Goal: Complete application form: Complete application form

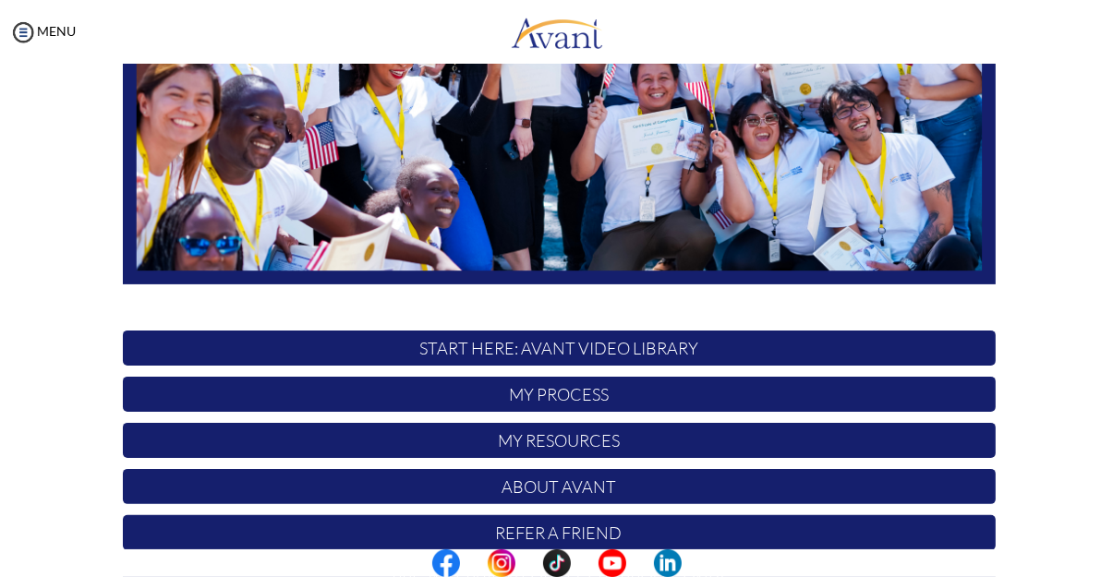
scroll to position [448, 0]
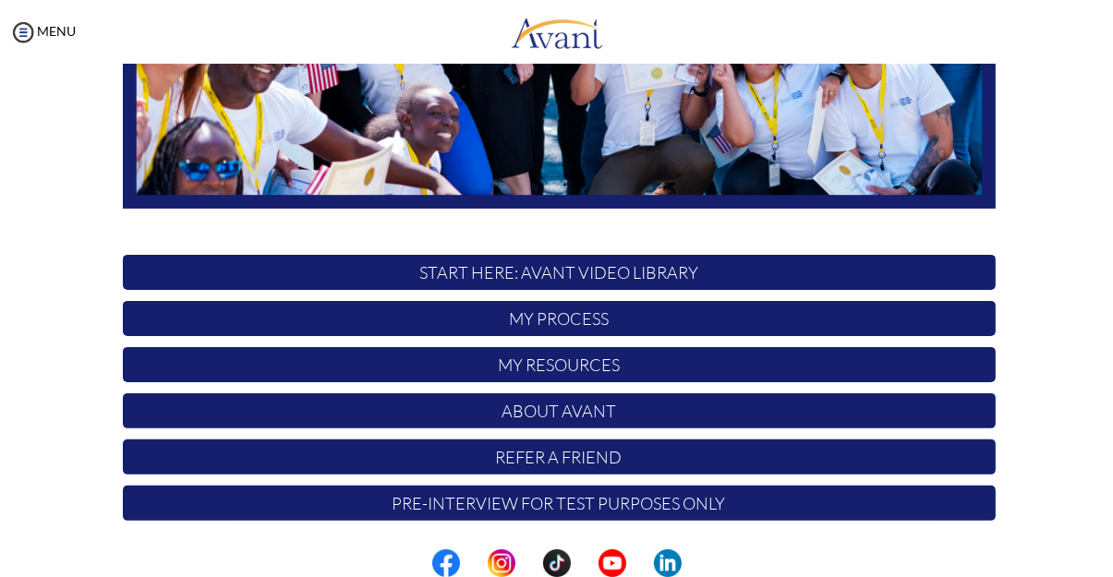
click at [837, 273] on p "START HERE: Avant Video Library" at bounding box center [559, 272] width 873 height 35
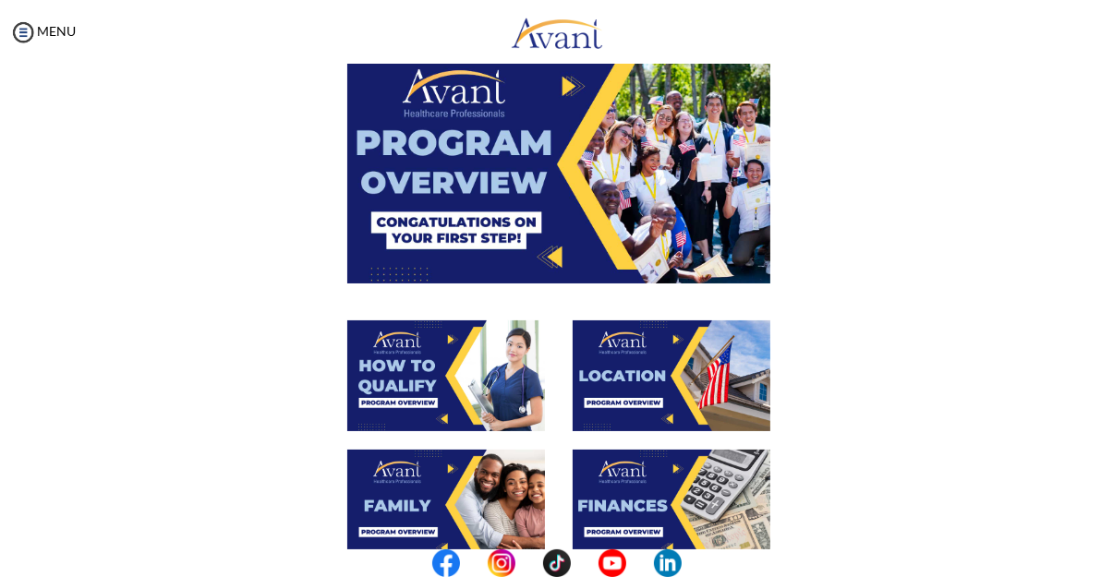
scroll to position [0, 0]
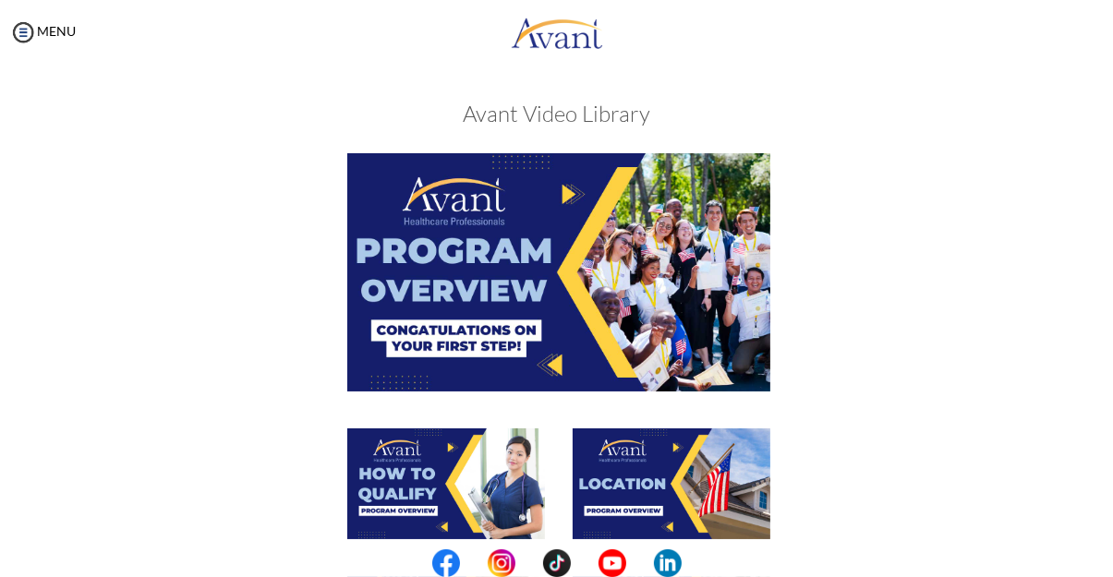
click at [634, 327] on img at bounding box center [558, 271] width 423 height 237
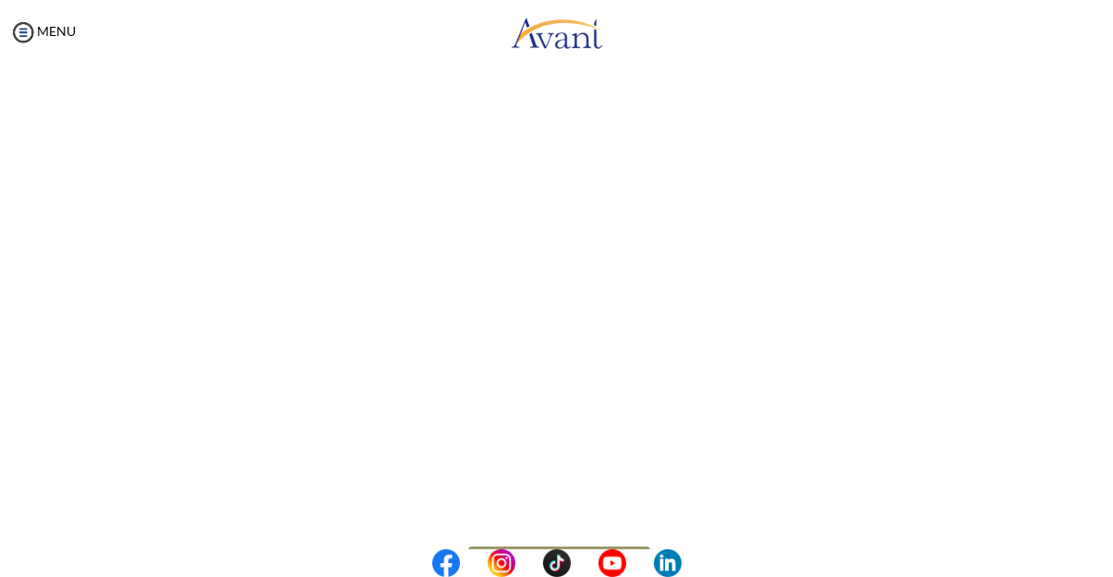
scroll to position [331, 0]
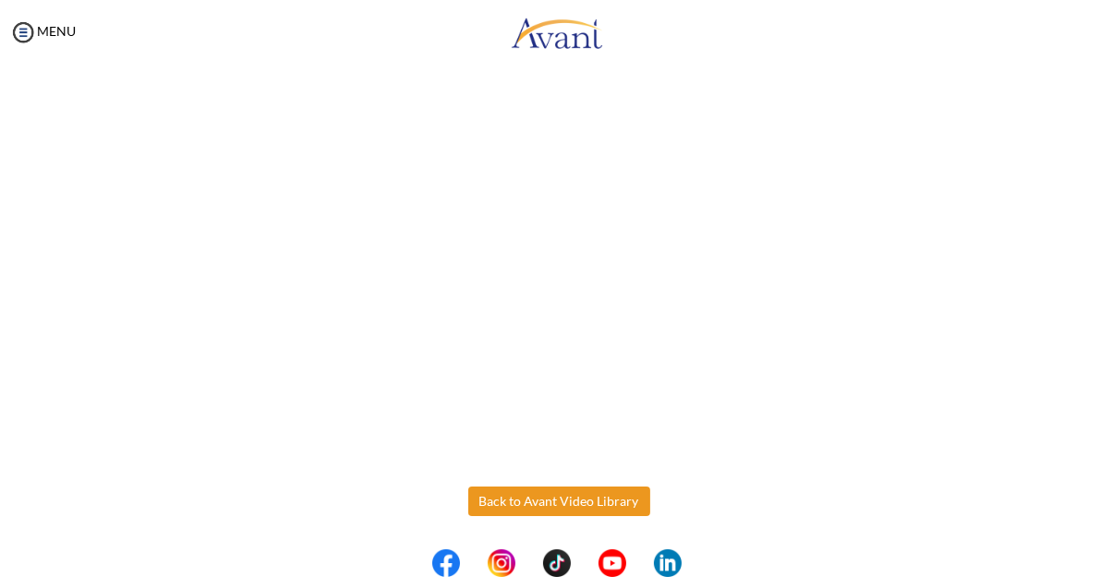
click at [575, 512] on body "Maintenance break. Please come back in 2 hours. MENU My Status What is the next…" at bounding box center [556, 288] width 1113 height 577
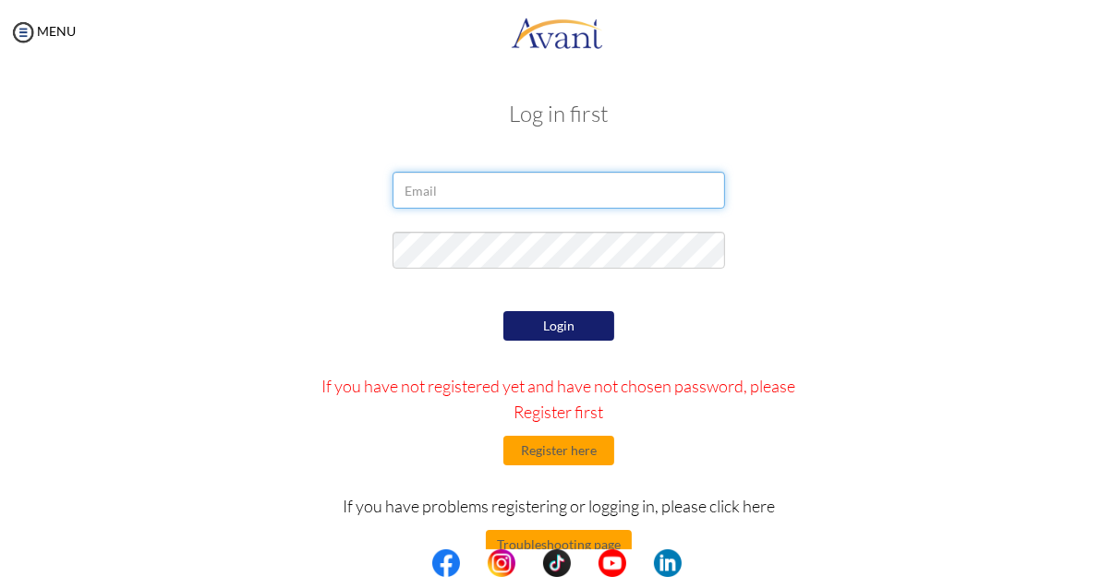
click at [601, 196] on input "email" at bounding box center [559, 190] width 333 height 37
type input "[EMAIL_ADDRESS][DOMAIN_NAME]"
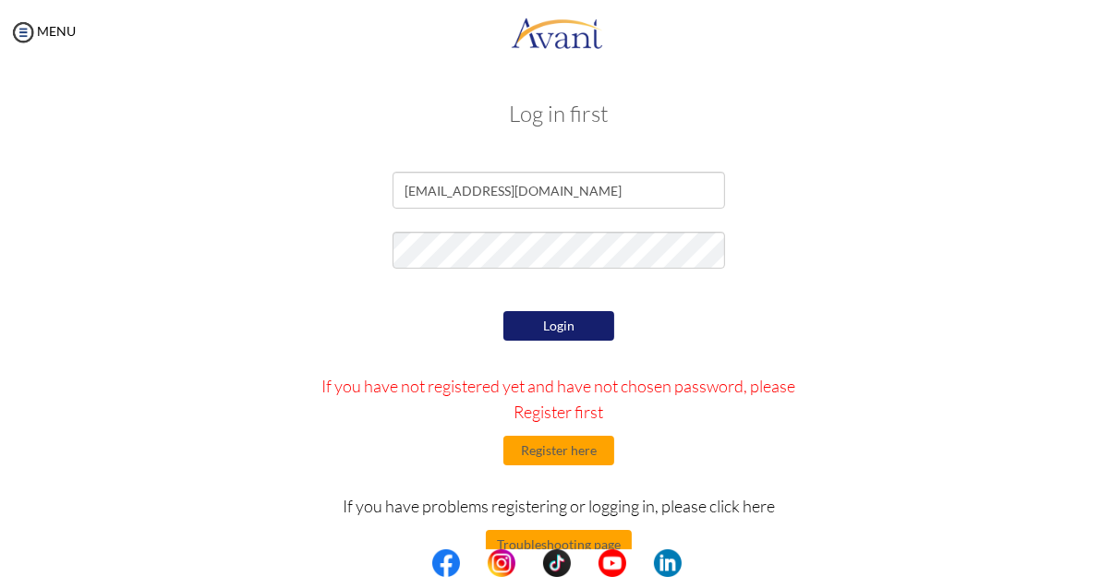
click at [0, 0] on div at bounding box center [0, 0] width 0 height 0
click at [576, 334] on button "Login" at bounding box center [558, 326] width 111 height 31
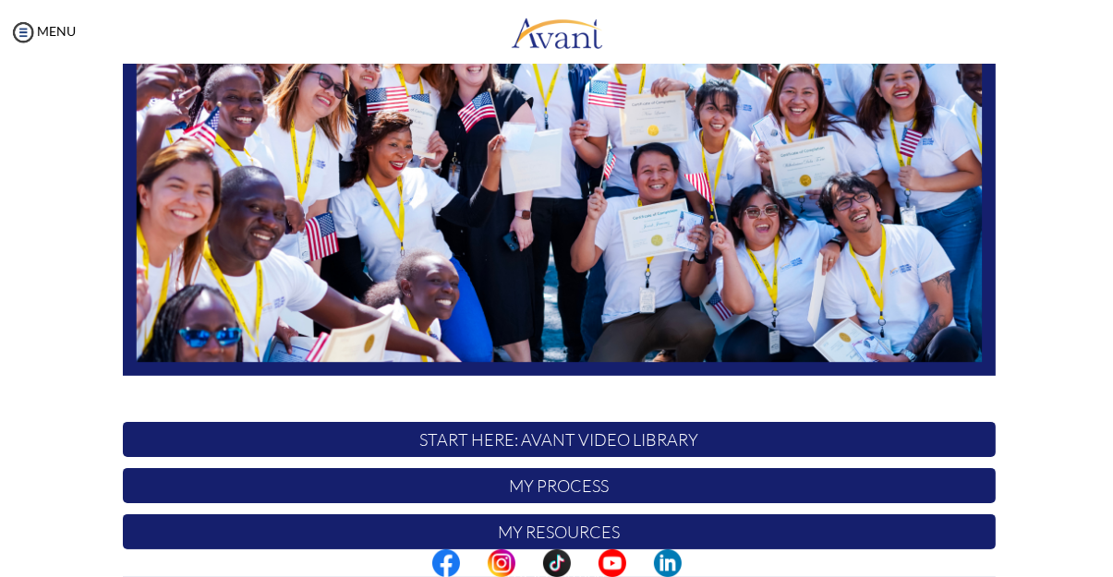
scroll to position [448, 0]
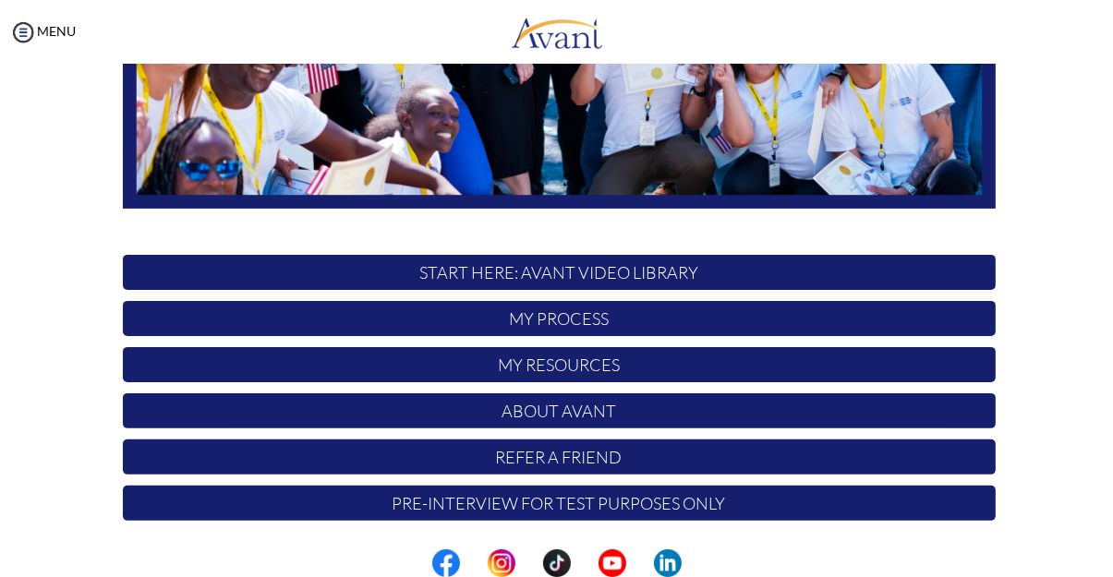
click at [465, 263] on p "START HERE: Avant Video Library" at bounding box center [559, 272] width 873 height 35
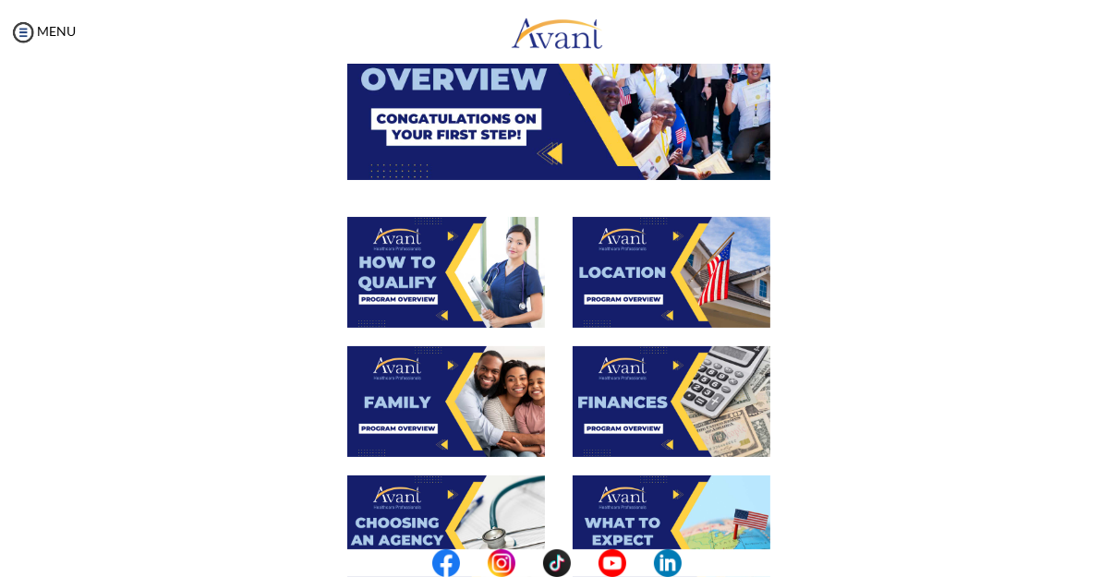
scroll to position [214, 0]
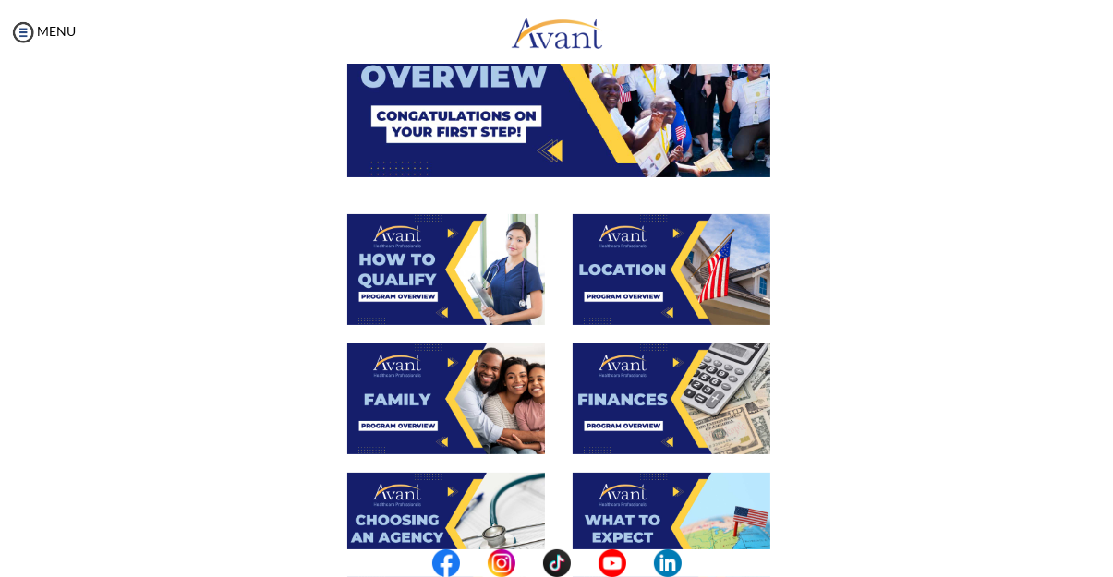
click at [393, 290] on img at bounding box center [446, 269] width 198 height 111
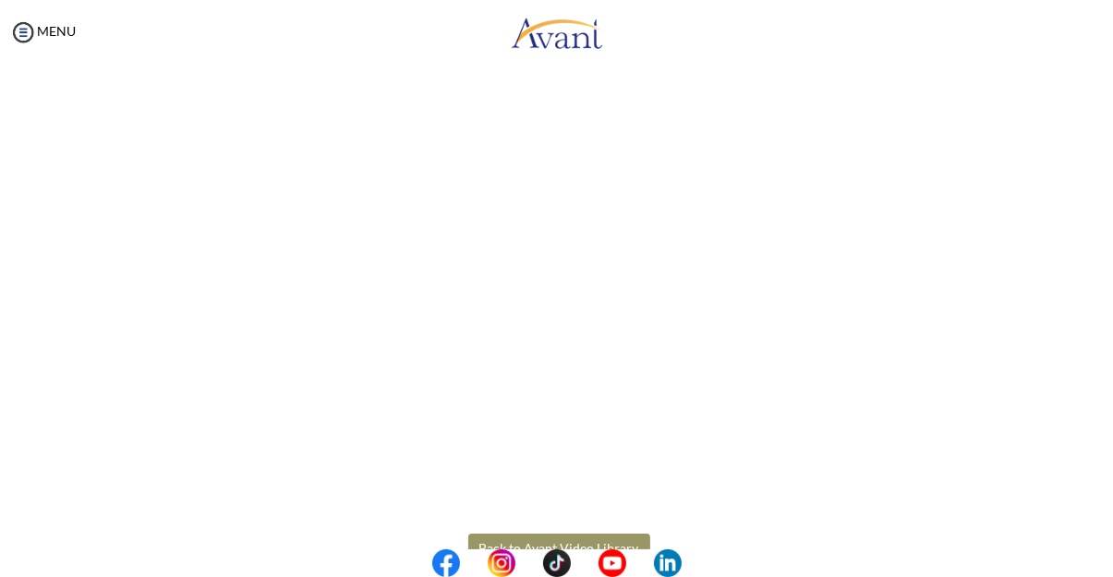
scroll to position [331, 0]
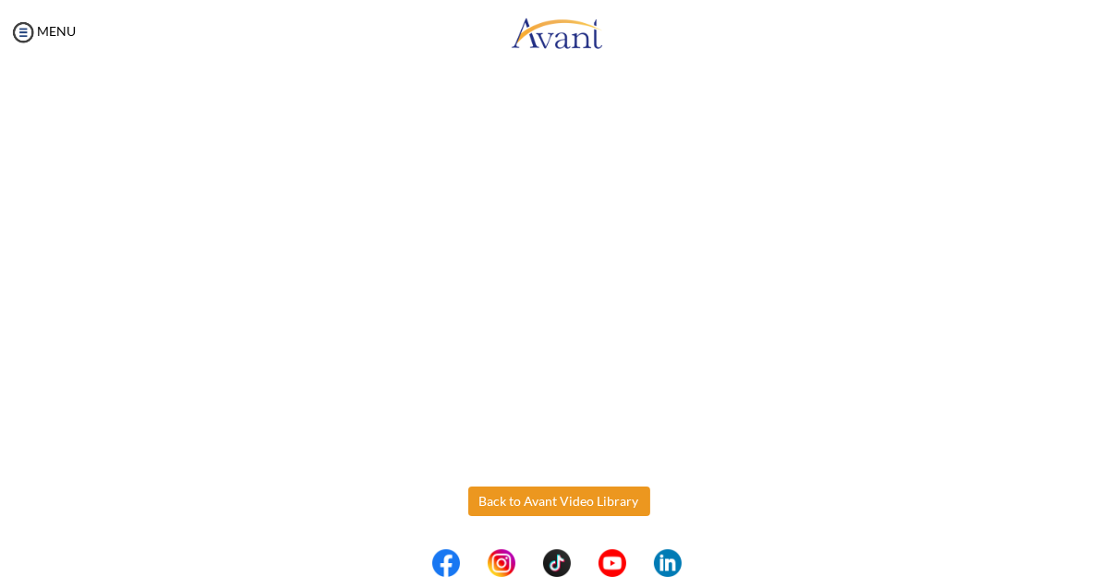
click at [500, 509] on body "Maintenance break. Please come back in 2 hours. MENU My Status What is the next…" at bounding box center [556, 288] width 1113 height 577
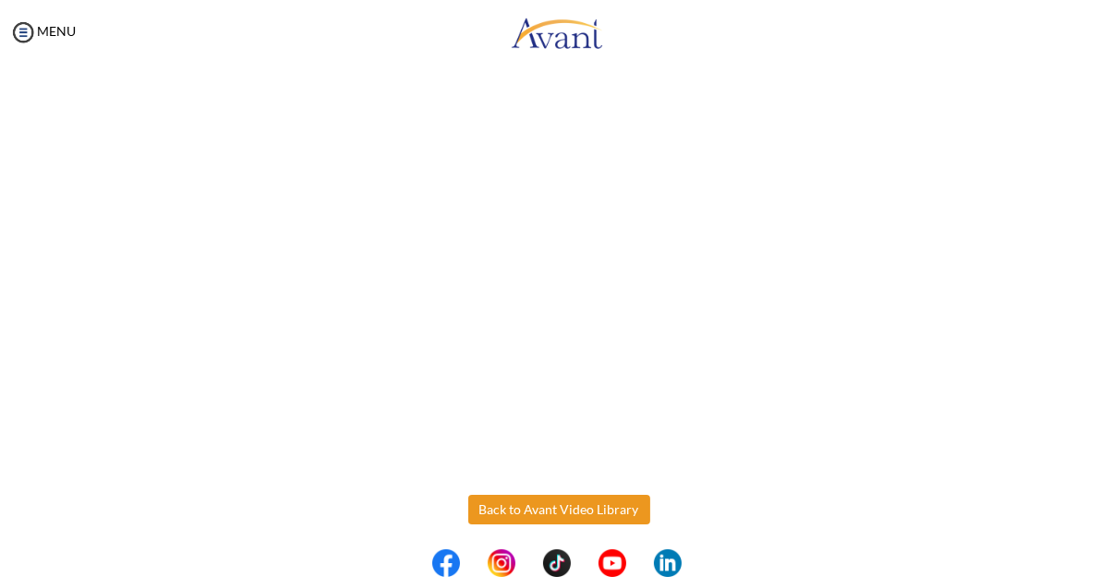
scroll to position [321, 0]
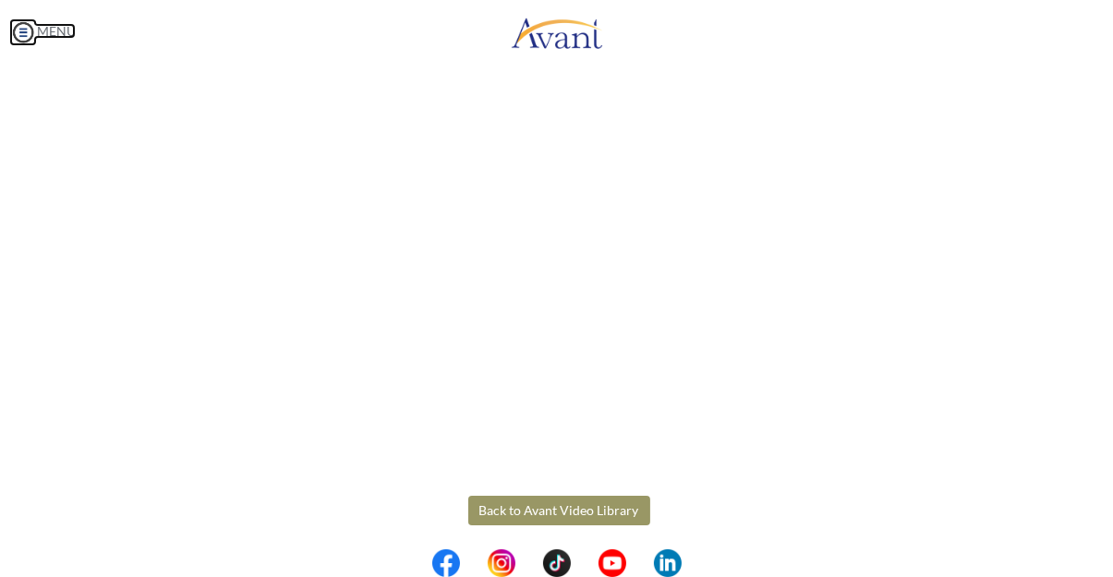
click at [19, 41] on img at bounding box center [23, 32] width 28 height 28
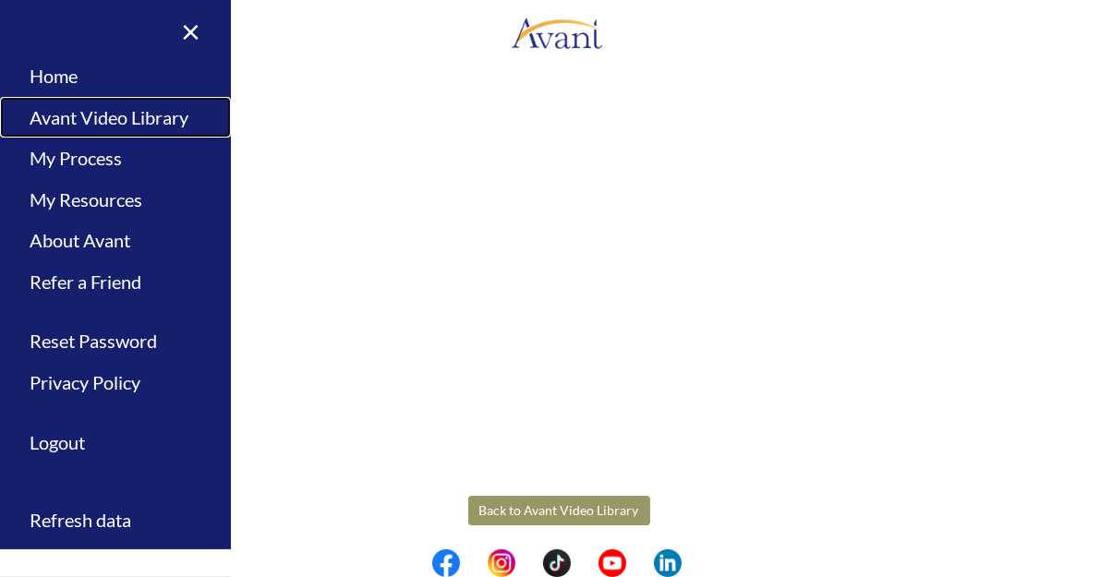
click at [42, 133] on link "Avant Video Library" at bounding box center [115, 118] width 231 height 42
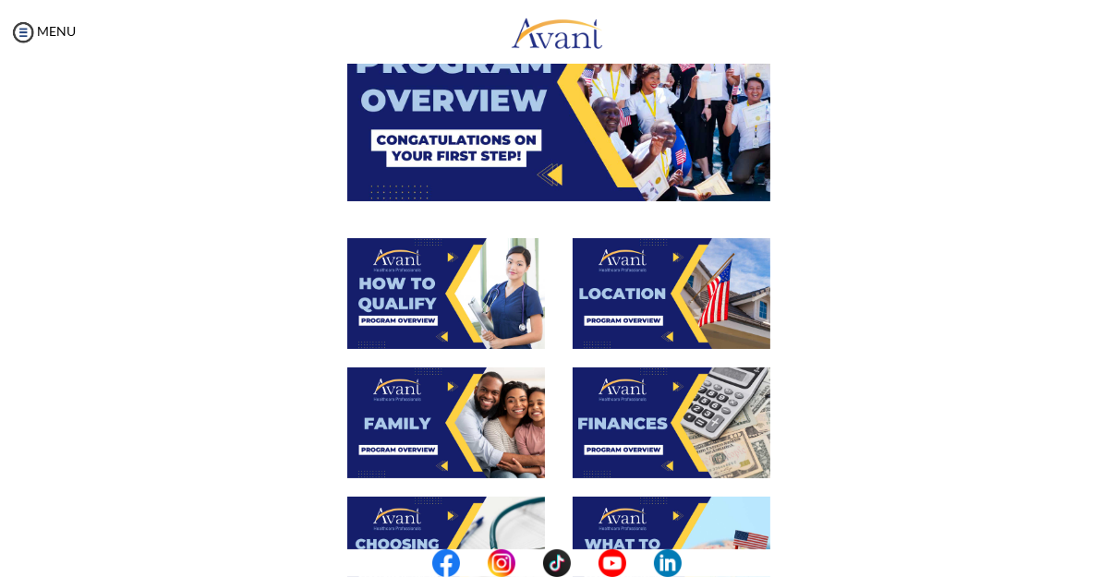
scroll to position [192, 0]
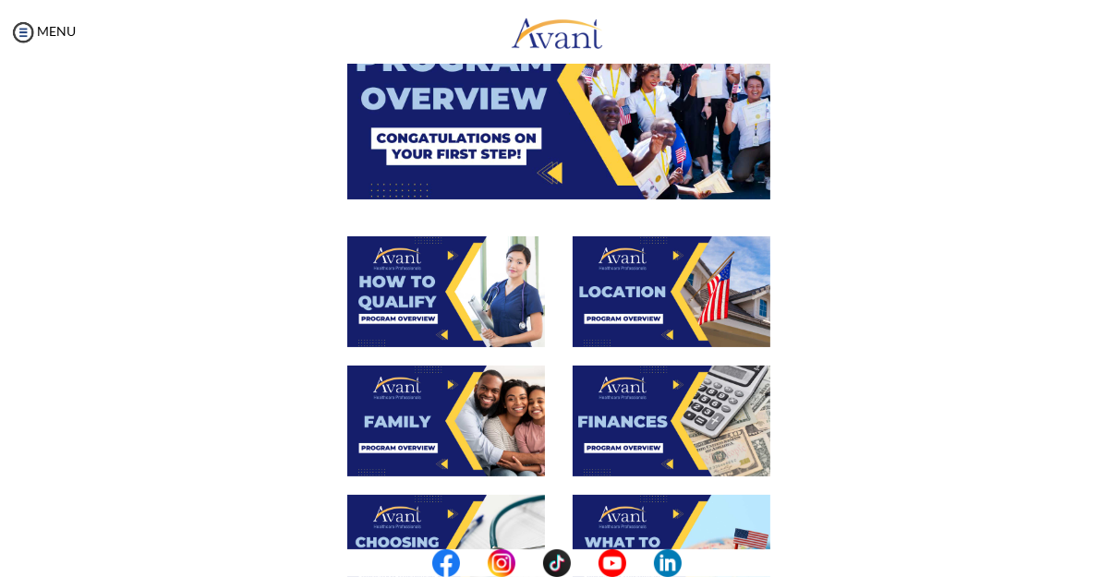
click at [628, 317] on img at bounding box center [672, 292] width 198 height 111
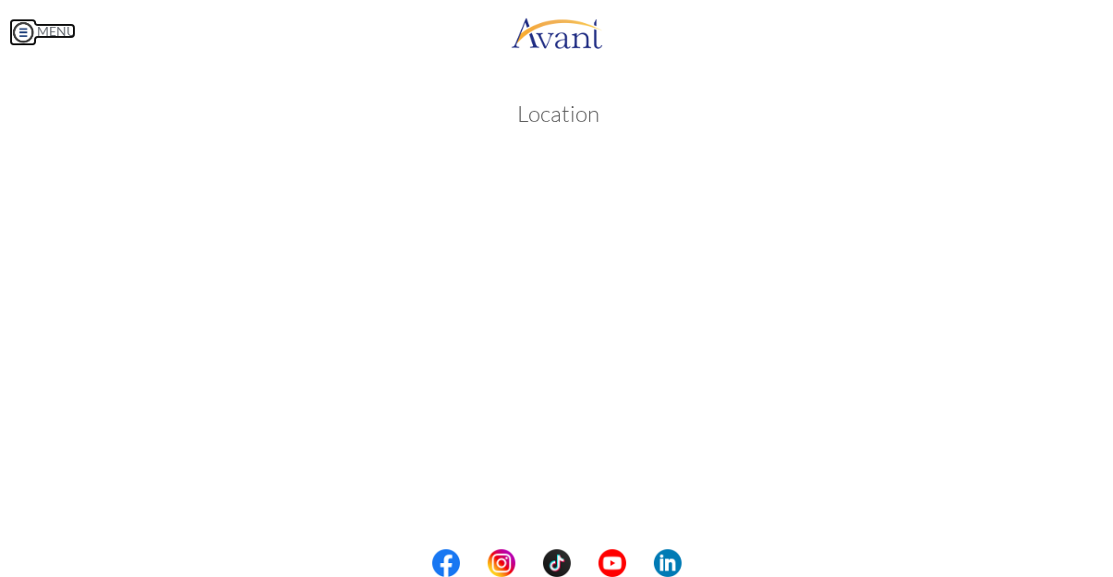
click at [30, 29] on img at bounding box center [23, 32] width 28 height 28
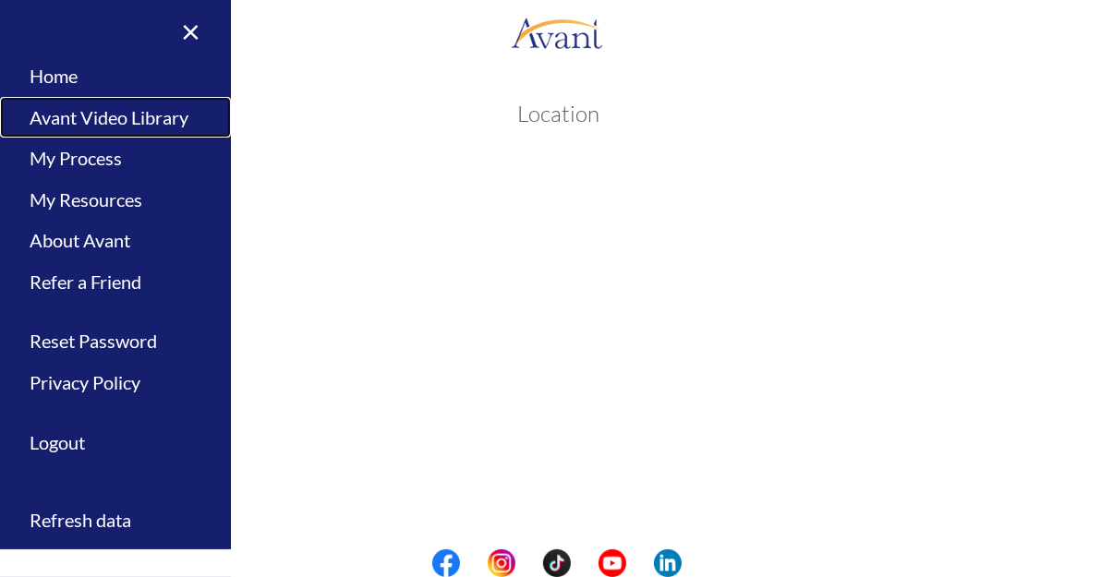
click at [85, 126] on link "Avant Video Library" at bounding box center [115, 118] width 231 height 42
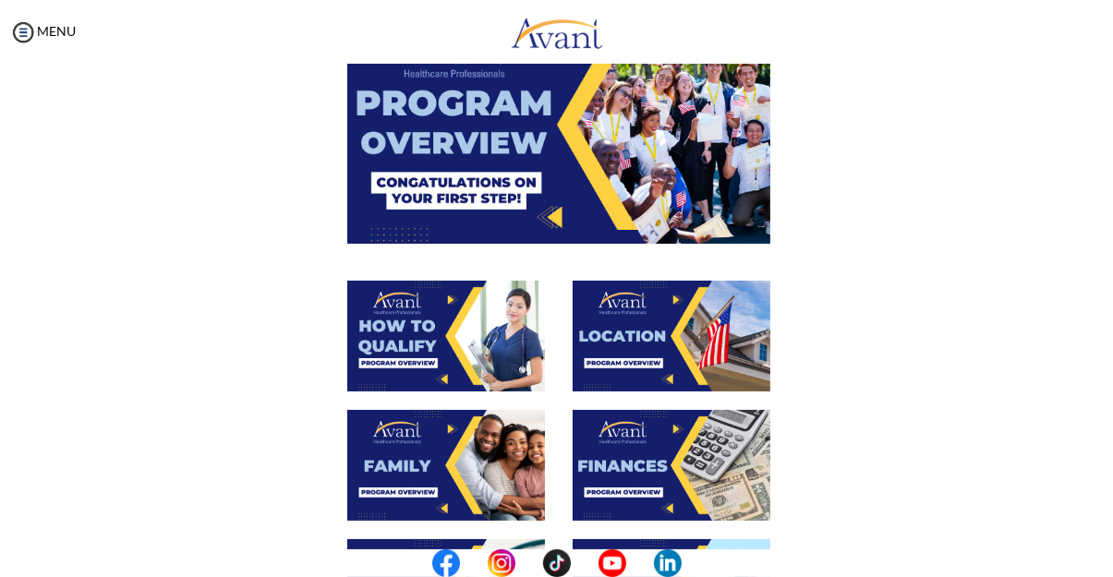
scroll to position [140, 0]
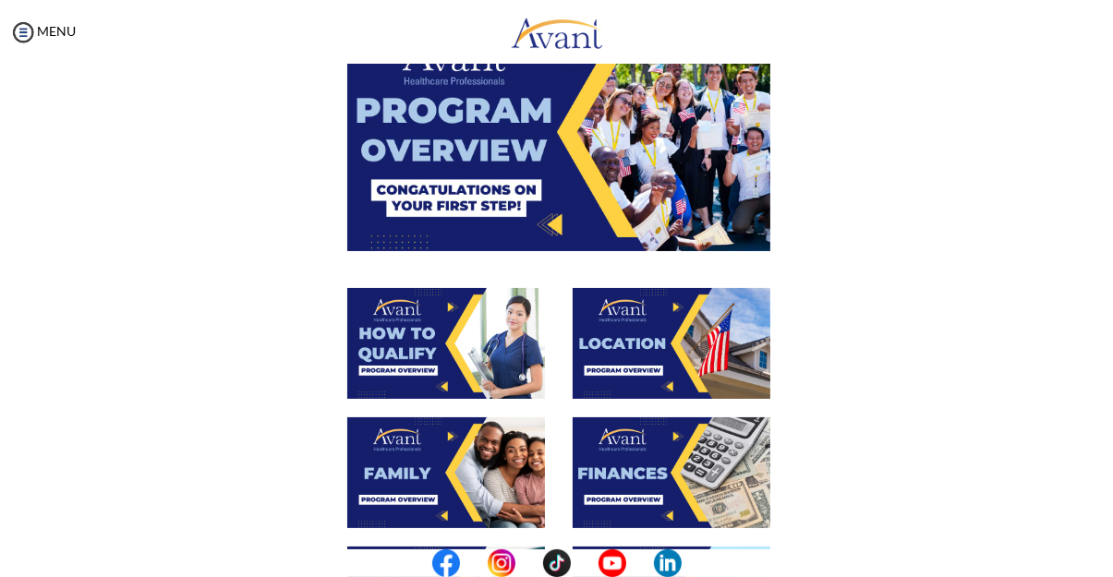
click at [623, 372] on img at bounding box center [672, 343] width 198 height 111
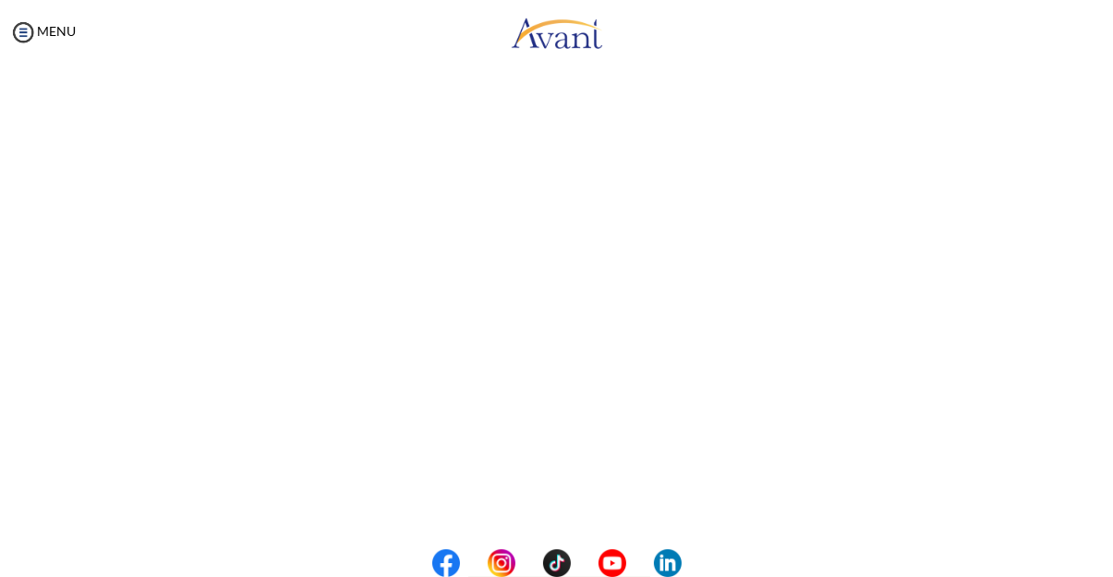
scroll to position [266, 0]
click at [20, 34] on body "Maintenance break. Please come back in 2 hours. MENU My Status What is the next…" at bounding box center [556, 288] width 1113 height 577
click at [18, 37] on img at bounding box center [23, 32] width 28 height 28
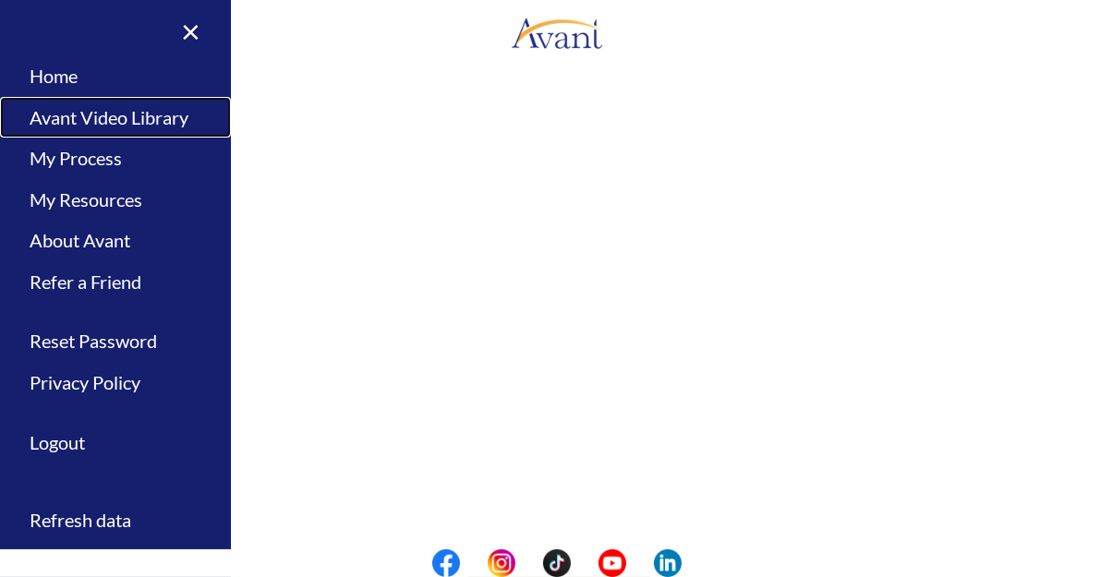
click at [61, 125] on link "Avant Video Library" at bounding box center [115, 118] width 231 height 42
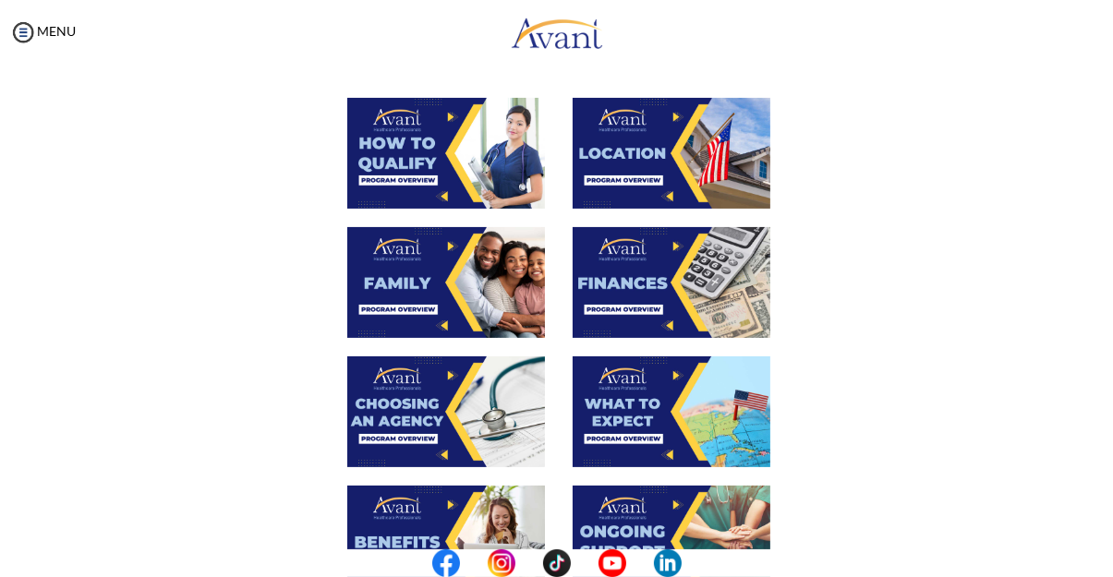
scroll to position [336, 0]
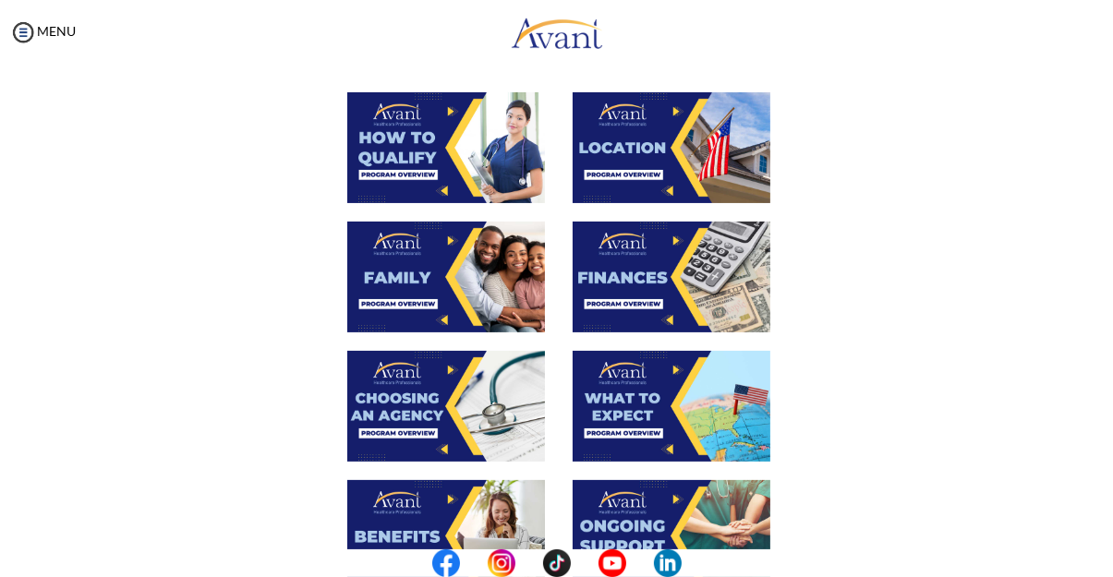
click at [404, 264] on img at bounding box center [446, 277] width 198 height 111
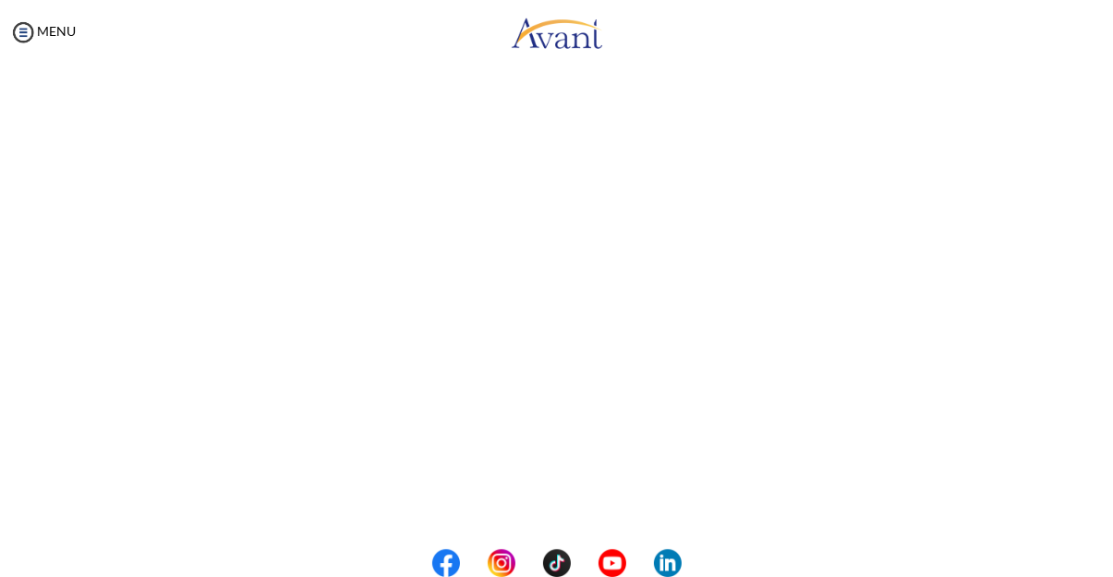
scroll to position [306, 0]
click at [31, 21] on body "Maintenance break. Please come back in 2 hours. MENU My Status What is the next…" at bounding box center [556, 288] width 1113 height 577
click at [31, 35] on img at bounding box center [23, 32] width 28 height 28
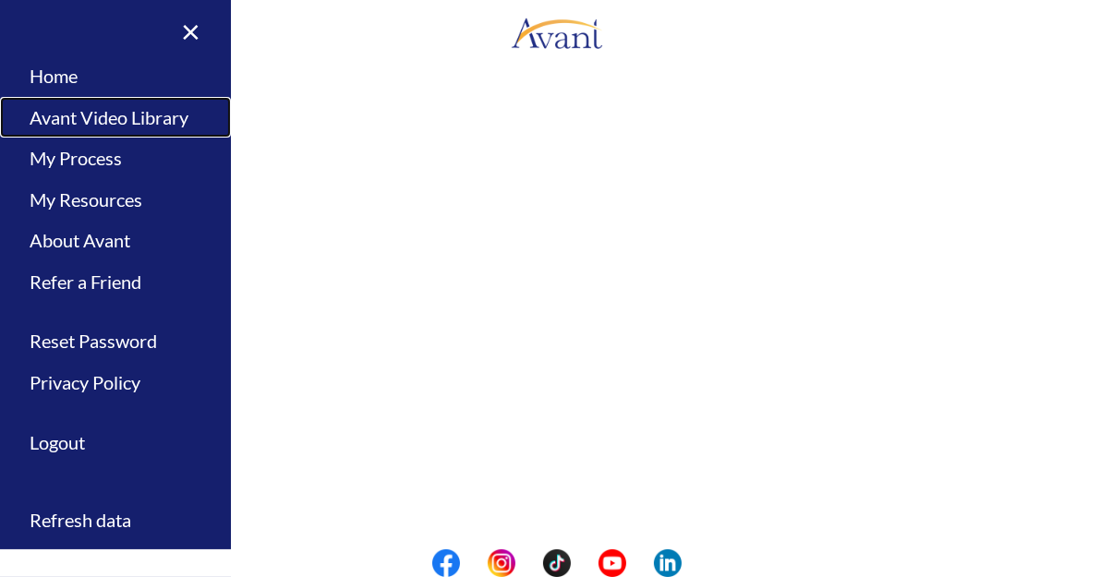
click at [172, 127] on link "Avant Video Library" at bounding box center [115, 118] width 231 height 42
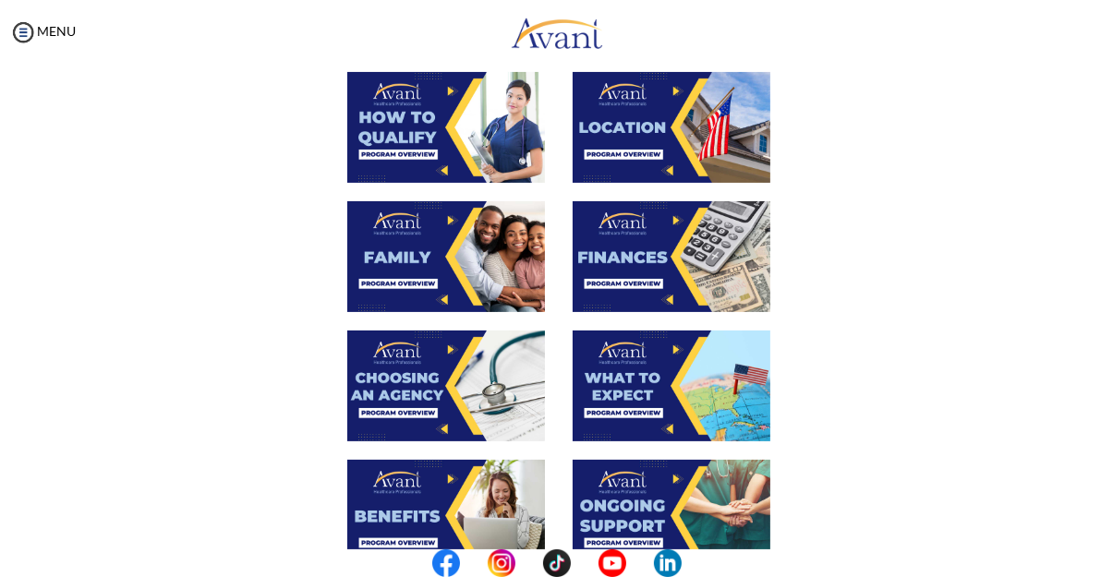
scroll to position [358, 0]
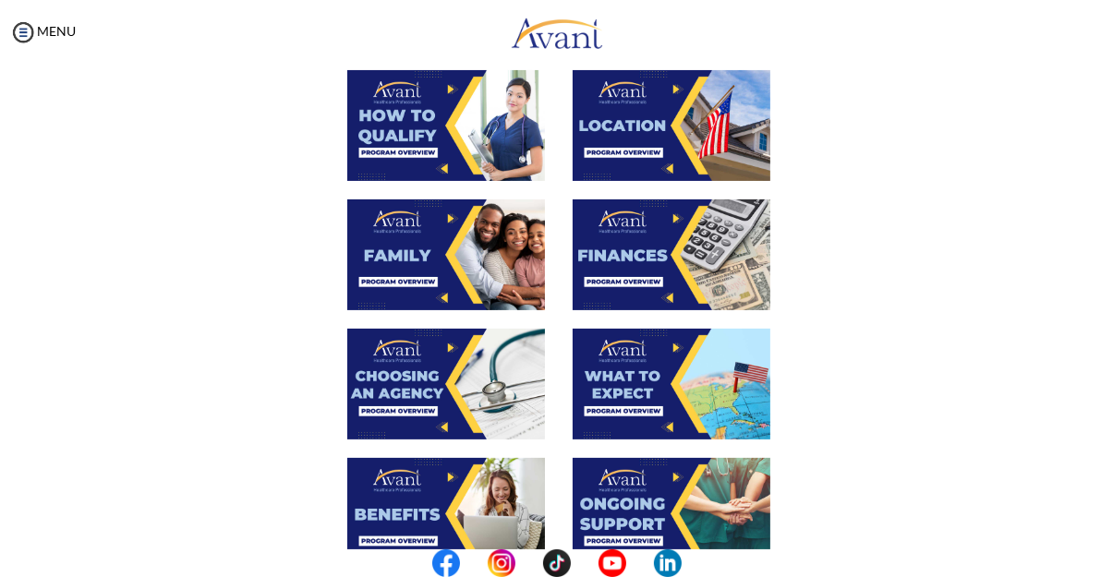
click at [636, 256] on img at bounding box center [672, 255] width 198 height 111
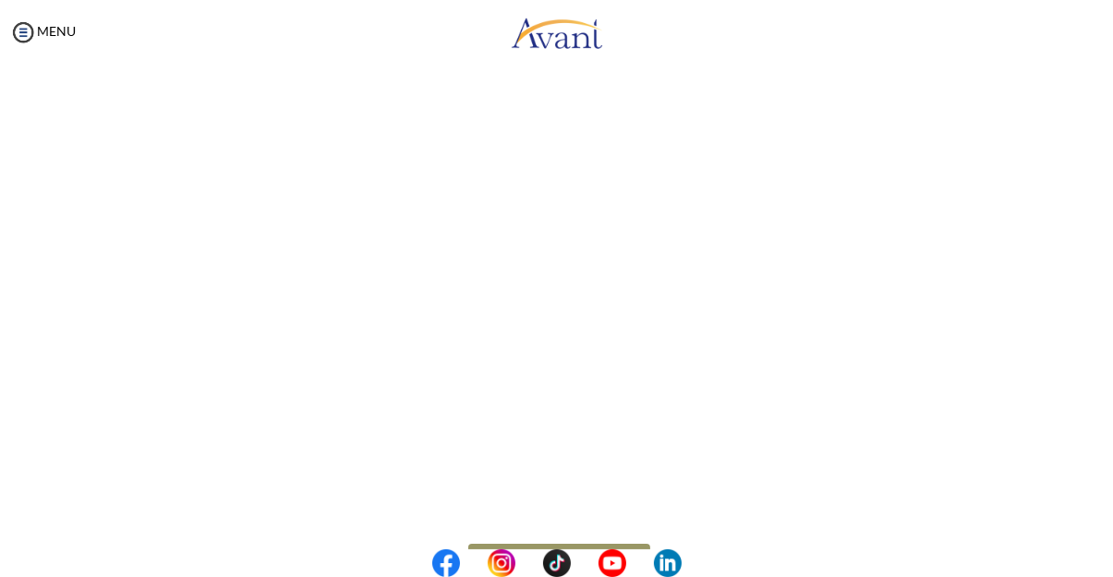
scroll to position [272, 0]
click at [28, 39] on body "Maintenance break. Please come back in 2 hours. MENU My Status What is the next…" at bounding box center [556, 288] width 1113 height 577
click at [16, 36] on img at bounding box center [23, 32] width 28 height 28
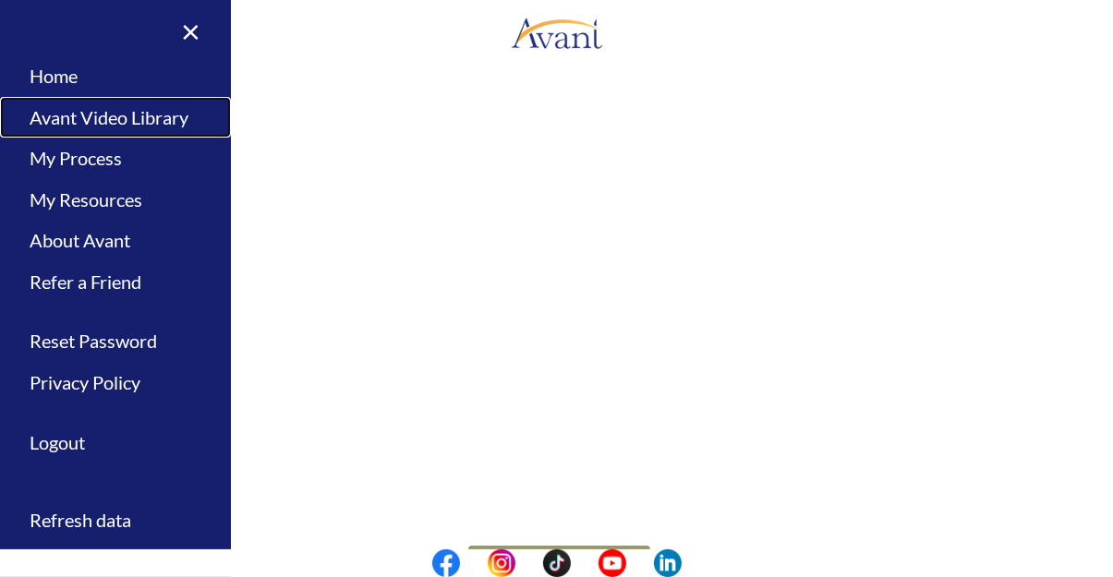
click at [82, 115] on link "Avant Video Library" at bounding box center [115, 118] width 231 height 42
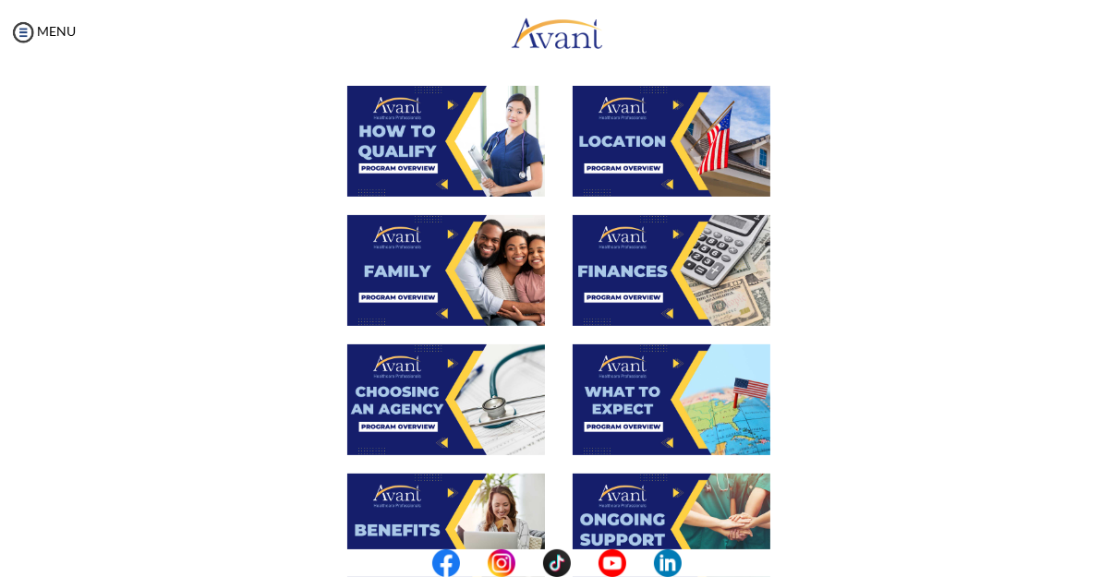
scroll to position [350, 0]
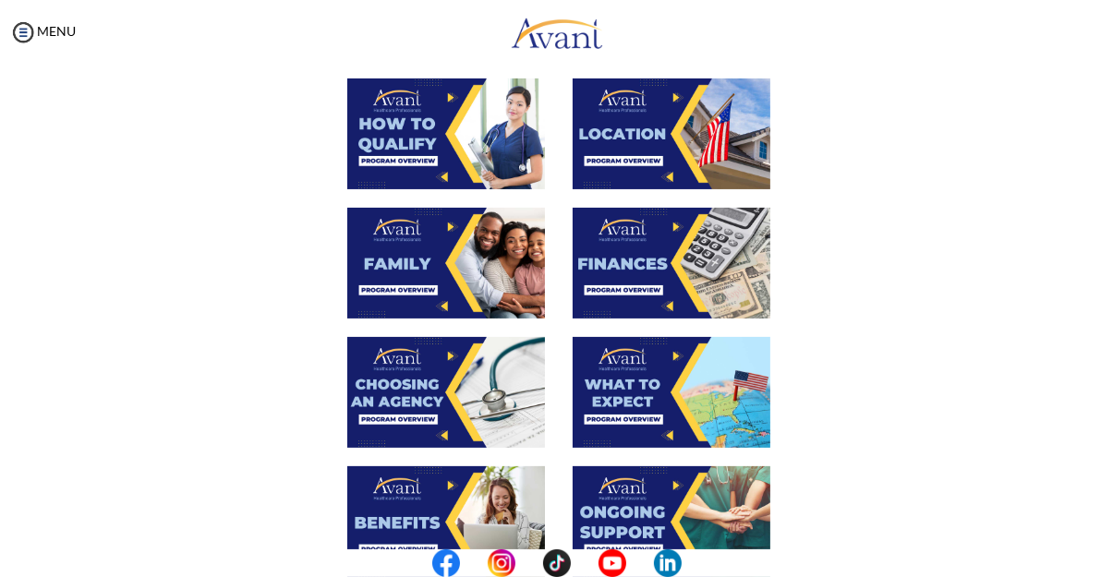
click at [394, 394] on img at bounding box center [446, 392] width 198 height 111
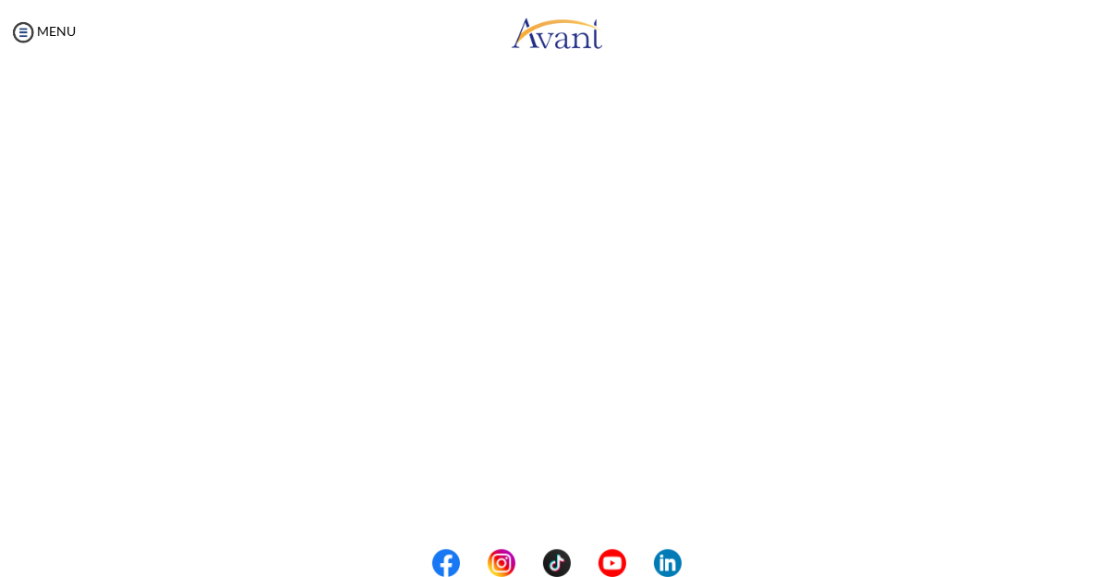
scroll to position [423, 0]
click at [31, 25] on body "Maintenance break. Please come back in 2 hours. MENU My Status What is the next…" at bounding box center [556, 288] width 1113 height 577
click at [23, 30] on img at bounding box center [23, 32] width 28 height 28
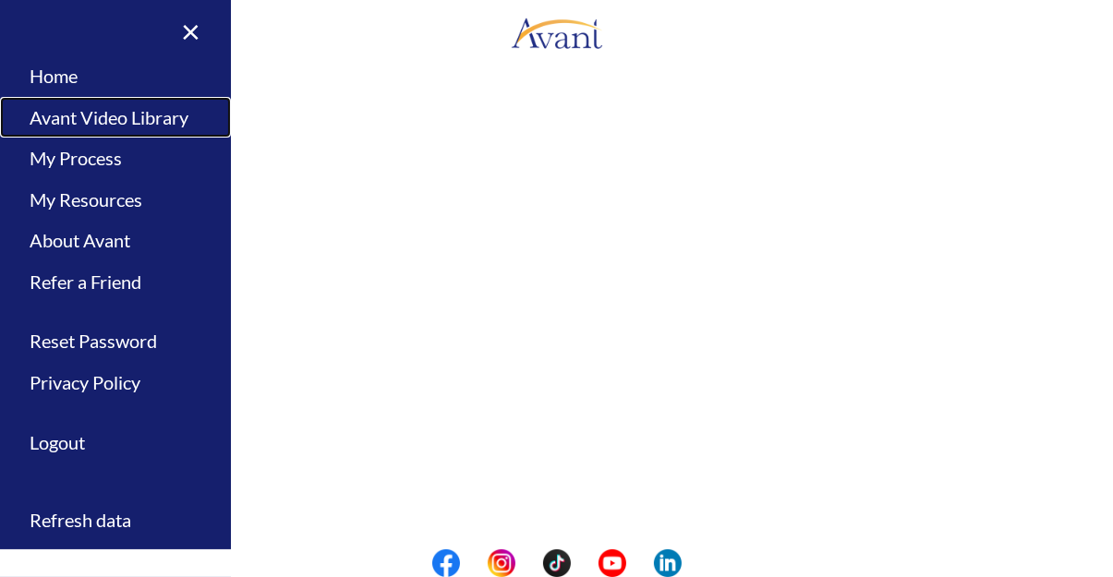
click at [176, 123] on link "Avant Video Library" at bounding box center [115, 118] width 231 height 42
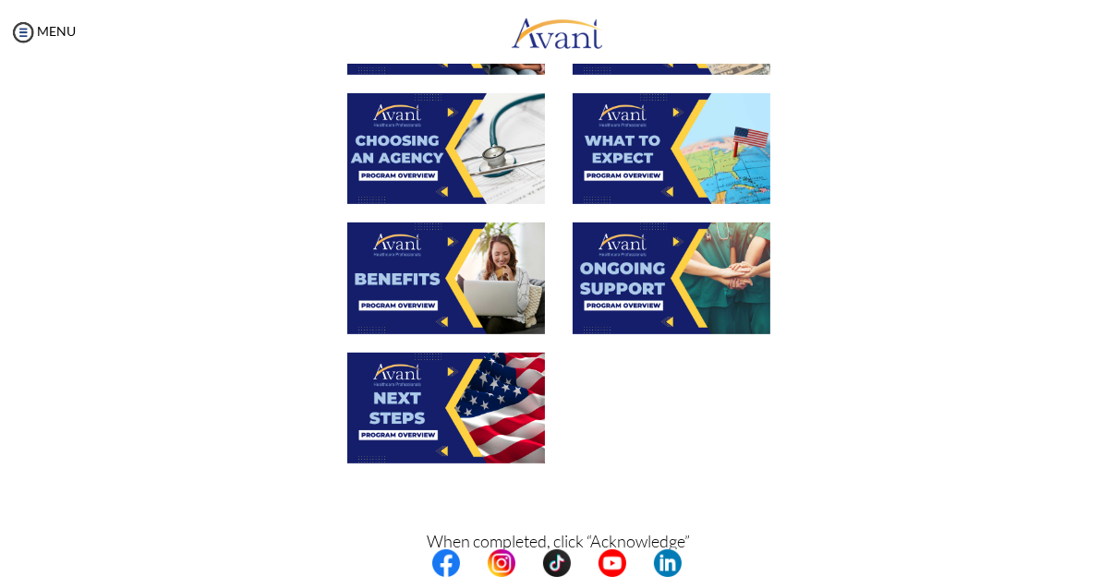
scroll to position [604, 0]
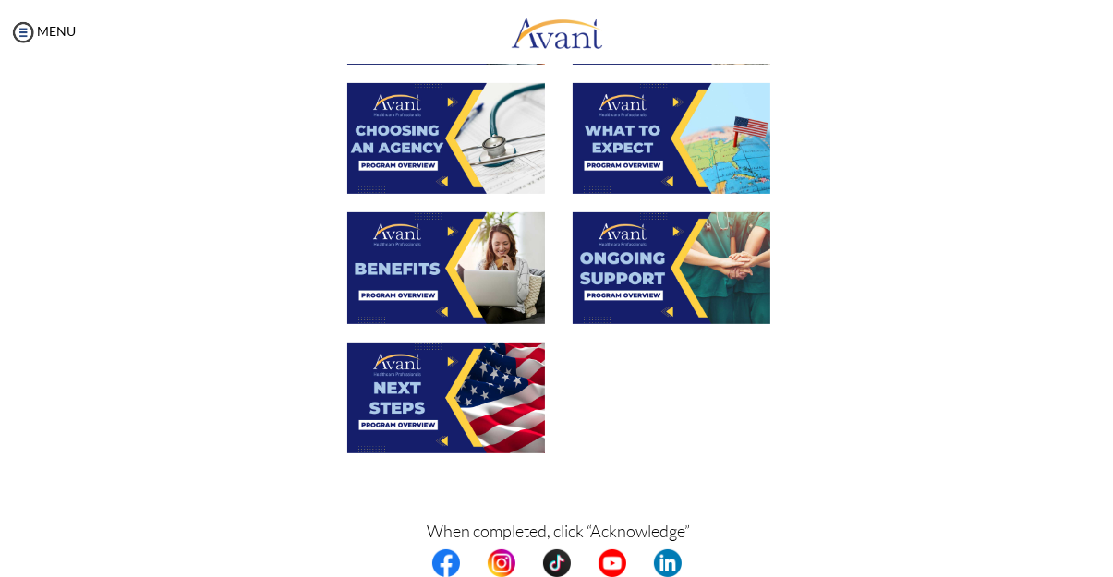
click at [653, 142] on img at bounding box center [672, 138] width 198 height 111
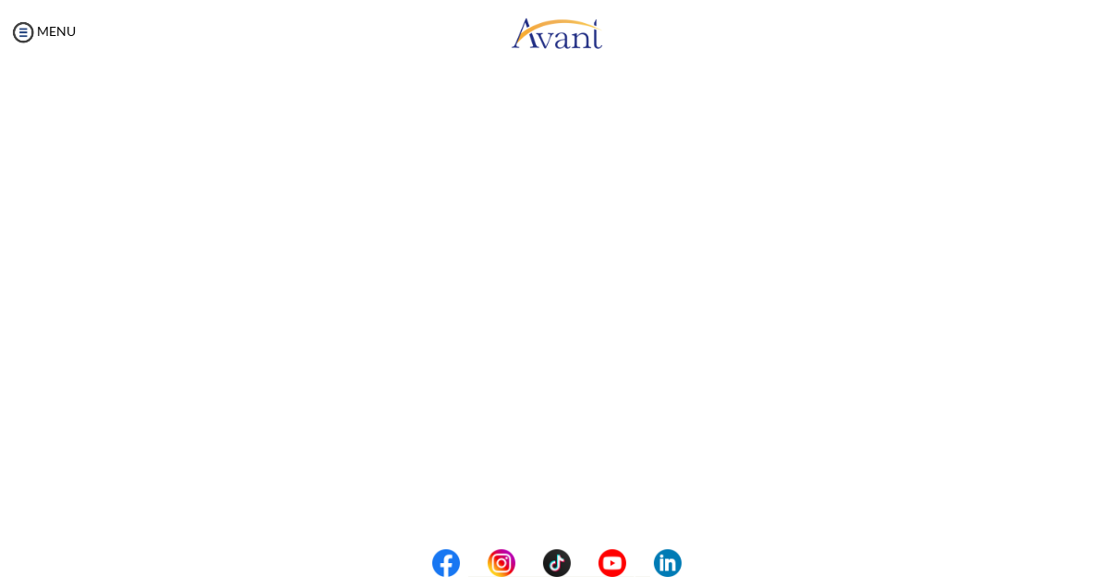
scroll to position [528, 0]
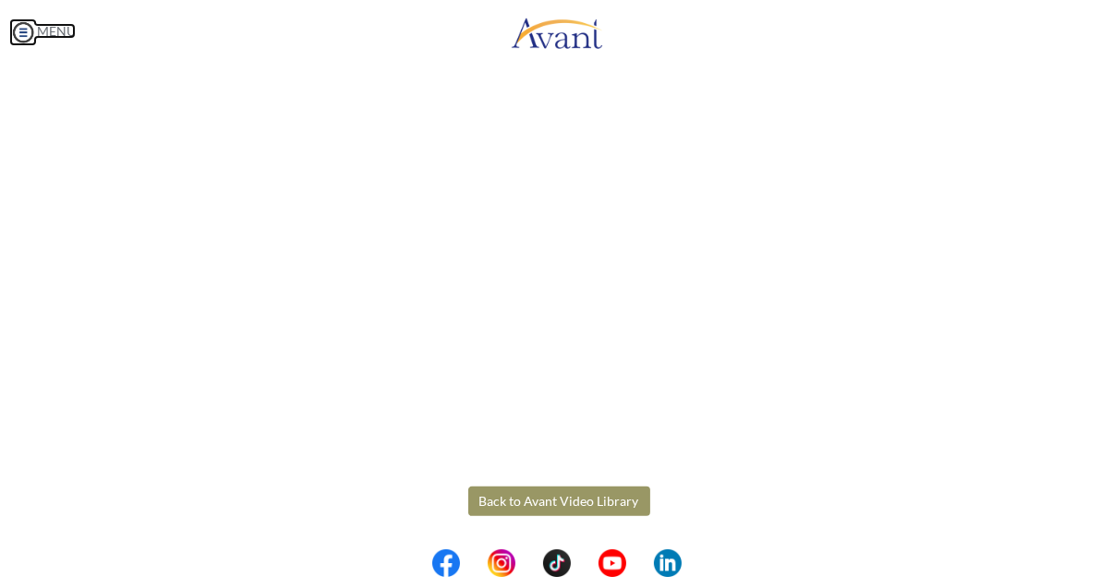
click at [19, 29] on body "Maintenance break. Please come back in 2 hours. MENU My Status What is the next…" at bounding box center [556, 288] width 1113 height 577
click at [22, 43] on img at bounding box center [23, 32] width 28 height 28
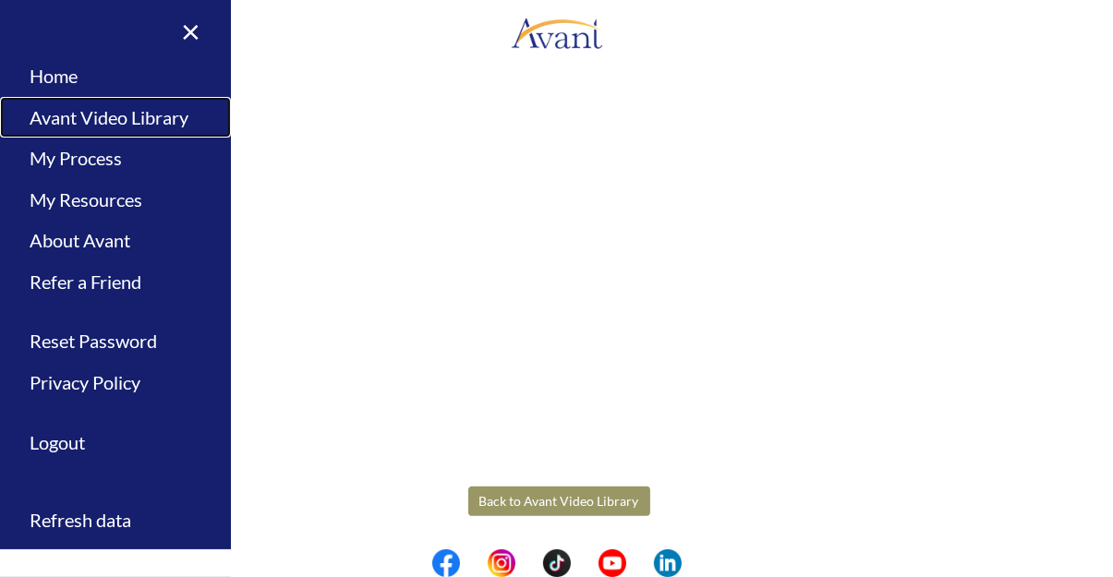
click at [86, 127] on link "Avant Video Library" at bounding box center [115, 118] width 231 height 42
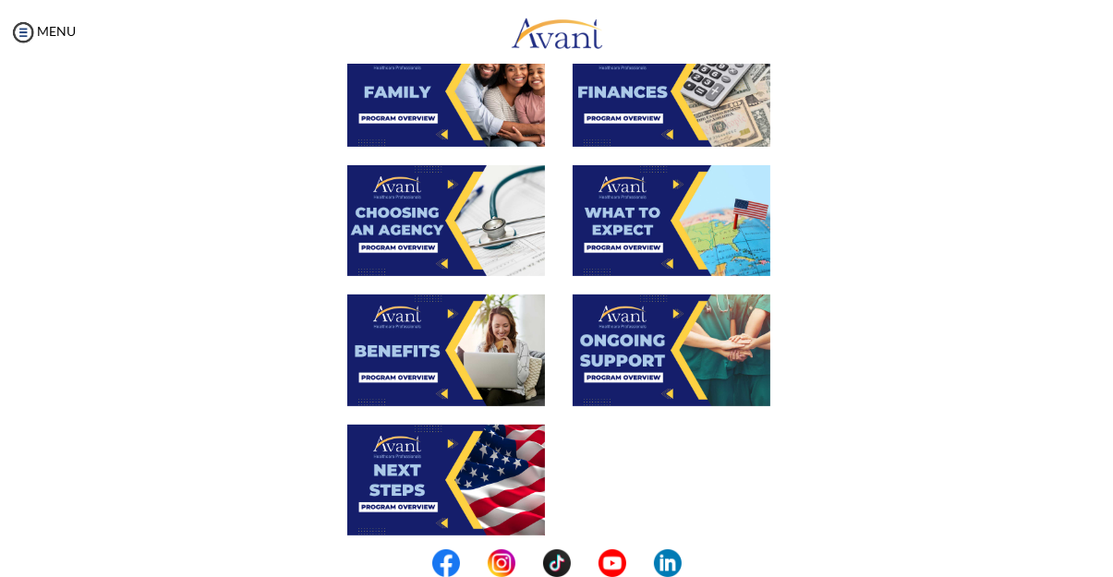
scroll to position [522, 0]
click at [402, 367] on img at bounding box center [446, 350] width 198 height 111
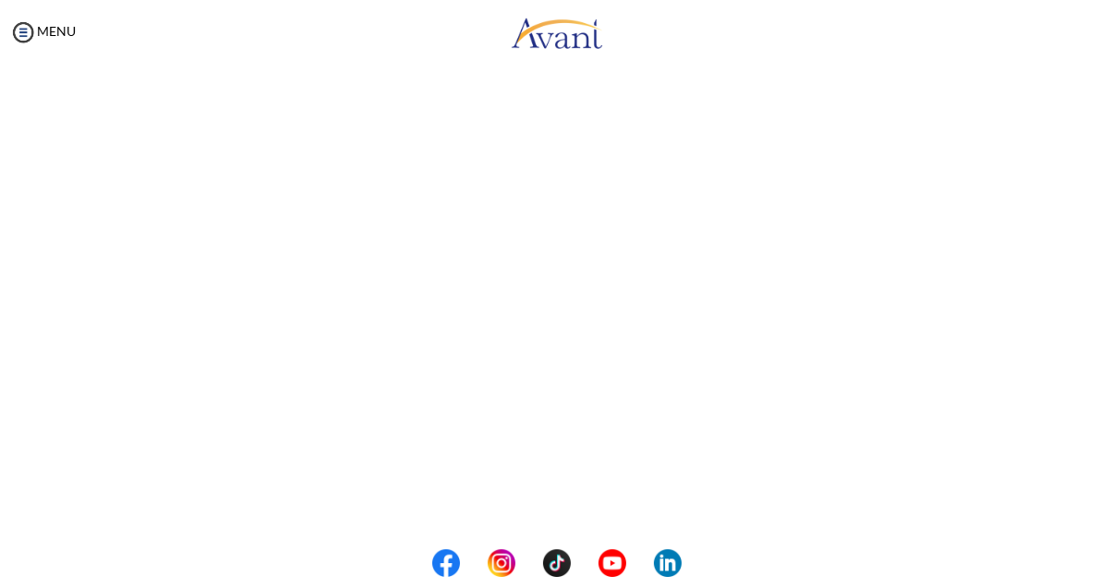
scroll to position [362, 0]
click at [18, 43] on body "Maintenance break. Please come back in 2 hours. MENU My Status What is the next…" at bounding box center [556, 288] width 1113 height 577
click at [22, 30] on img at bounding box center [23, 32] width 28 height 28
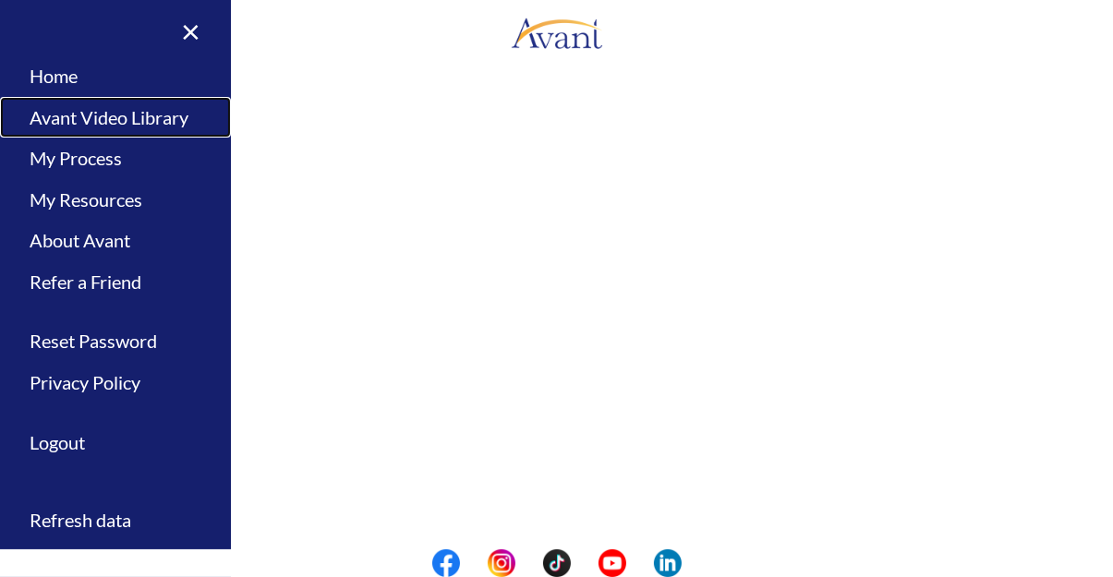
click at [150, 125] on link "Avant Video Library" at bounding box center [115, 118] width 231 height 42
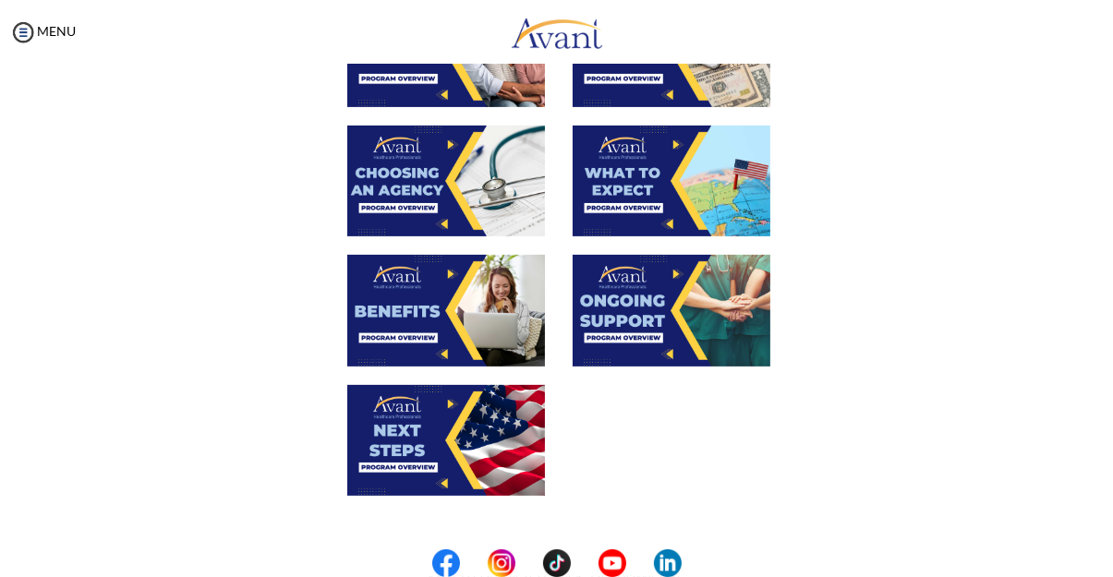
scroll to position [692, 0]
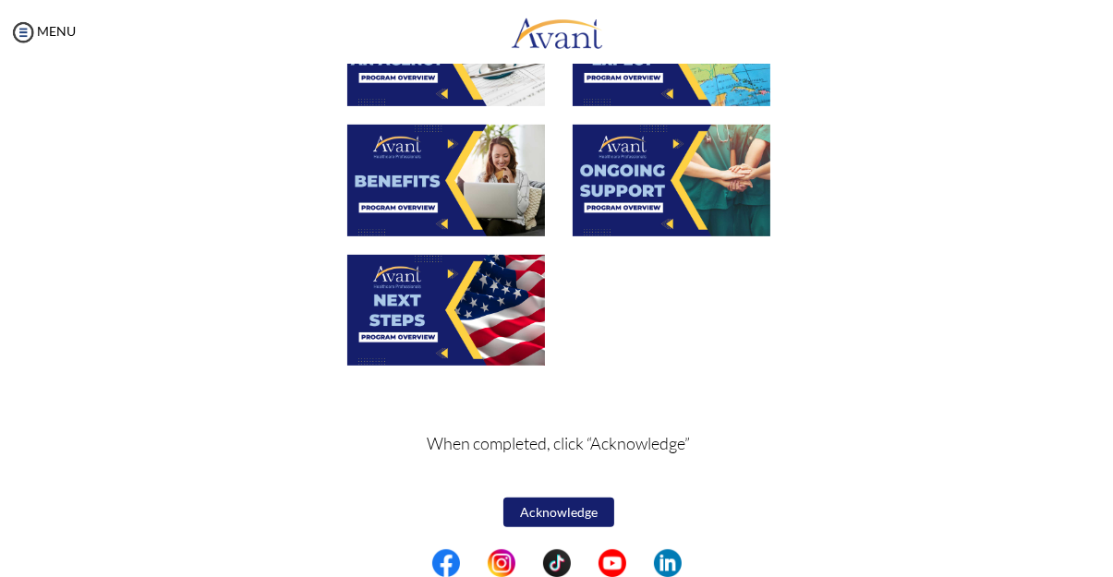
click at [426, 210] on img at bounding box center [446, 180] width 198 height 111
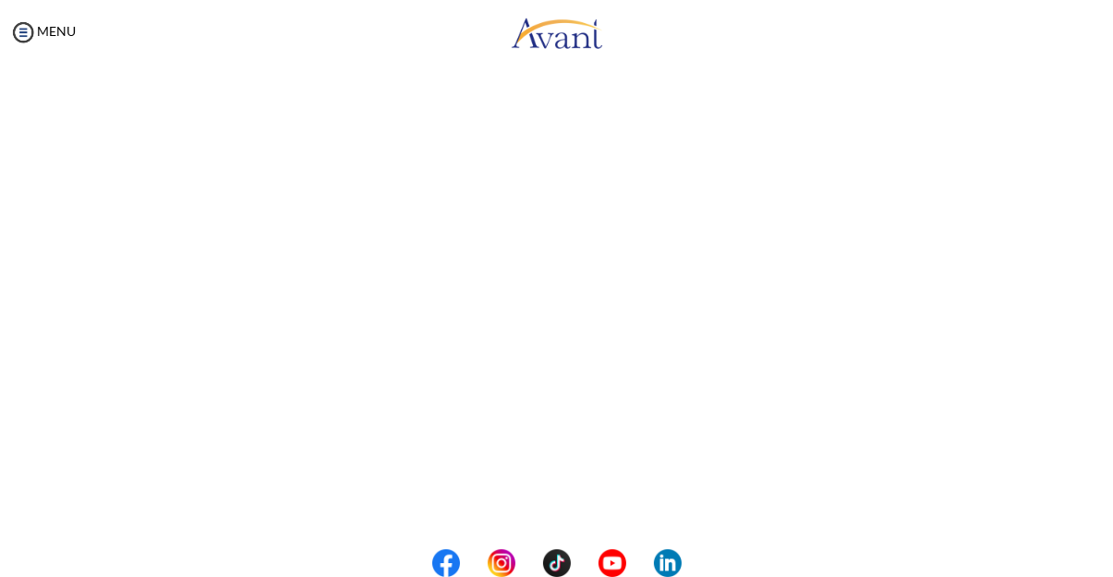
scroll to position [528, 0]
click at [549, 497] on body "Maintenance break. Please come back in 2 hours. MENU My Status What is the next…" at bounding box center [556, 288] width 1113 height 577
click at [522, 505] on button "Back to Avant Video Library" at bounding box center [559, 502] width 182 height 30
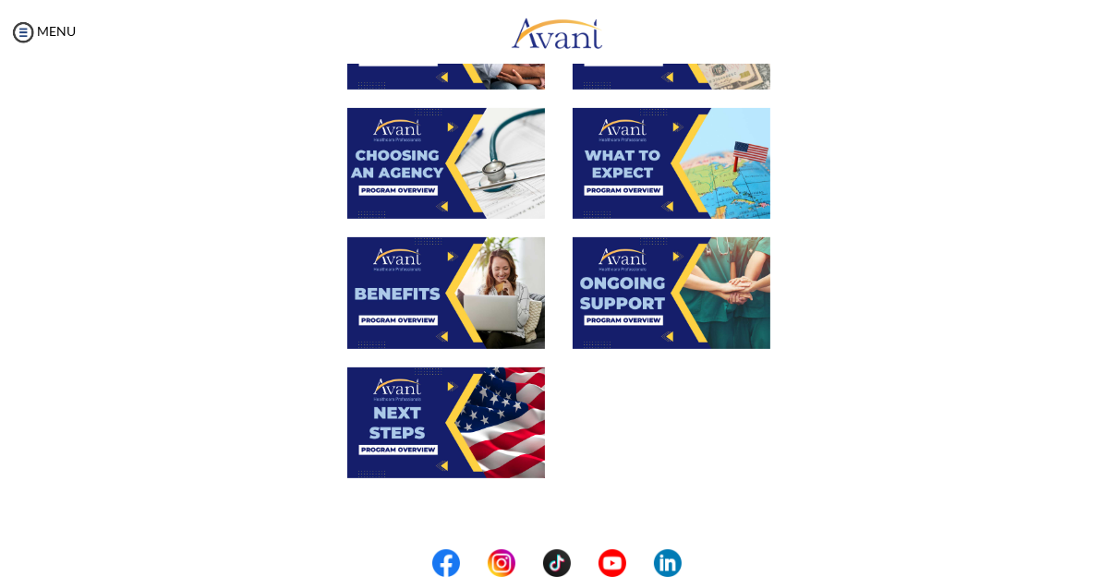
scroll to position [692, 0]
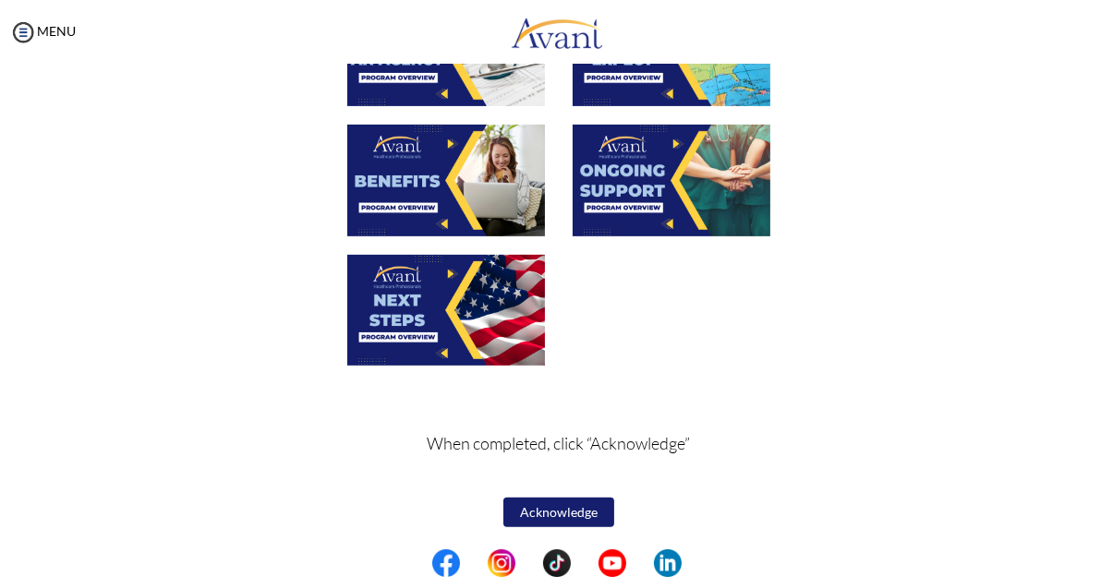
click at [609, 221] on img at bounding box center [672, 180] width 198 height 111
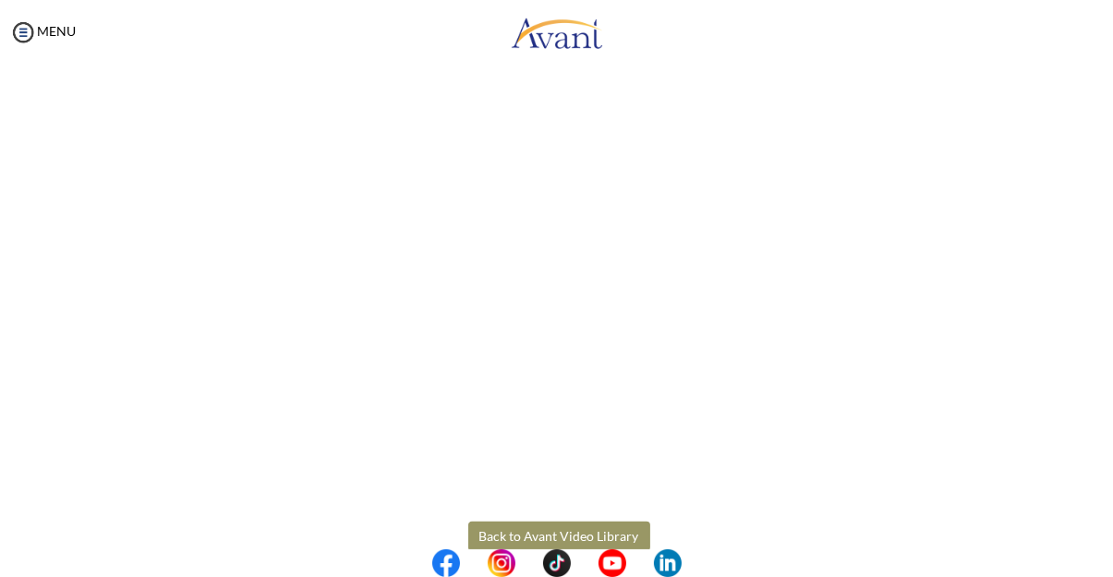
scroll to position [528, 0]
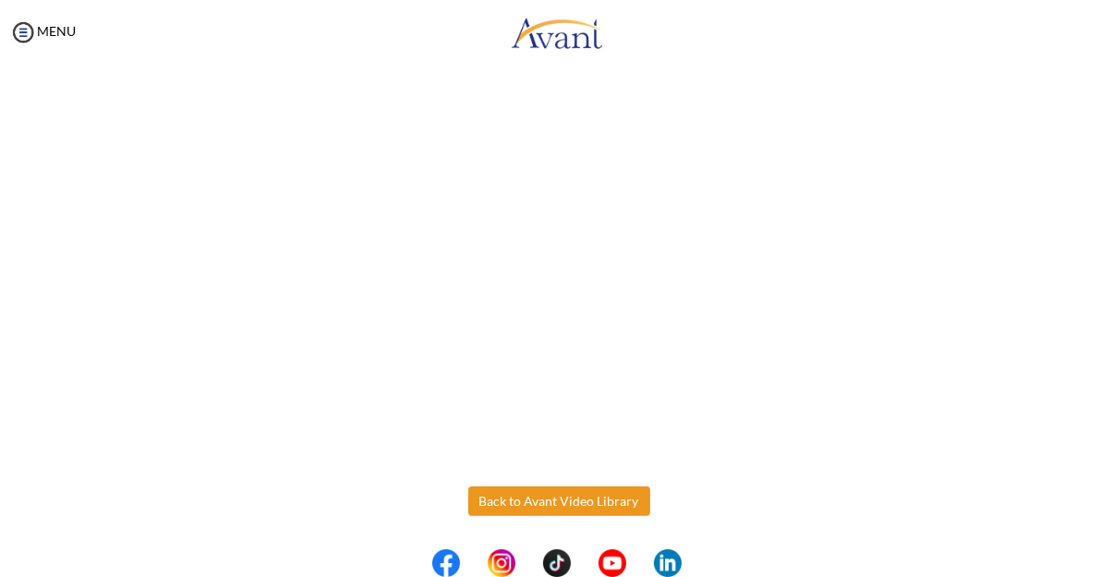
click at [535, 503] on body "Maintenance break. Please come back in 2 hours. MENU My Status What is the next…" at bounding box center [556, 288] width 1113 height 577
click at [487, 504] on button "Back to Avant Video Library" at bounding box center [559, 502] width 182 height 30
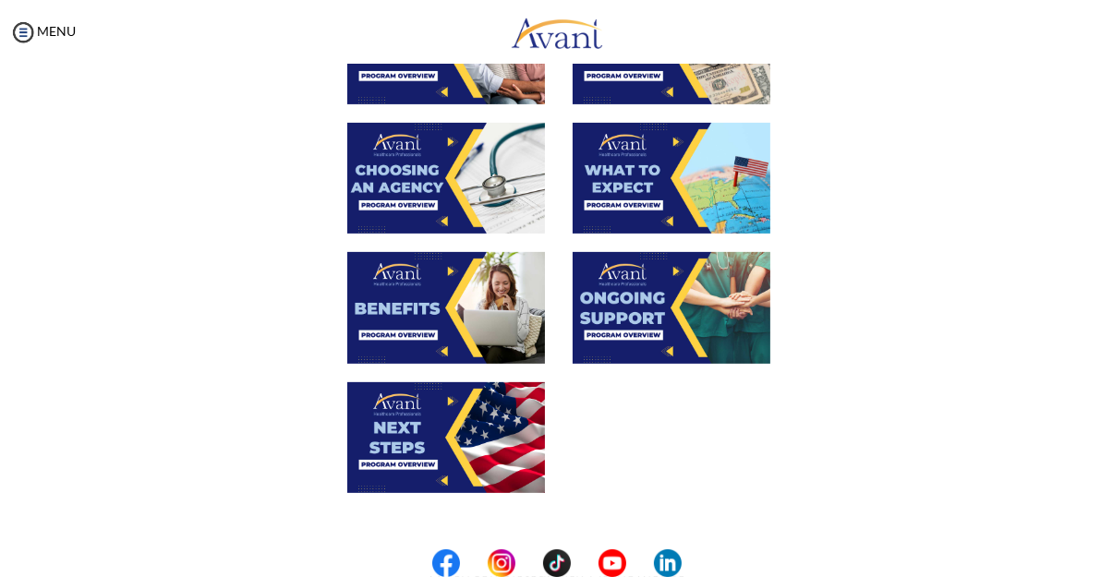
scroll to position [569, 0]
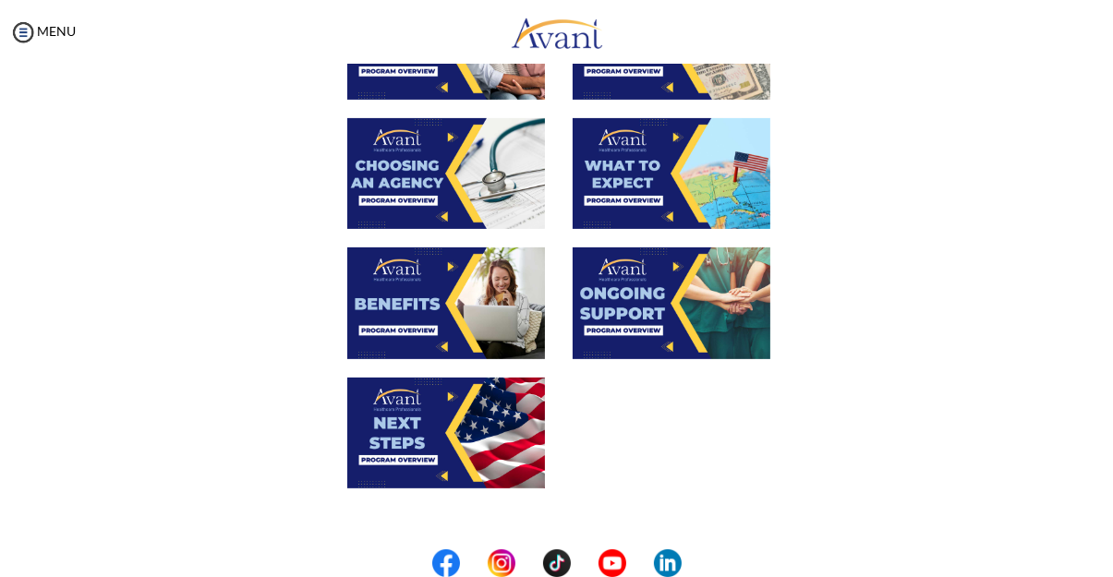
click at [387, 436] on img at bounding box center [446, 433] width 198 height 111
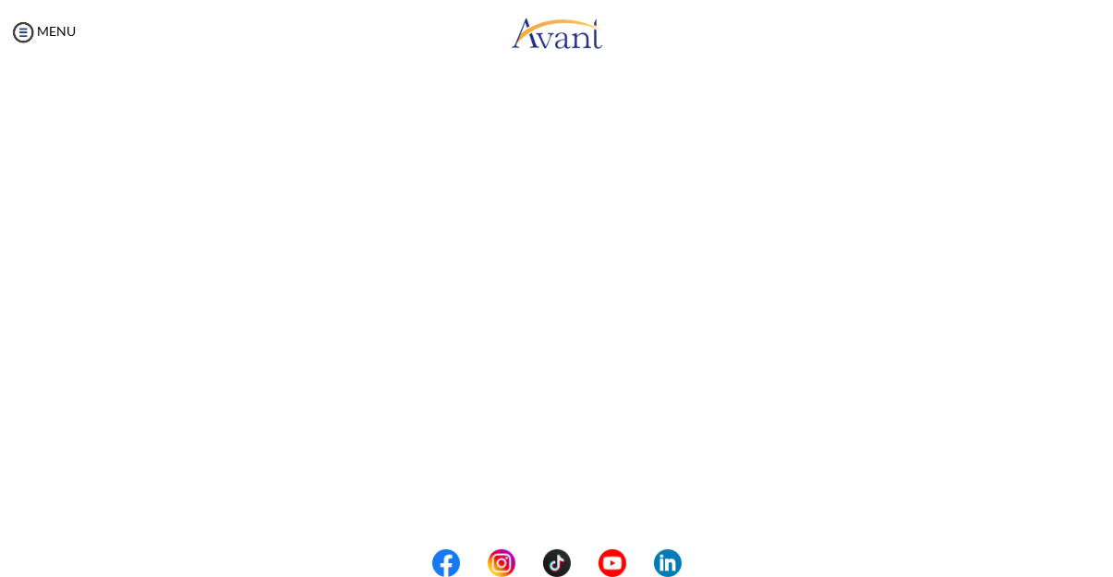
scroll to position [528, 0]
click at [592, 511] on body "Maintenance break. Please come back in 2 hours. MENU My Status What is the next…" at bounding box center [556, 288] width 1113 height 577
click at [607, 491] on button "Back to Avant Video Library" at bounding box center [559, 502] width 182 height 30
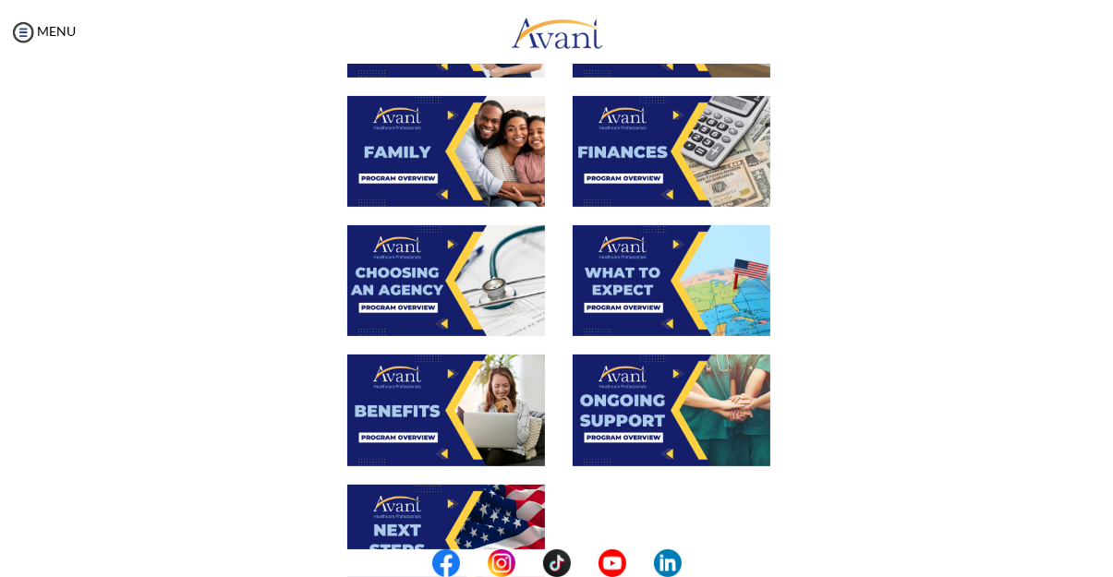
scroll to position [692, 0]
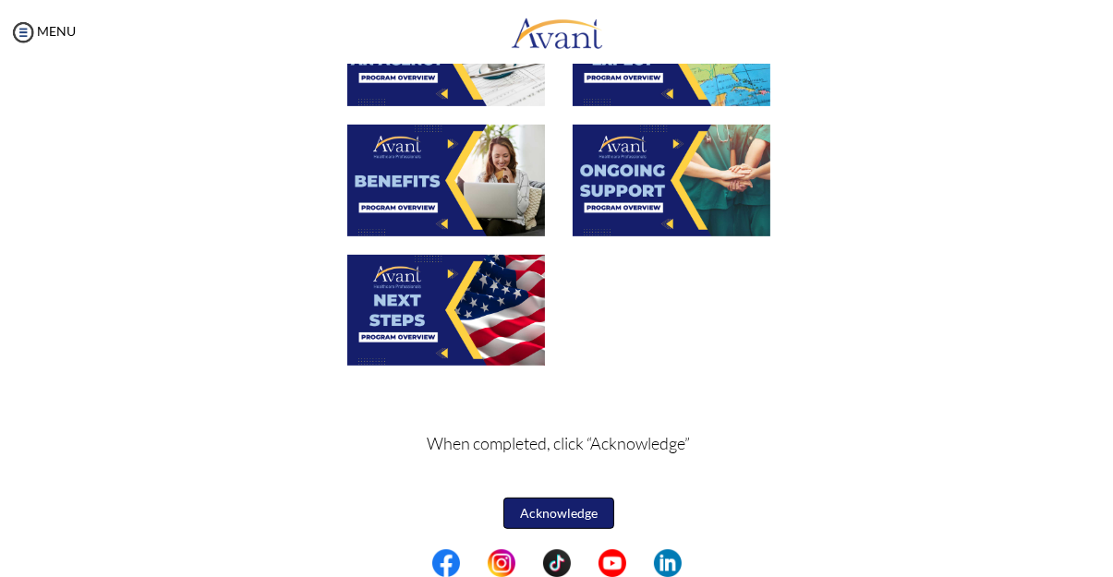
click at [559, 517] on button "Acknowledge" at bounding box center [558, 513] width 111 height 31
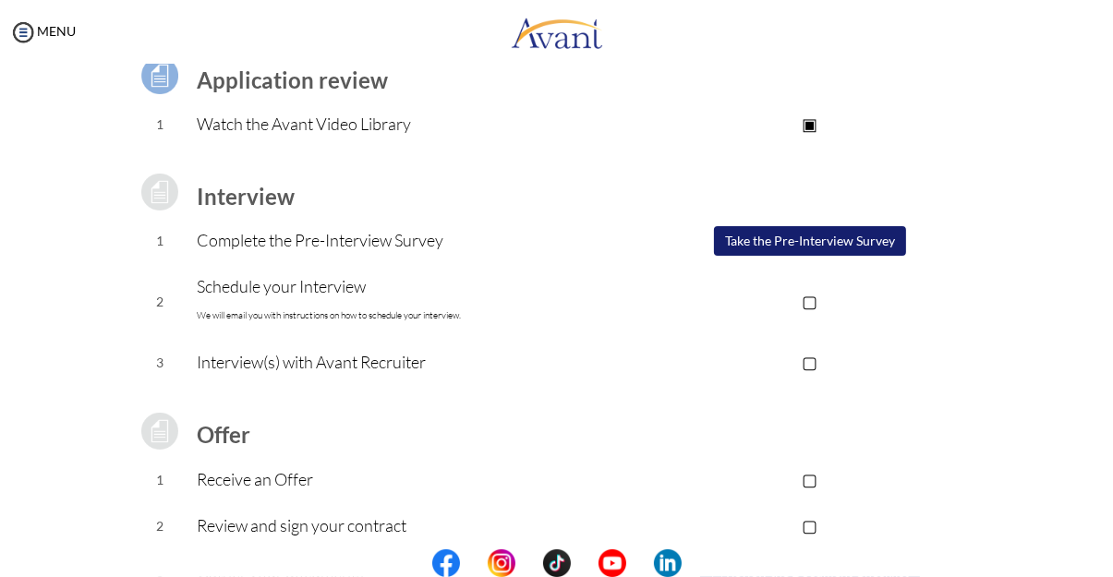
scroll to position [152, 0]
click at [887, 249] on button "Take the Pre-Interview Survey" at bounding box center [810, 242] width 194 height 31
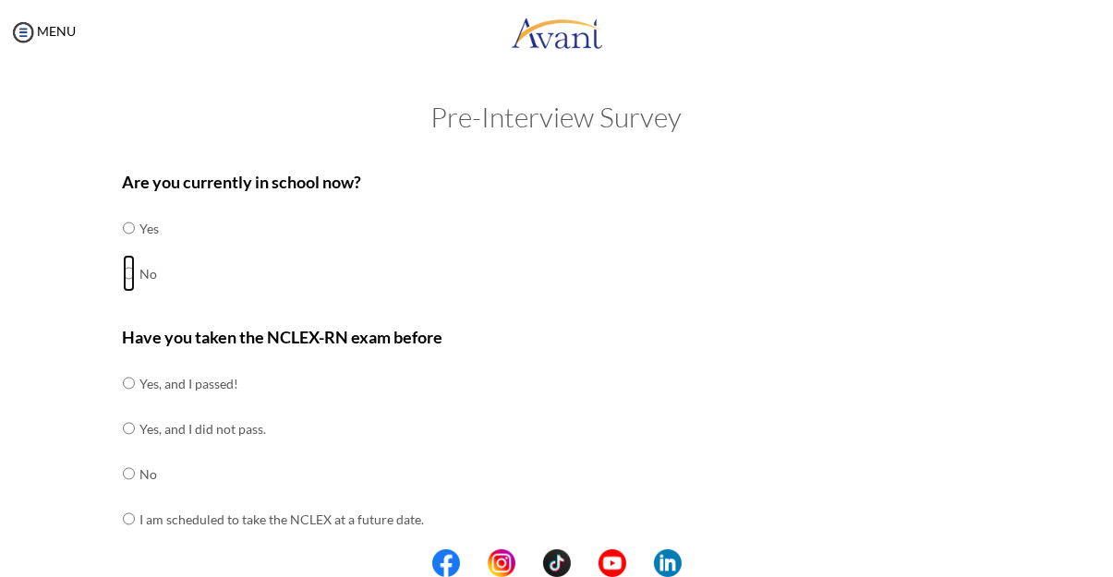
click at [126, 277] on input "radio" at bounding box center [129, 273] width 12 height 37
radio input "true"
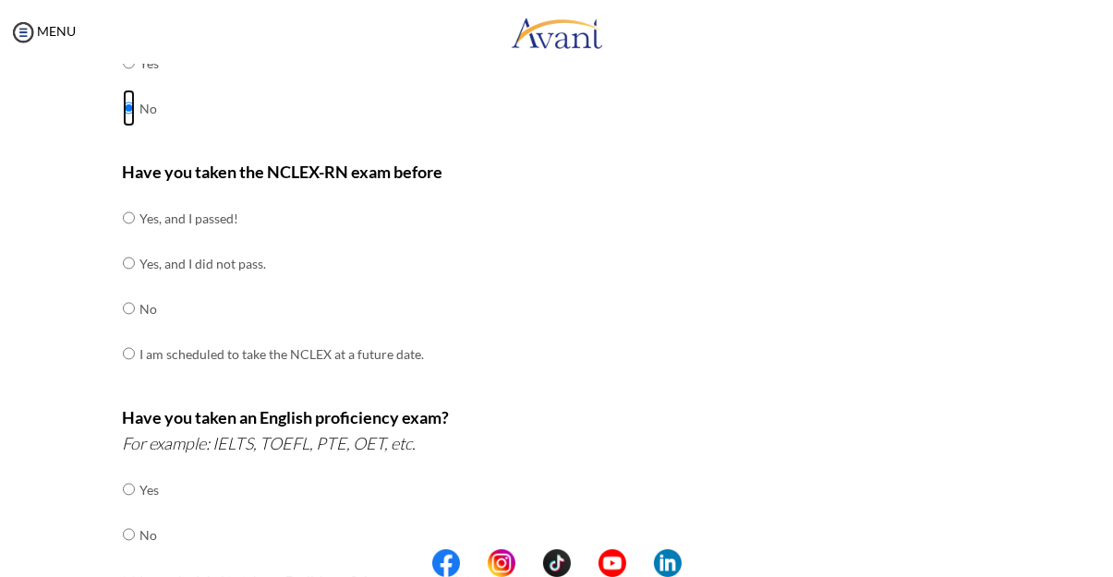
scroll to position [177, 0]
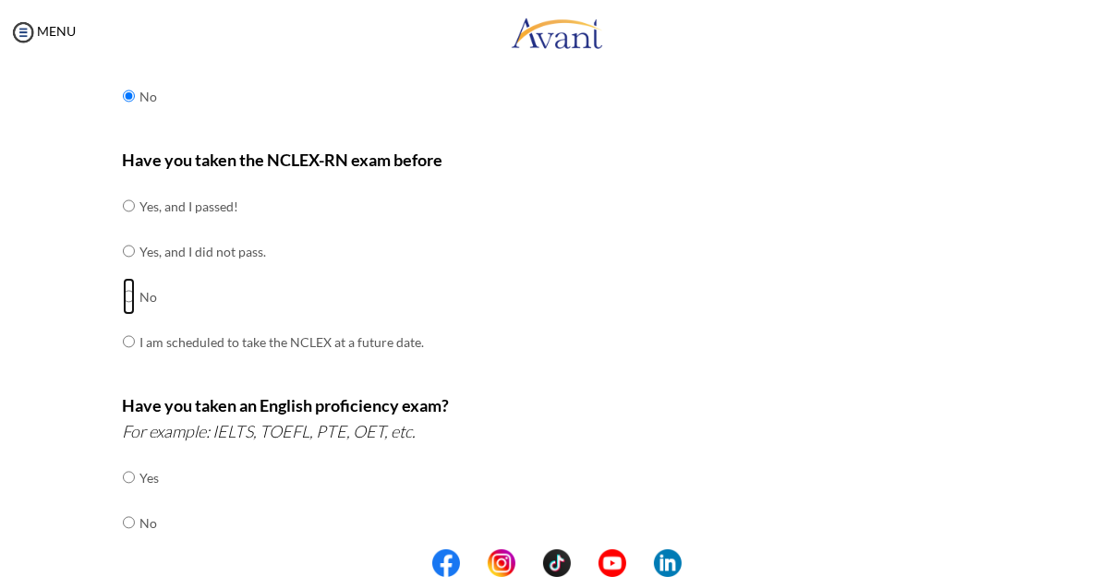
click at [130, 306] on input "radio" at bounding box center [129, 296] width 12 height 37
radio input "true"
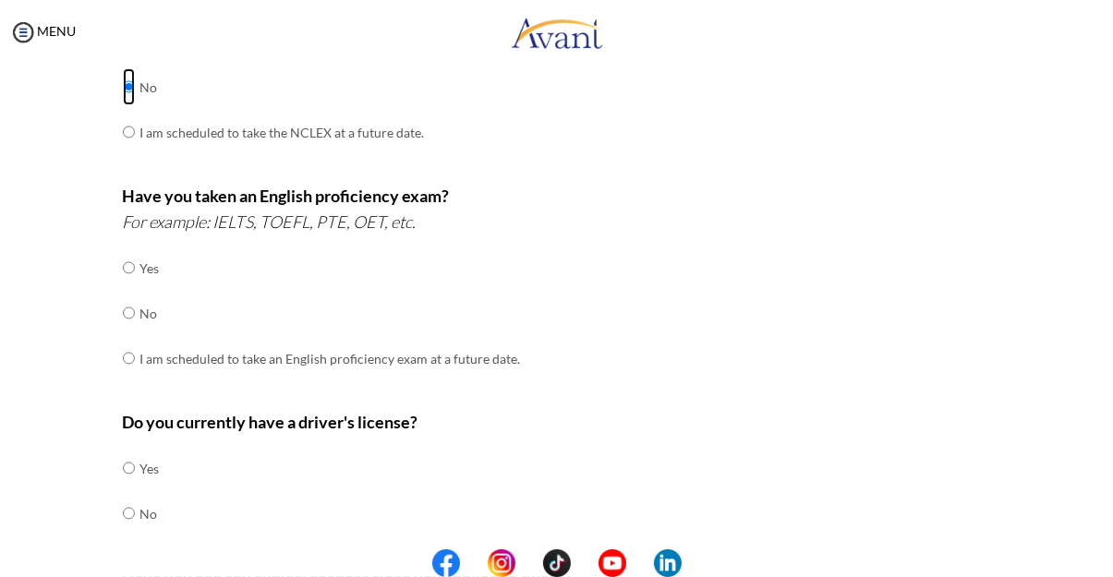
scroll to position [388, 0]
click at [130, 320] on input "radio" at bounding box center [129, 312] width 12 height 37
radio input "true"
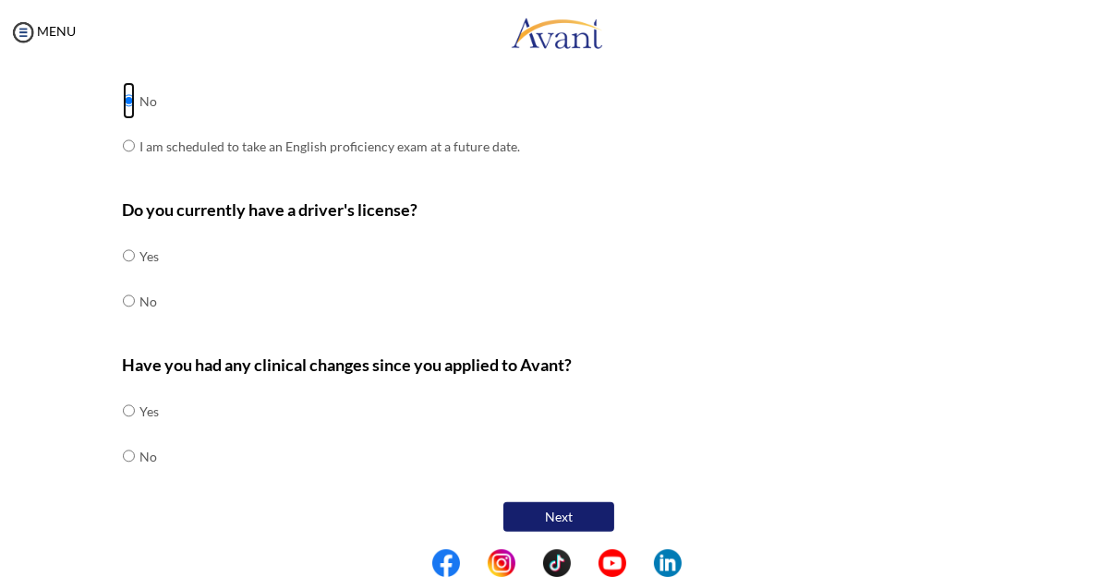
scroll to position [602, 0]
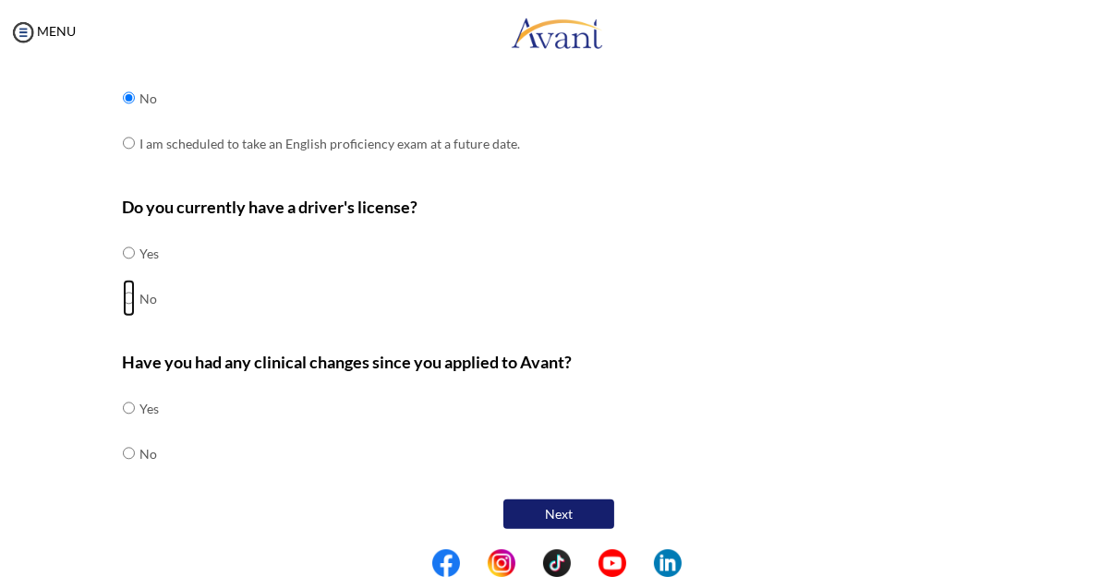
click at [132, 313] on input "radio" at bounding box center [129, 298] width 12 height 37
radio input "true"
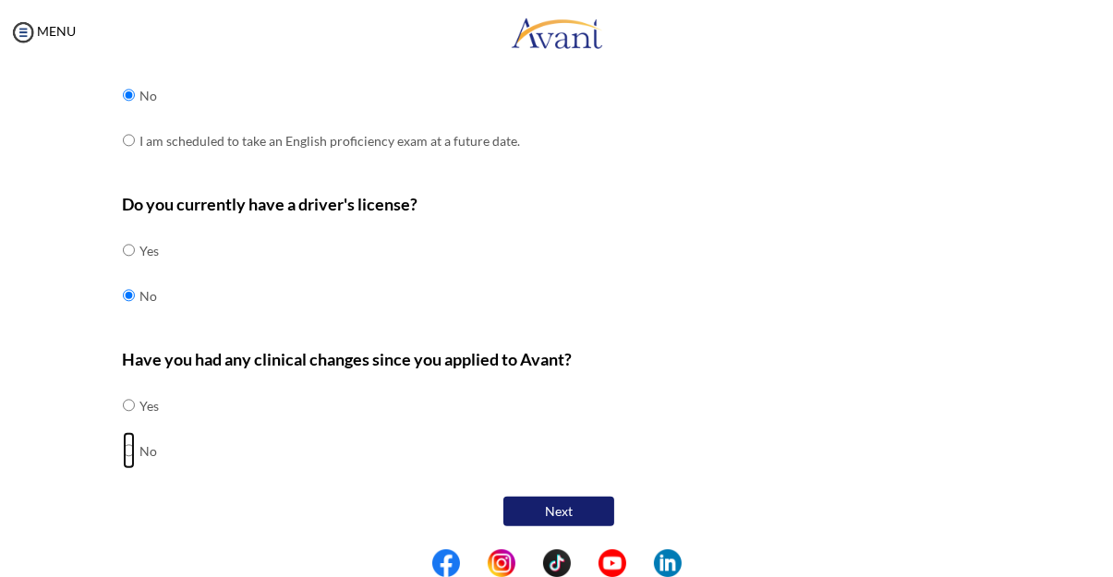
click at [130, 458] on input "radio" at bounding box center [129, 450] width 12 height 37
radio input "true"
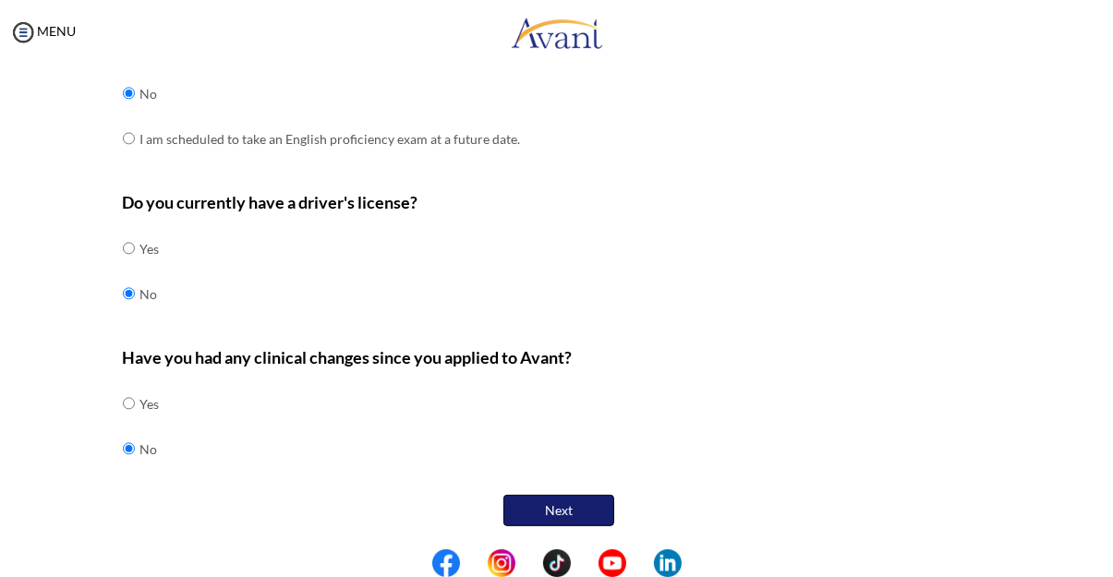
click at [576, 522] on button "Next" at bounding box center [558, 510] width 111 height 31
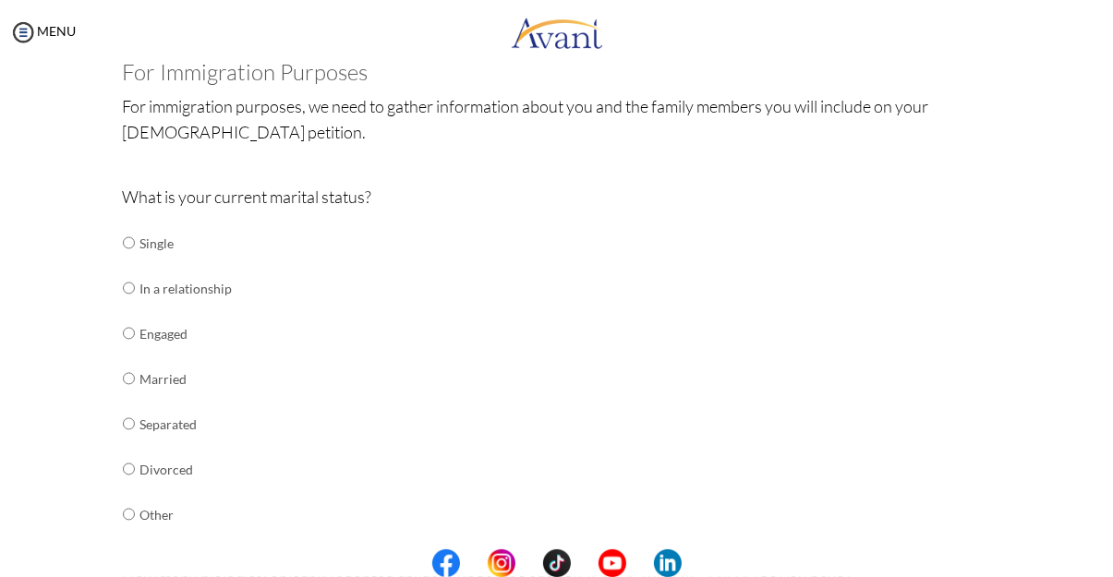
scroll to position [119, 0]
click at [127, 377] on input "radio" at bounding box center [129, 377] width 12 height 37
radio input "true"
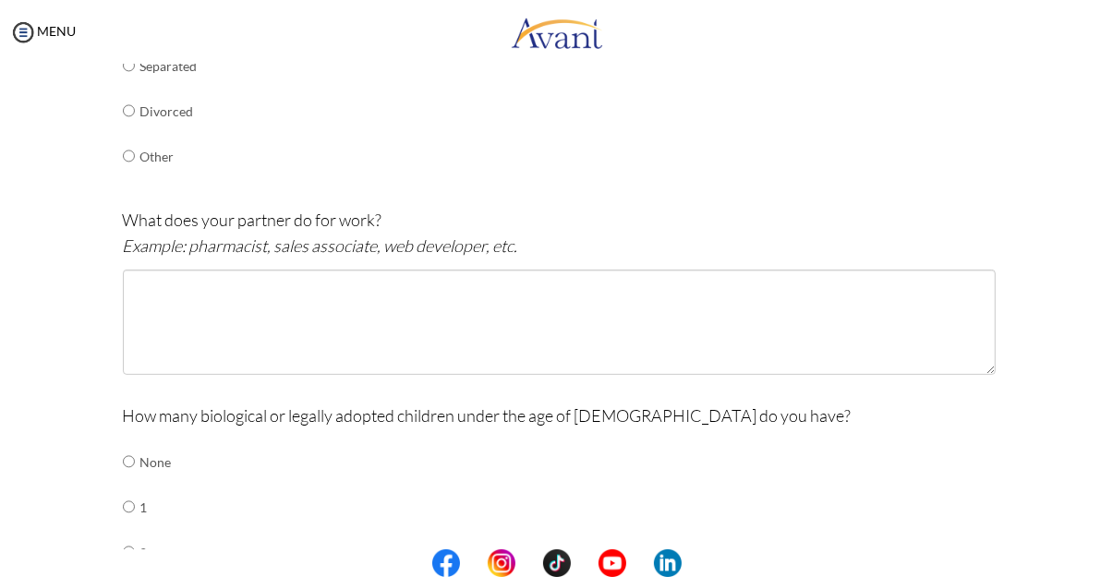
scroll to position [491, 0]
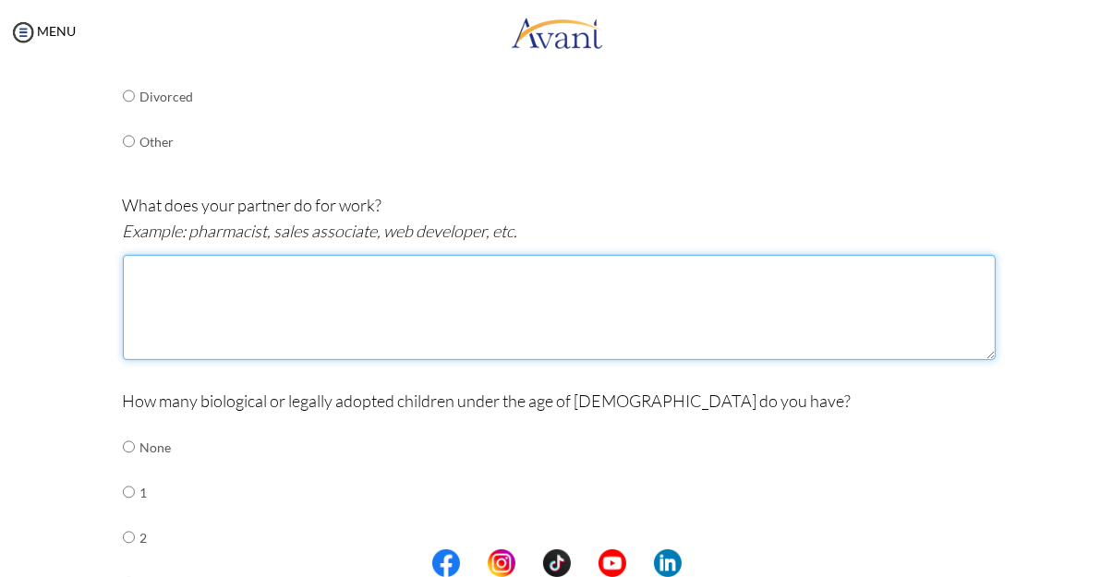
click at [206, 332] on textarea at bounding box center [559, 307] width 873 height 105
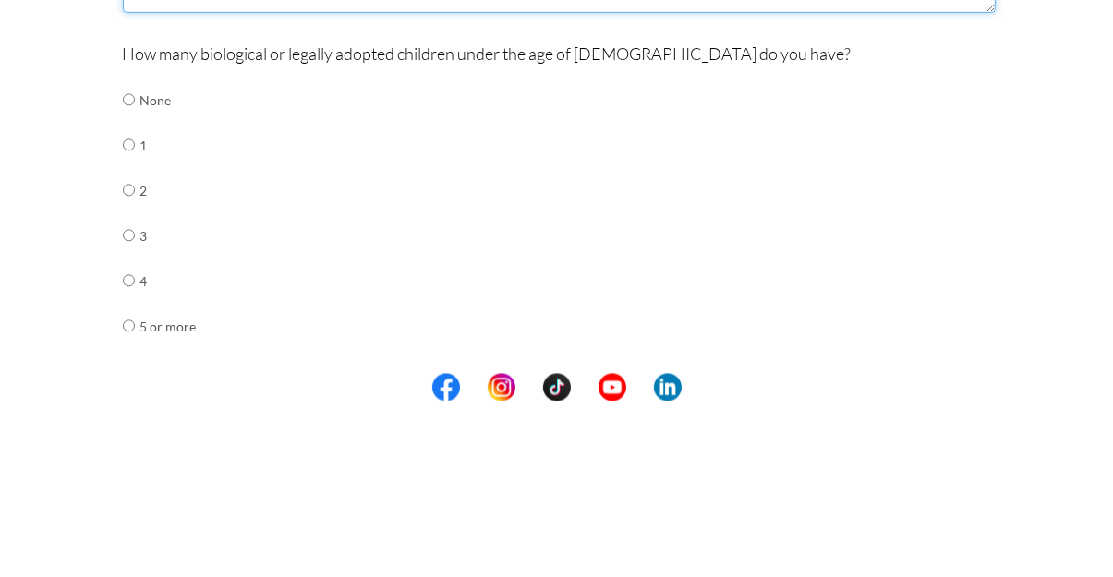
scroll to position [665, 0]
type textarea "Admi"
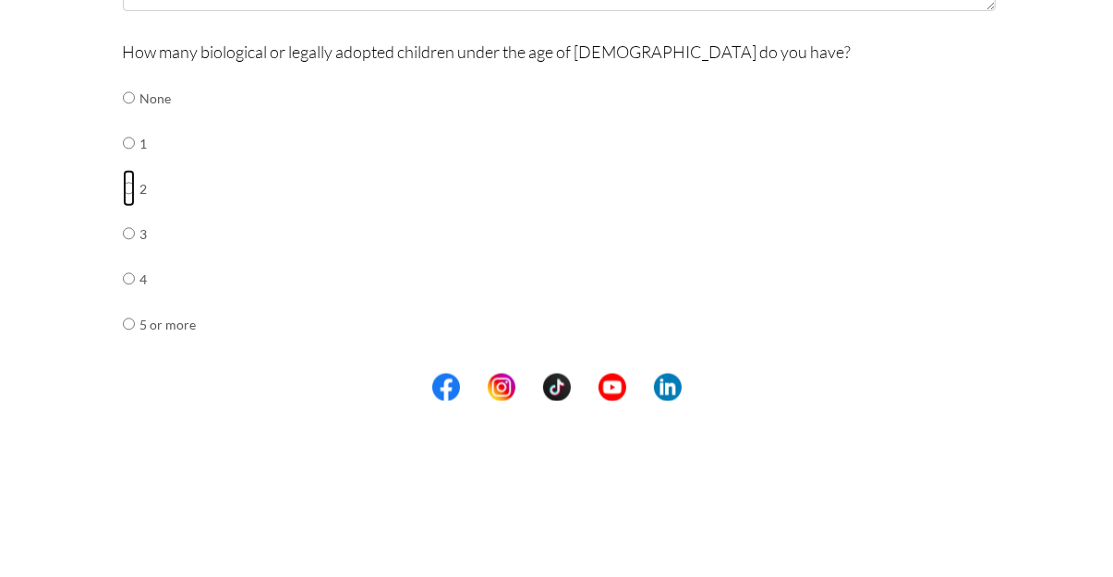
click at [132, 378] on input "radio" at bounding box center [129, 364] width 12 height 37
radio input "true"
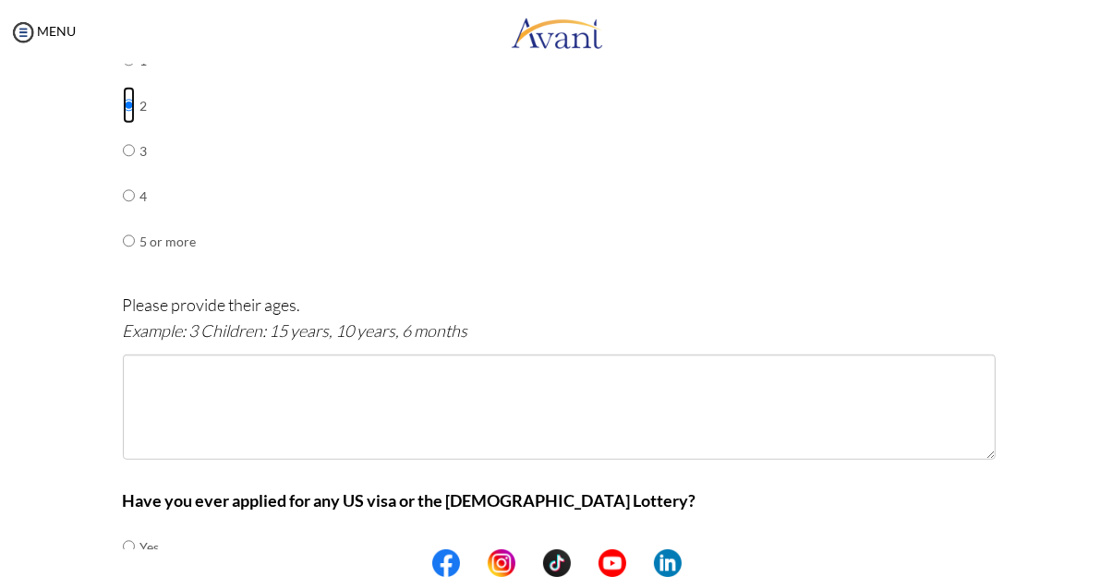
scroll to position [925, 0]
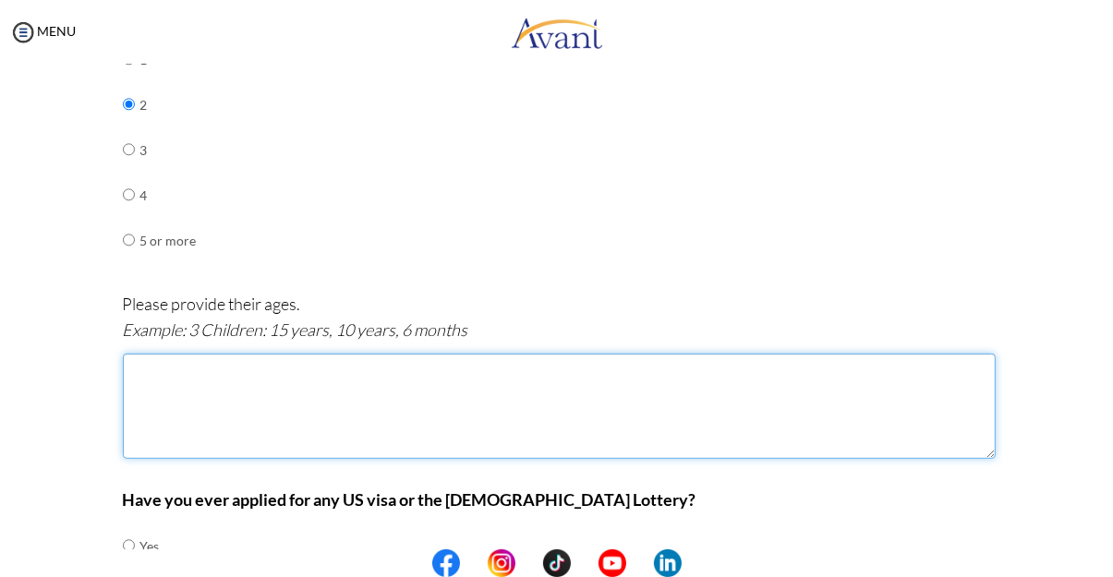
click at [226, 413] on textarea at bounding box center [559, 406] width 873 height 105
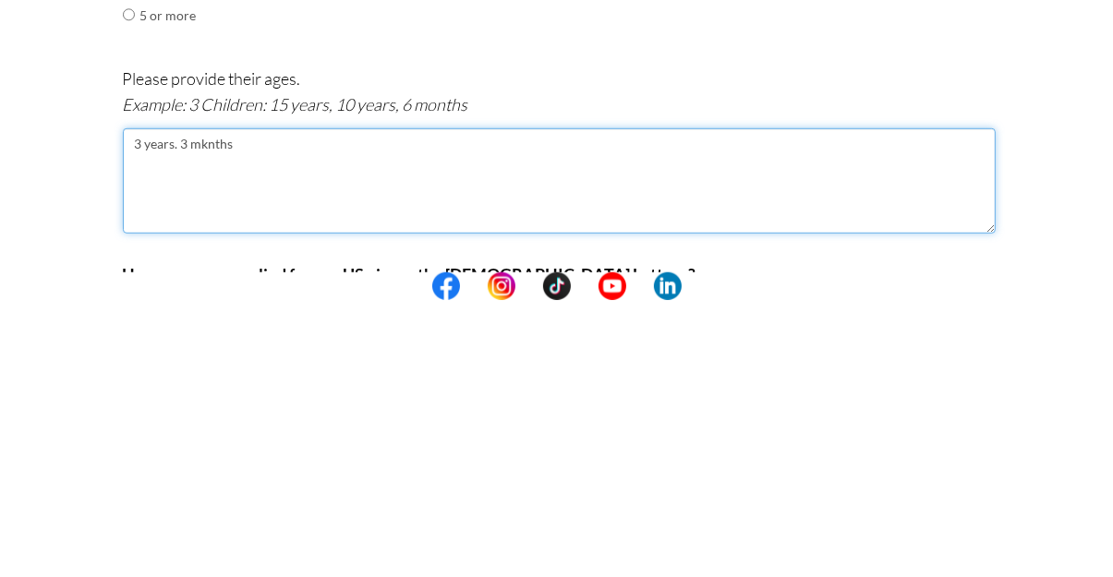
scroll to position [873, 0]
click at [138, 431] on textarea "3 years. 3 mknths" at bounding box center [559, 458] width 873 height 105
click at [207, 430] on textarea "3 years. 3 mknths" at bounding box center [559, 458] width 873 height 105
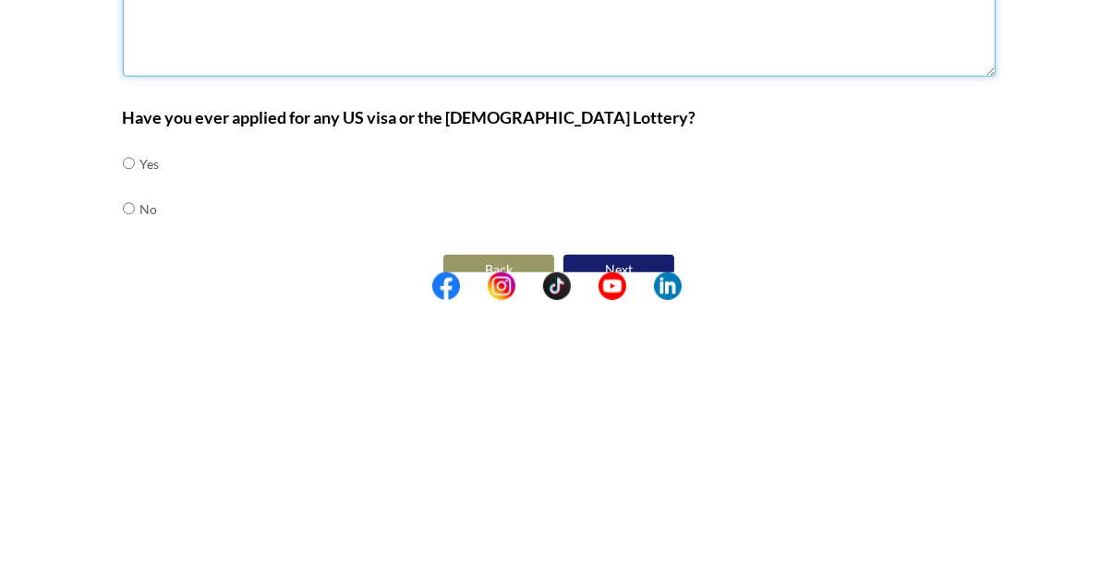
scroll to position [1070, 0]
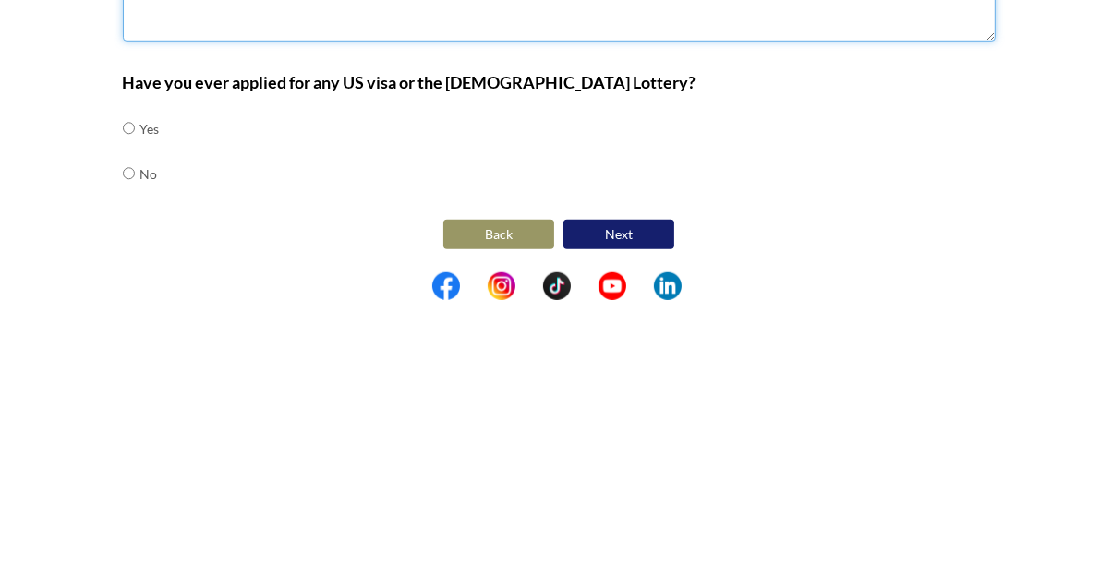
type textarea "3 years. 3 months"
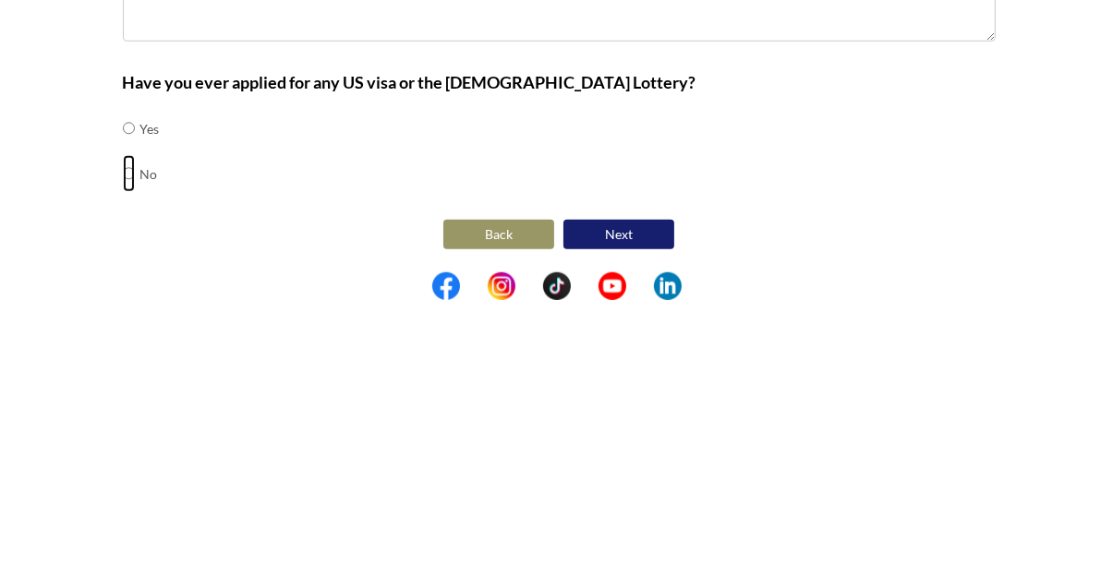
click at [130, 454] on input "radio" at bounding box center [129, 450] width 12 height 37
radio input "true"
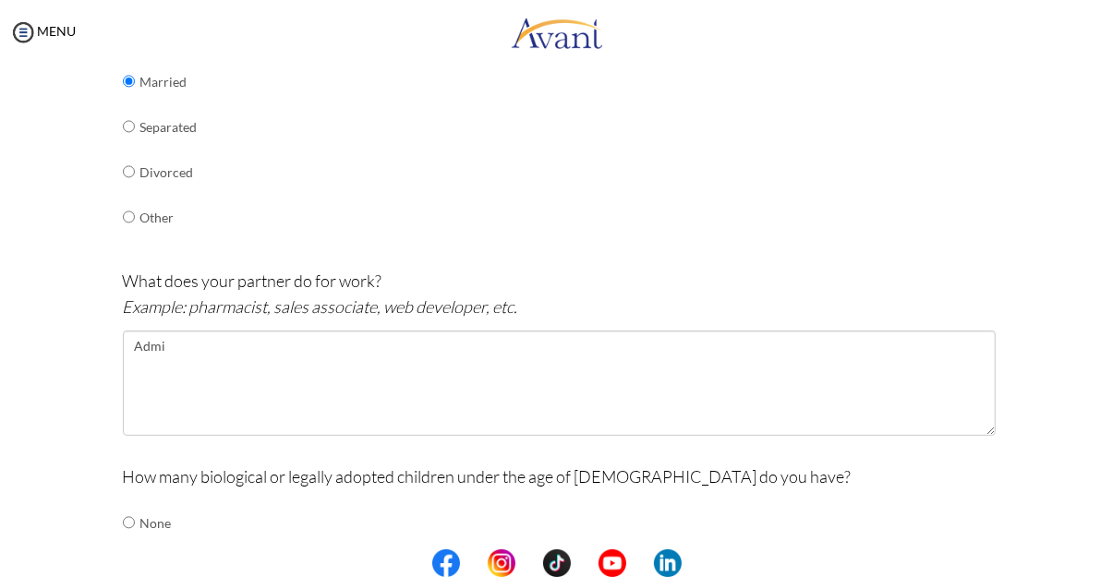
scroll to position [412, 0]
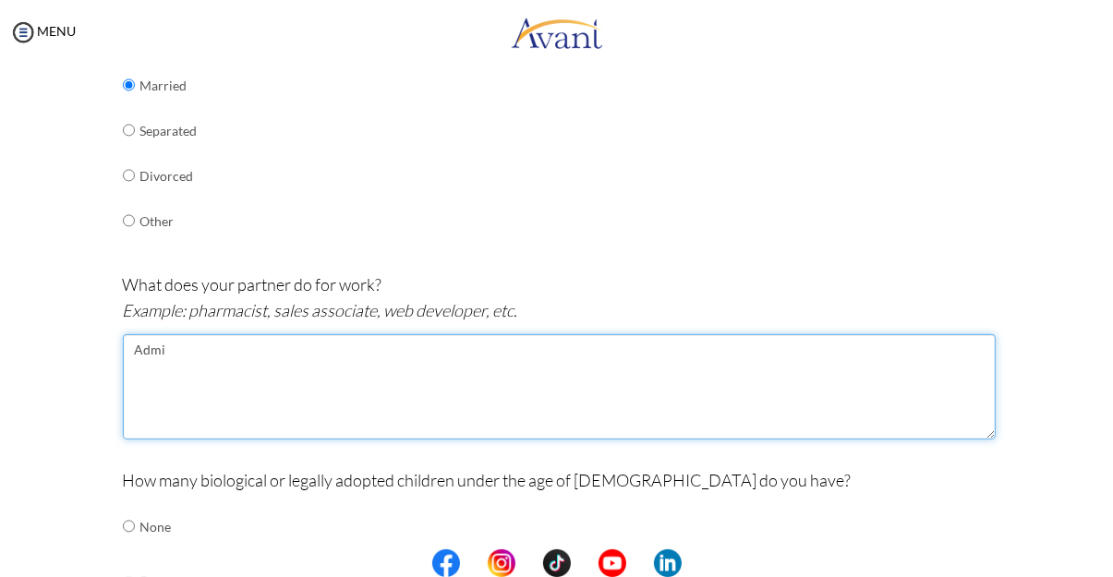
click at [180, 360] on textarea "Admi" at bounding box center [559, 386] width 873 height 105
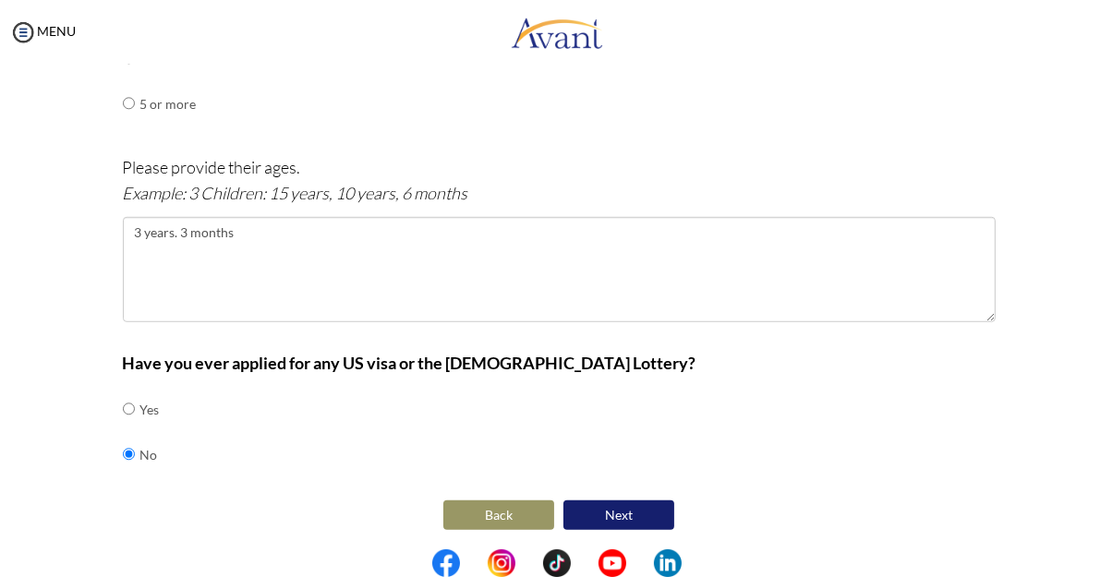
scroll to position [1070, 0]
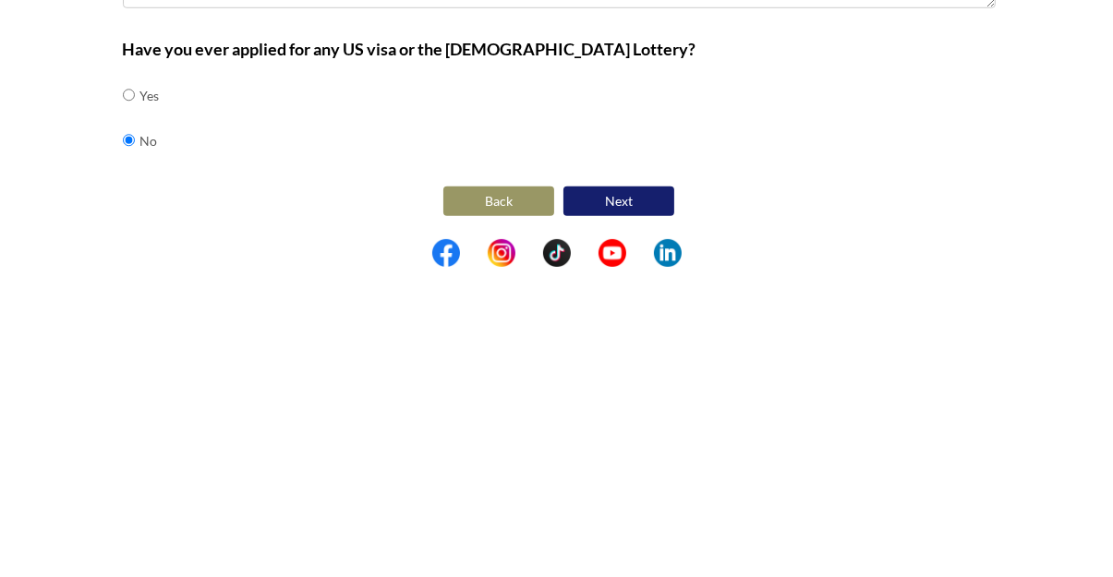
type textarea "Administrative officer"
click at [649, 509] on button "Next" at bounding box center [619, 512] width 111 height 30
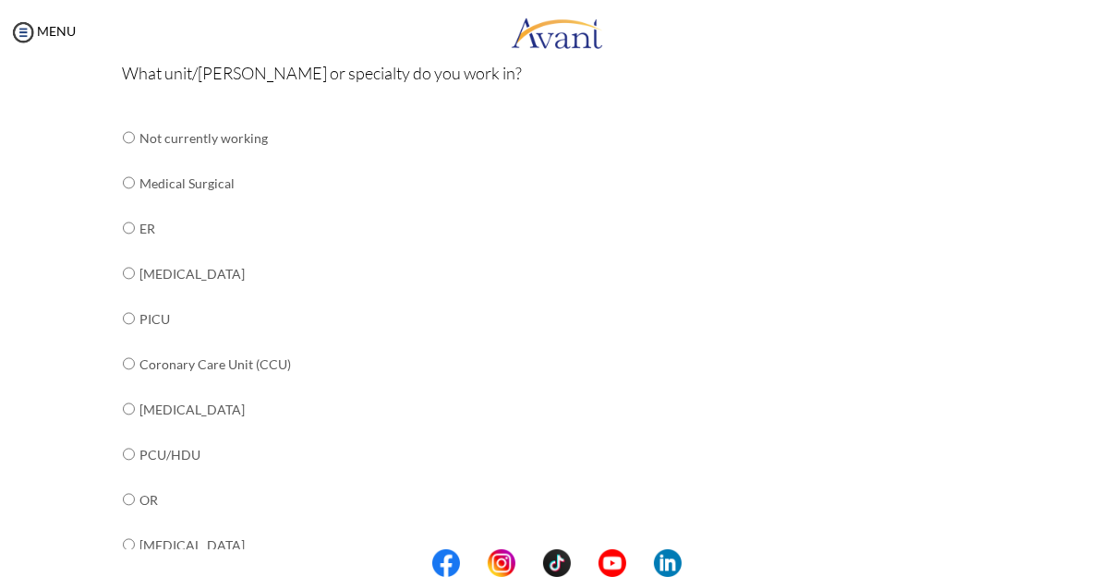
scroll to position [215, 0]
click at [128, 181] on input "radio" at bounding box center [129, 183] width 12 height 37
radio input "true"
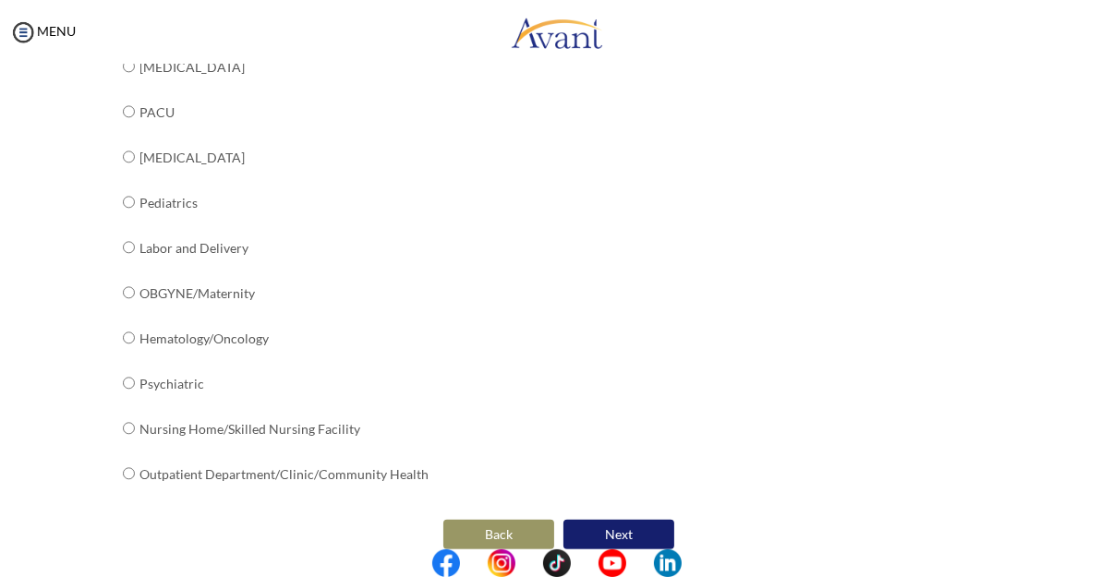
scroll to position [770, 0]
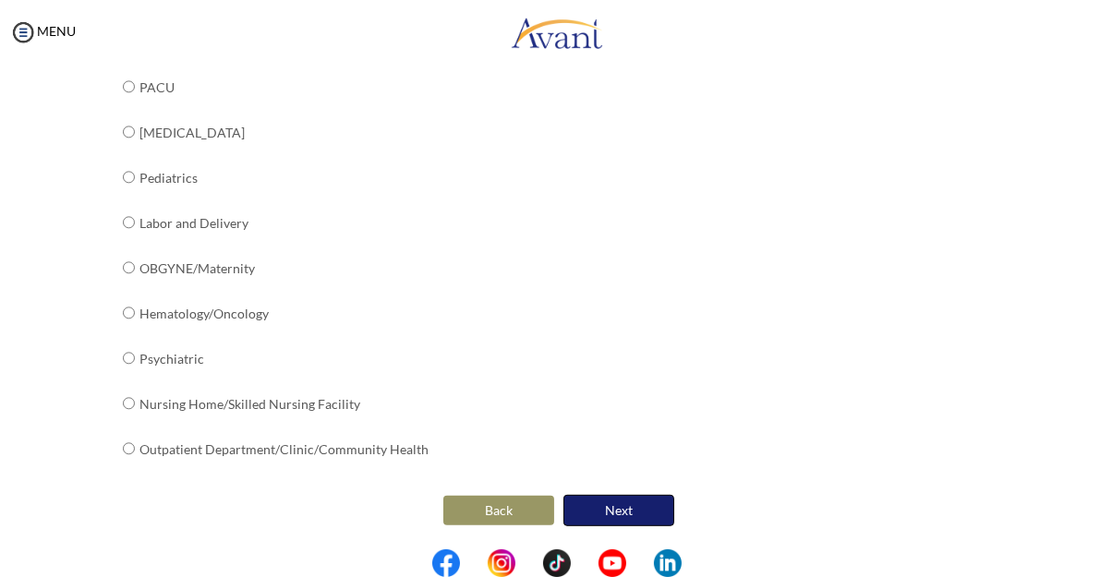
click at [644, 515] on button "Next" at bounding box center [619, 510] width 111 height 31
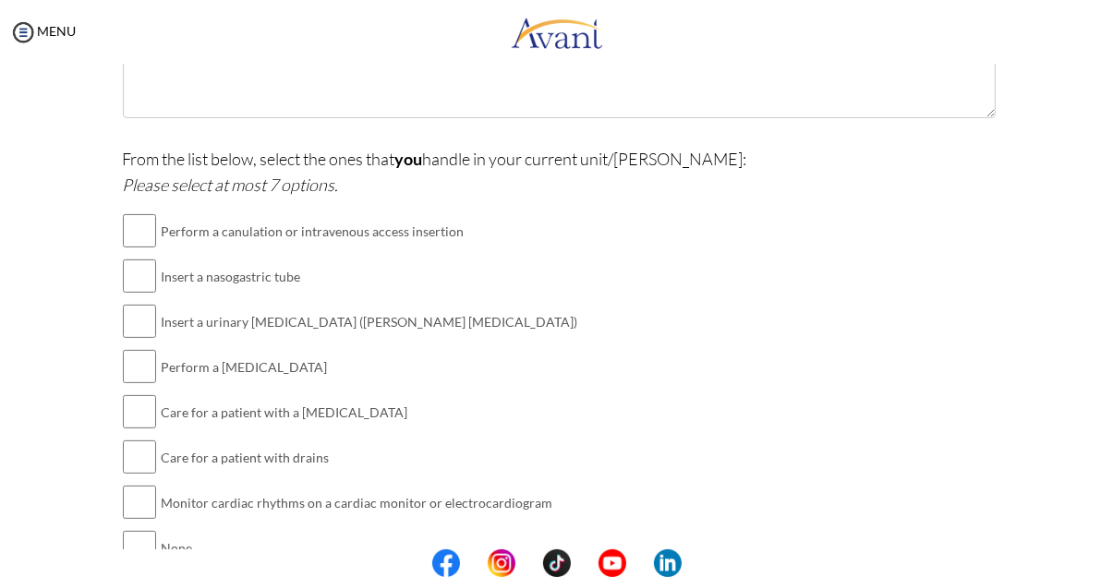
scroll to position [436, 0]
click at [152, 319] on input "checkbox" at bounding box center [139, 318] width 33 height 37
checkbox input "true"
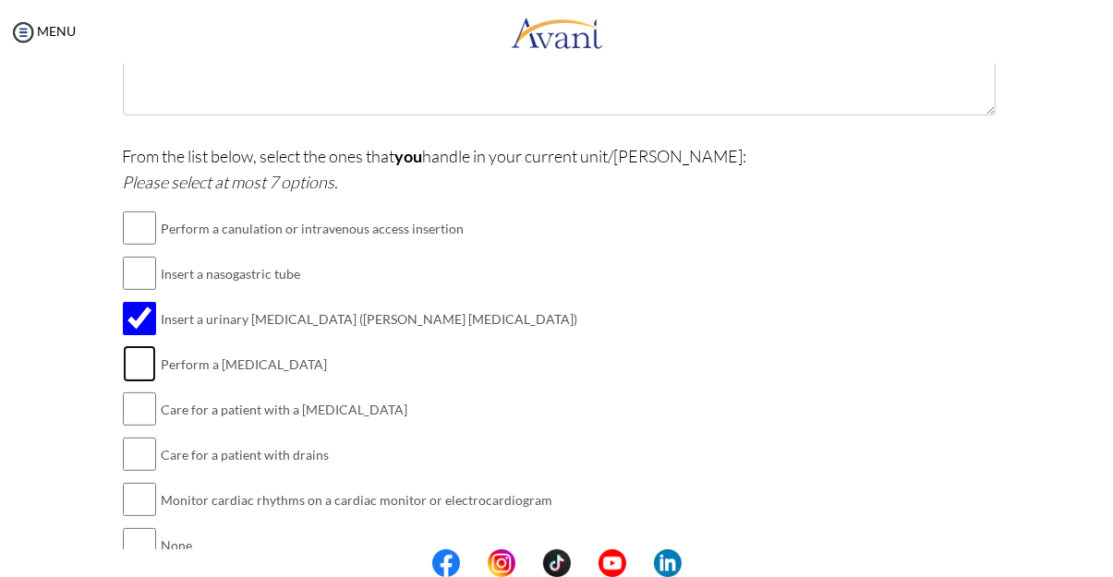
click at [137, 371] on input "checkbox" at bounding box center [139, 364] width 33 height 37
checkbox input "true"
click at [129, 225] on input "checkbox" at bounding box center [139, 228] width 33 height 37
checkbox input "true"
click at [134, 267] on input "checkbox" at bounding box center [139, 273] width 33 height 37
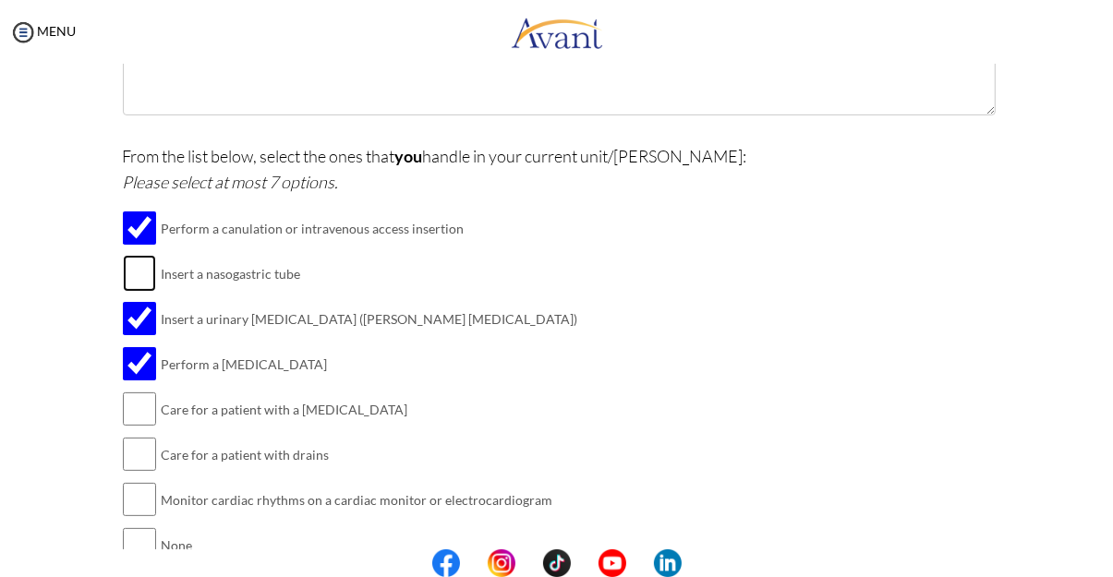
checkbox input "true"
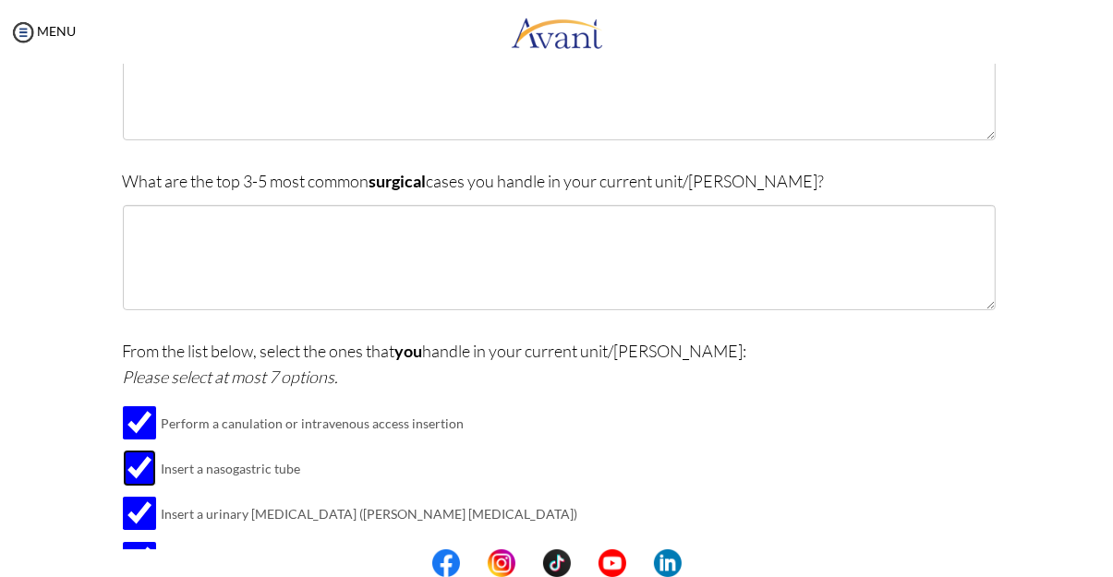
scroll to position [239, 0]
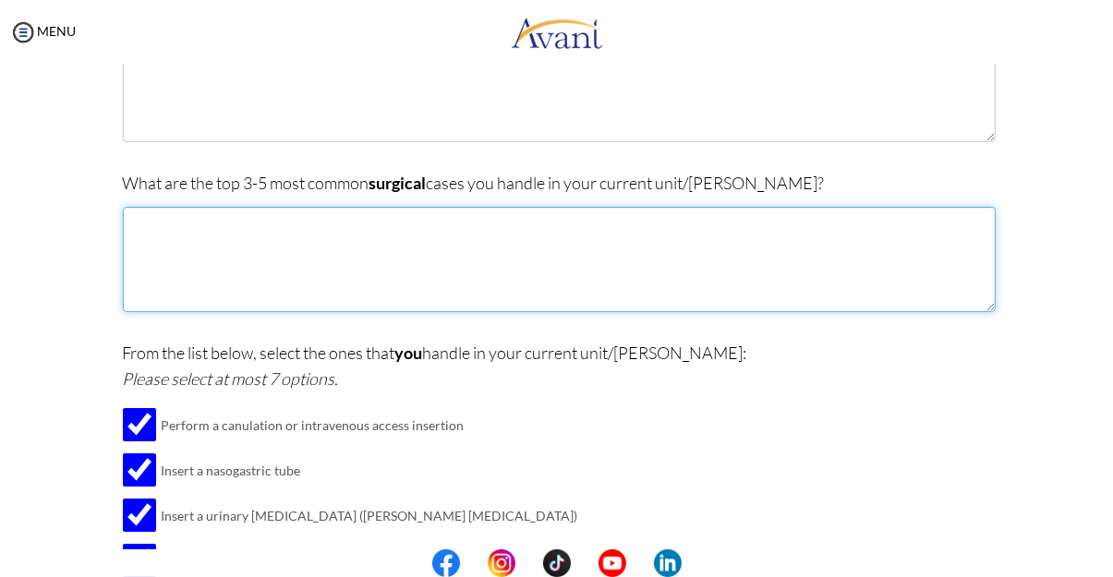
click at [148, 245] on textarea at bounding box center [559, 259] width 873 height 105
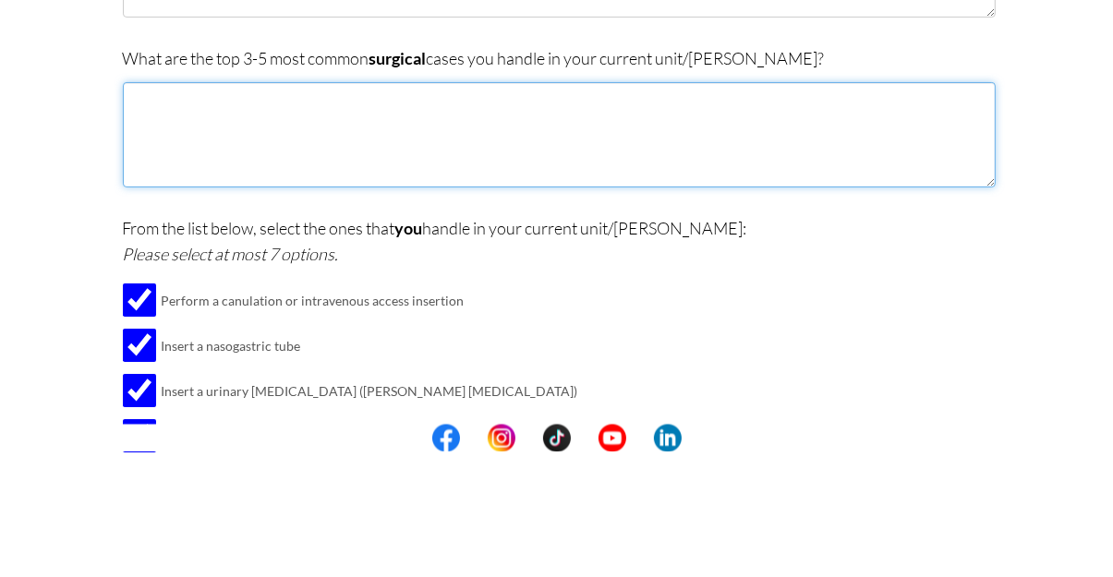
type textarea "W"
click at [375, 228] on textarea "[MEDICAL_DATA]. [MEDICAL_DATA]. Stitching of minor wounds." at bounding box center [559, 259] width 873 height 105
click at [372, 227] on textarea "[MEDICAL_DATA]. [MEDICAL_DATA]. Stitching of minor wounds." at bounding box center [559, 259] width 873 height 105
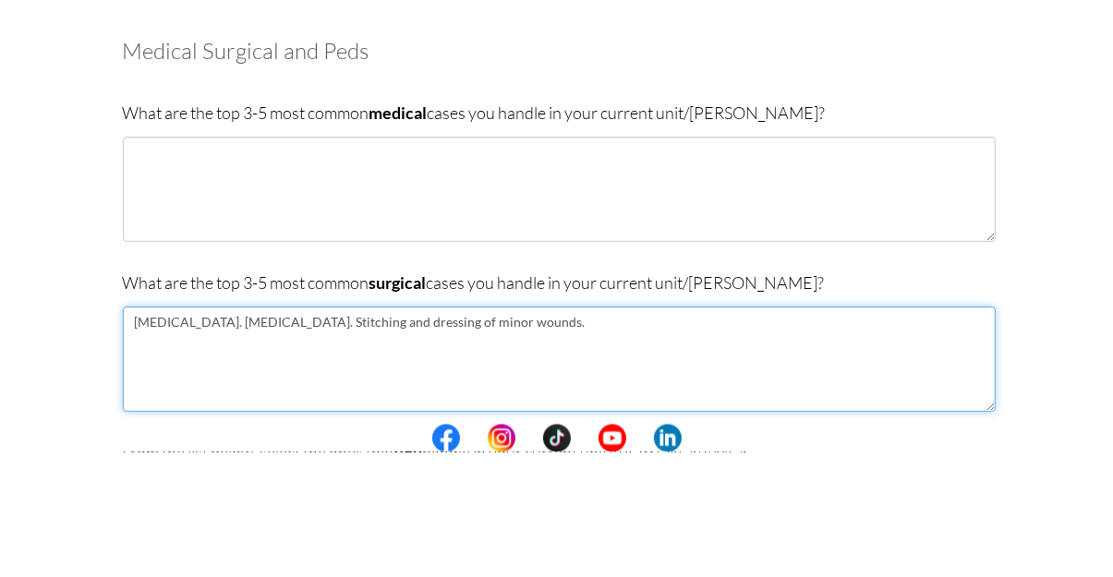
scroll to position [0, 0]
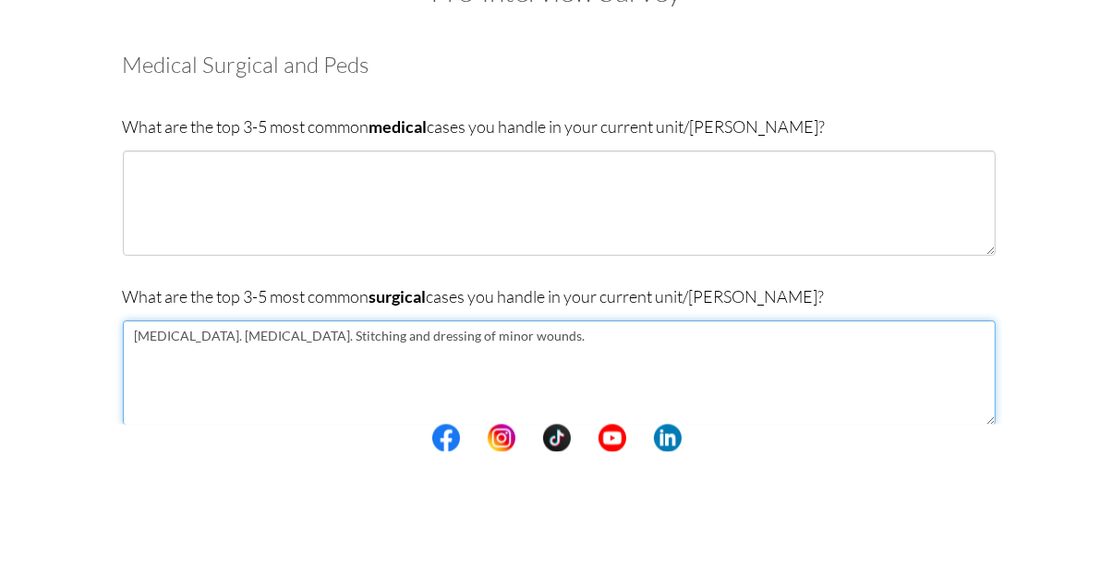
type textarea "[MEDICAL_DATA]. [MEDICAL_DATA]. Stitching and dressing of minor wounds."
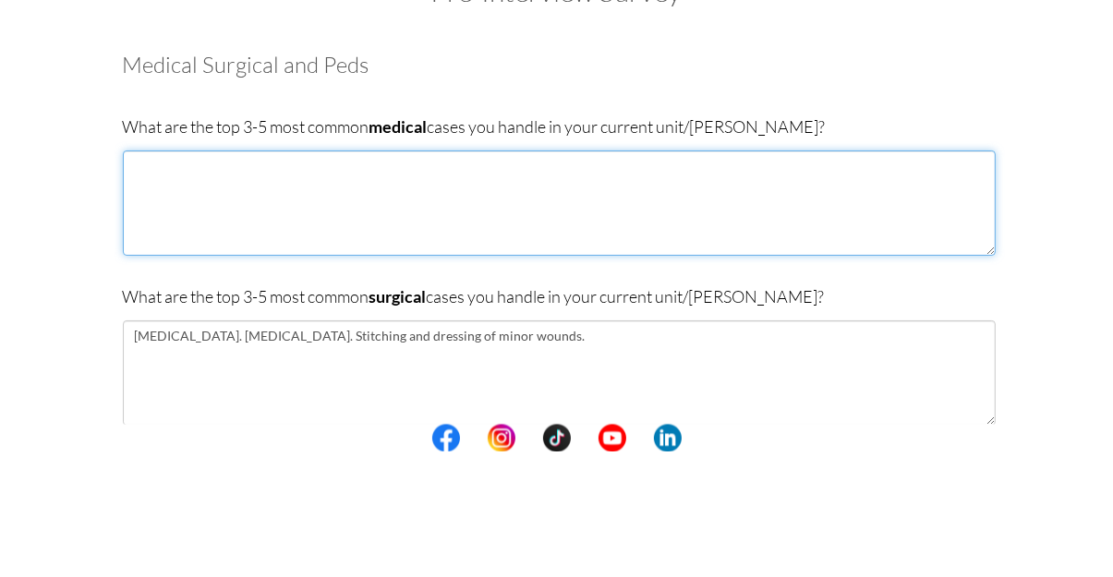
click at [205, 325] on textarea at bounding box center [559, 328] width 873 height 105
click at [212, 289] on textarea "[MEDICAL_DATA]. [MEDICAL_DATA] mellitus, [MEDICAL_DATA]" at bounding box center [559, 328] width 873 height 105
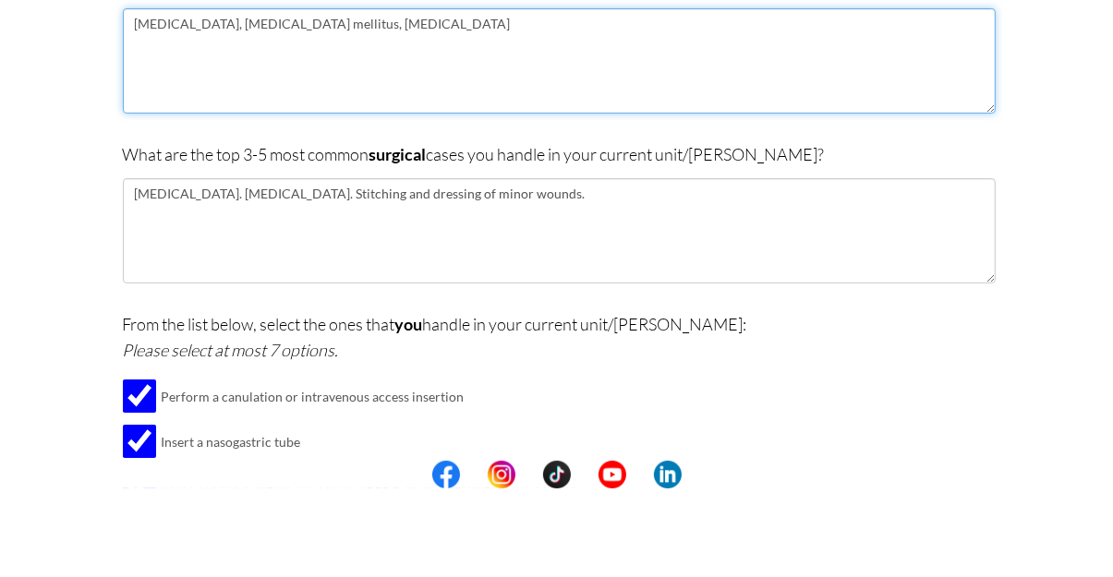
scroll to position [185, 0]
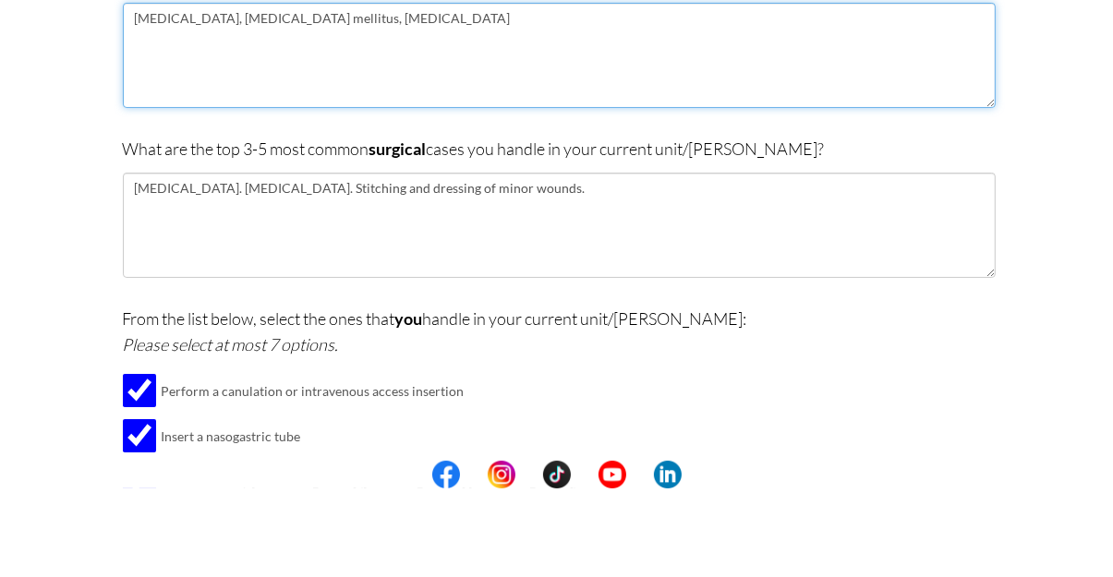
type textarea "[MEDICAL_DATA], [MEDICAL_DATA] mellitus, [MEDICAL_DATA]"
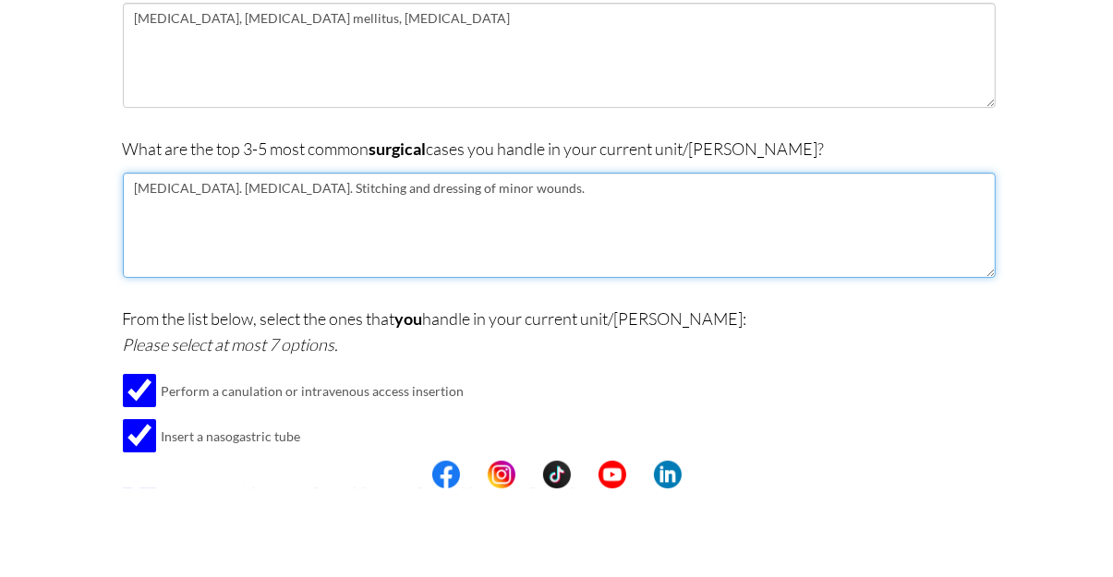
click at [218, 284] on textarea "[MEDICAL_DATA]. [MEDICAL_DATA]. Stitching and dressing of minor wounds." at bounding box center [559, 313] width 873 height 105
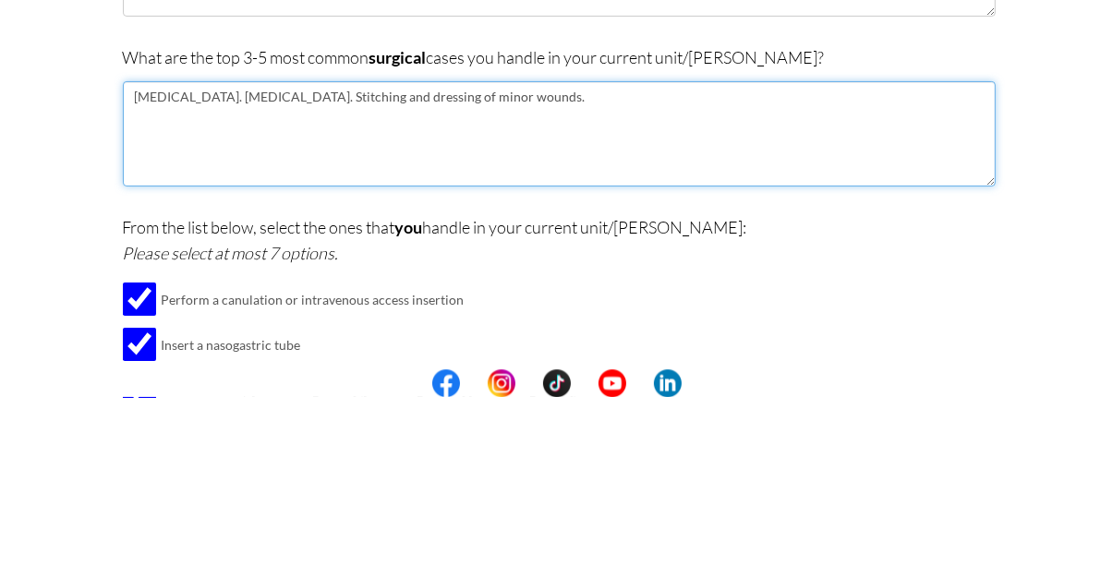
click at [231, 281] on textarea "[MEDICAL_DATA]. [MEDICAL_DATA]. Stitching and dressing of minor wounds." at bounding box center [559, 313] width 873 height 105
click at [224, 269] on textarea "[MEDICAL_DATA]. [MEDICAL_DATA]. Stitching and dressing of minor wounds." at bounding box center [559, 313] width 873 height 105
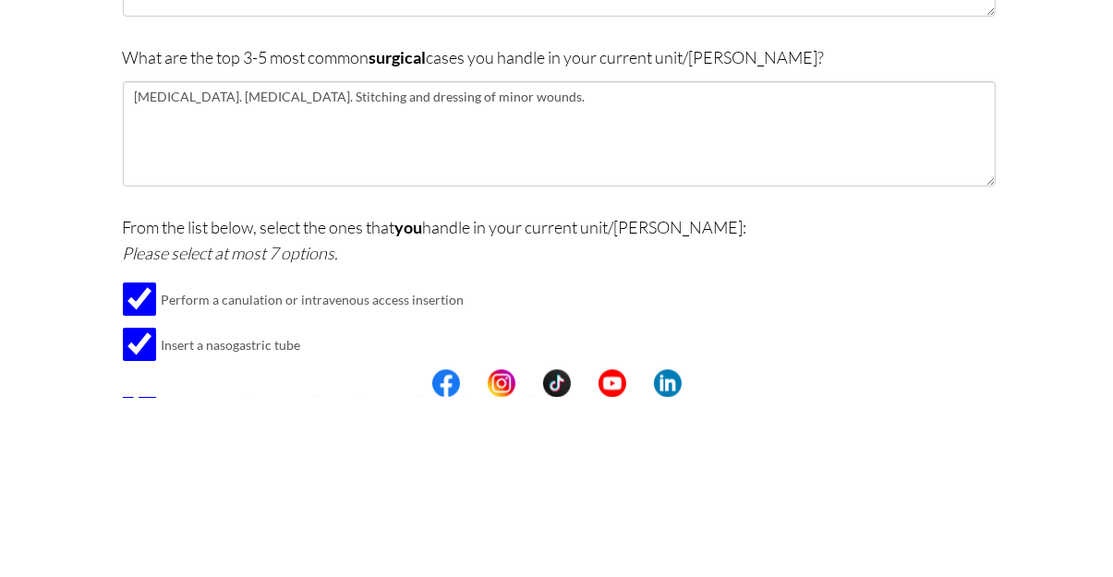
click at [1095, 203] on div "Are you currently in school now? Yes No Have you taken the NCLEX-RN exam before…" at bounding box center [558, 426] width 1081 height 902
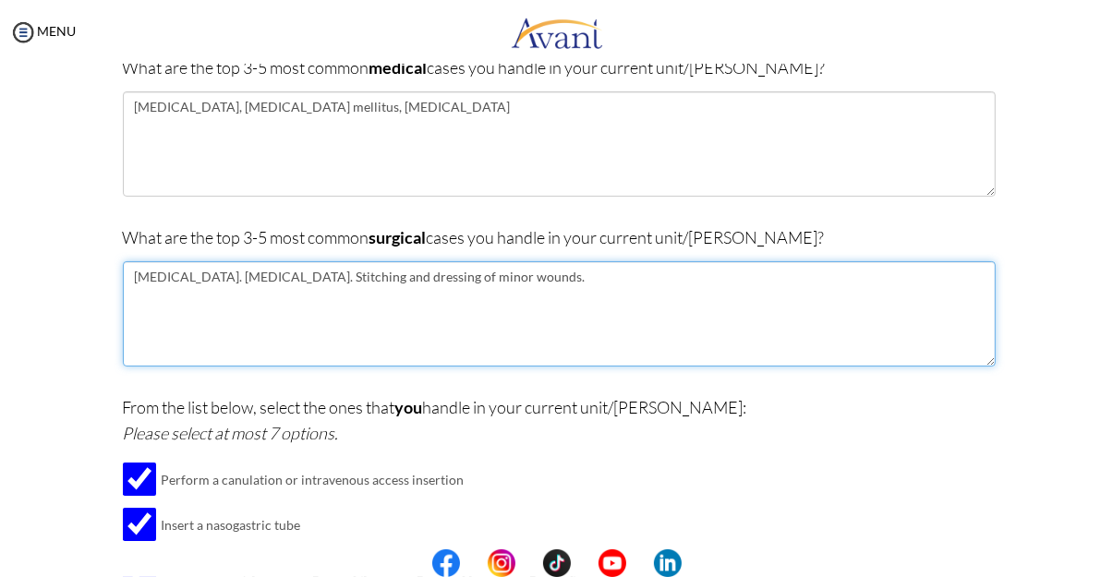
click at [221, 278] on textarea "[MEDICAL_DATA]. [MEDICAL_DATA]. Stitching and dressing of minor wounds." at bounding box center [559, 313] width 873 height 105
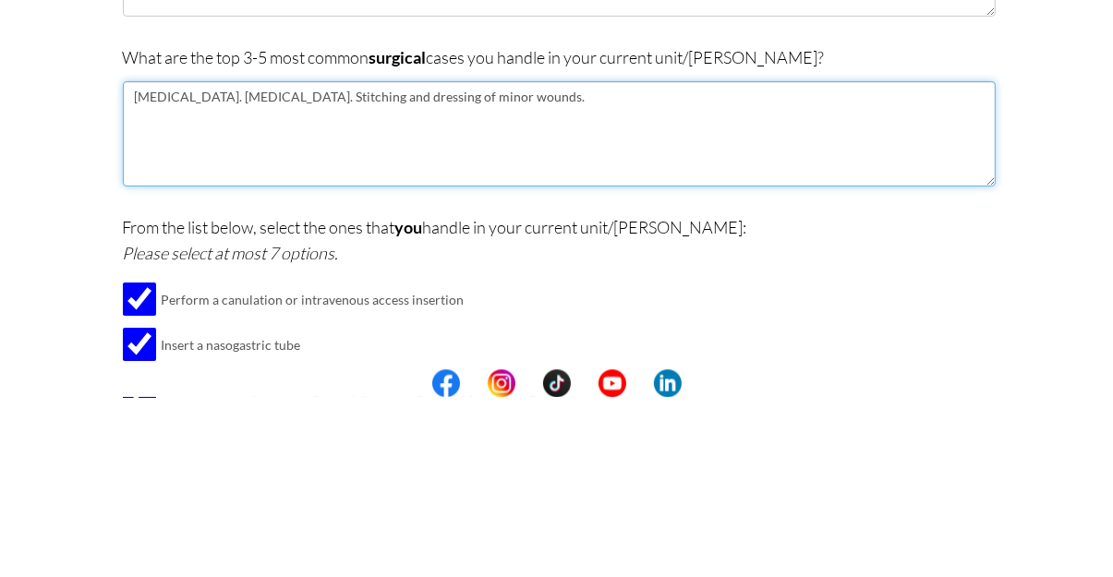
click at [219, 276] on textarea "[MEDICAL_DATA]. [MEDICAL_DATA]. Stitching and dressing of minor wounds." at bounding box center [559, 313] width 873 height 105
click at [225, 284] on textarea "[MEDICAL_DATA]. [MEDICAL_DATA]. Stitching and dressing of minor wounds." at bounding box center [559, 313] width 873 height 105
click at [316, 279] on textarea "[MEDICAL_DATA], [MEDICAL_DATA]. Stitching and dressing of minor wounds." at bounding box center [559, 313] width 873 height 105
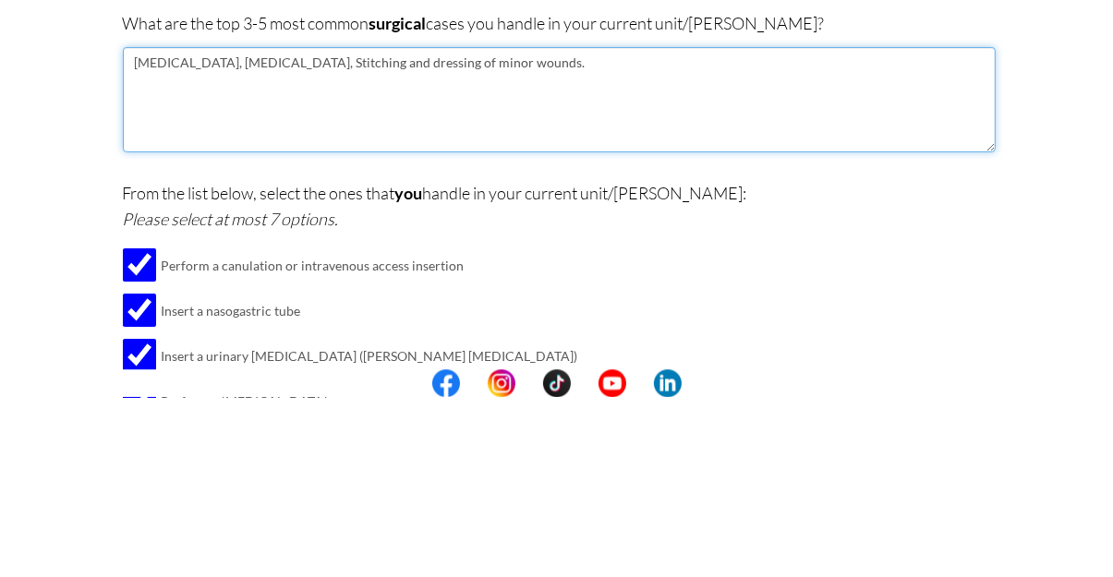
scroll to position [217, 0]
click at [517, 252] on textarea "[MEDICAL_DATA], [MEDICAL_DATA], Stitching and dressing of minor wounds." at bounding box center [559, 281] width 873 height 105
click at [499, 250] on textarea "[MEDICAL_DATA], [MEDICAL_DATA], Stitching and dressing of minor wounds." at bounding box center [559, 281] width 873 height 105
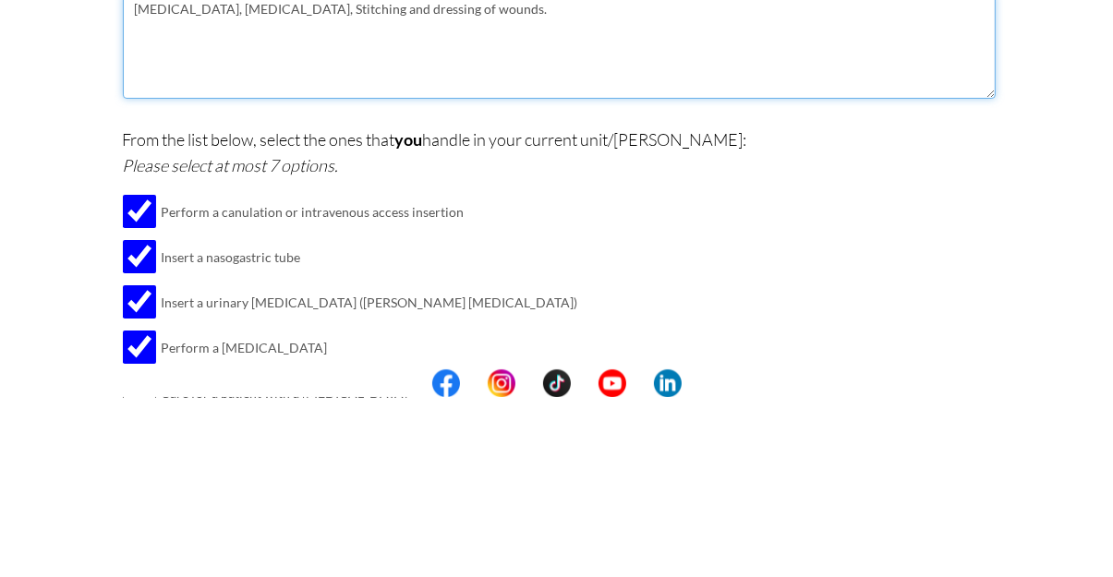
scroll to position [269, 0]
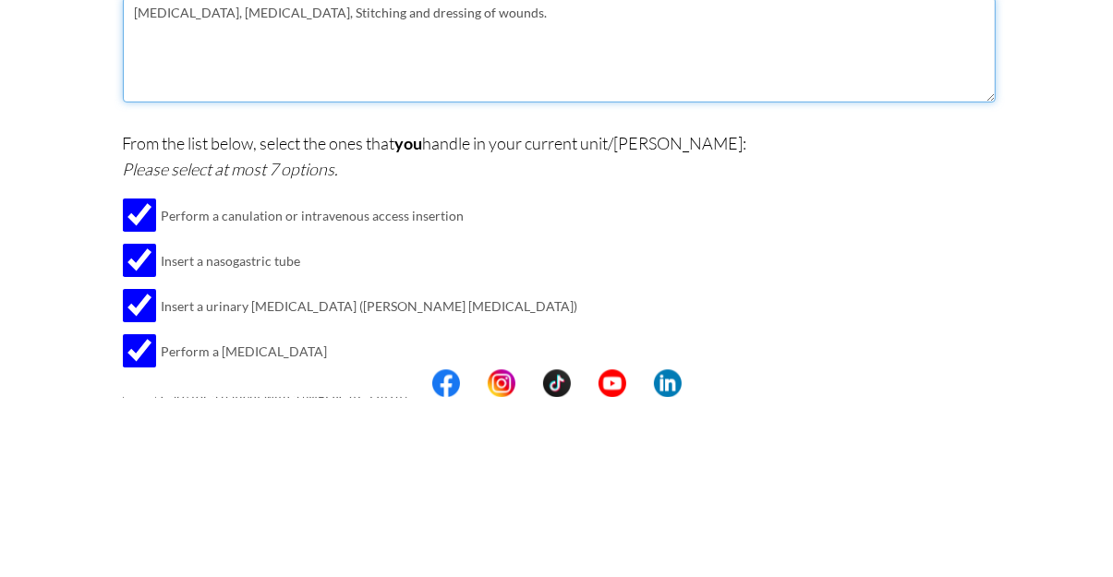
click at [458, 197] on textarea "[MEDICAL_DATA], [MEDICAL_DATA], Stitching and dressing of wounds." at bounding box center [559, 229] width 873 height 105
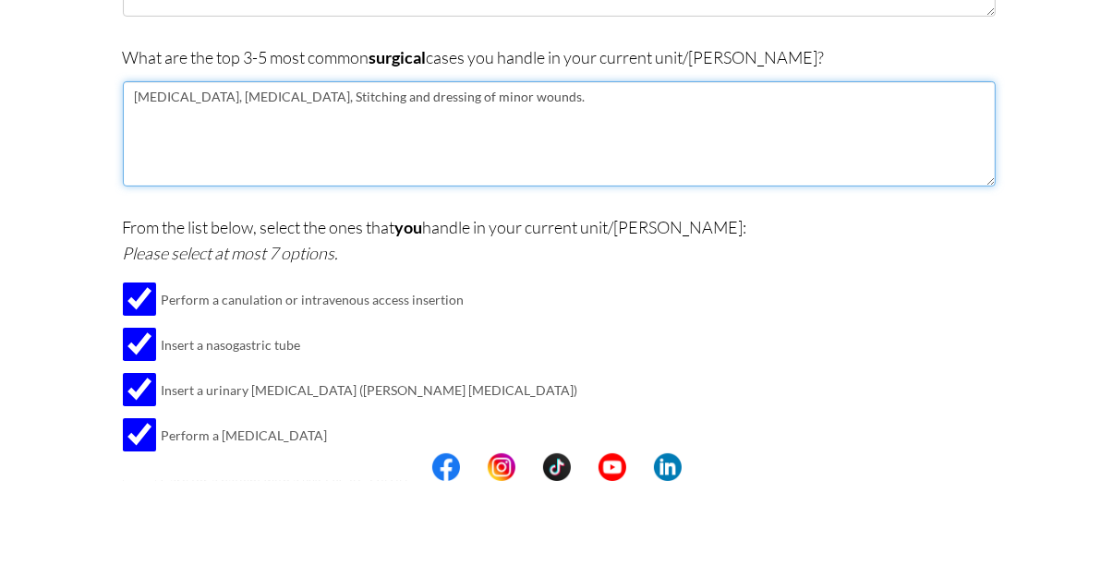
type textarea "[MEDICAL_DATA], [MEDICAL_DATA], Stitching and dressing of minor wounds."
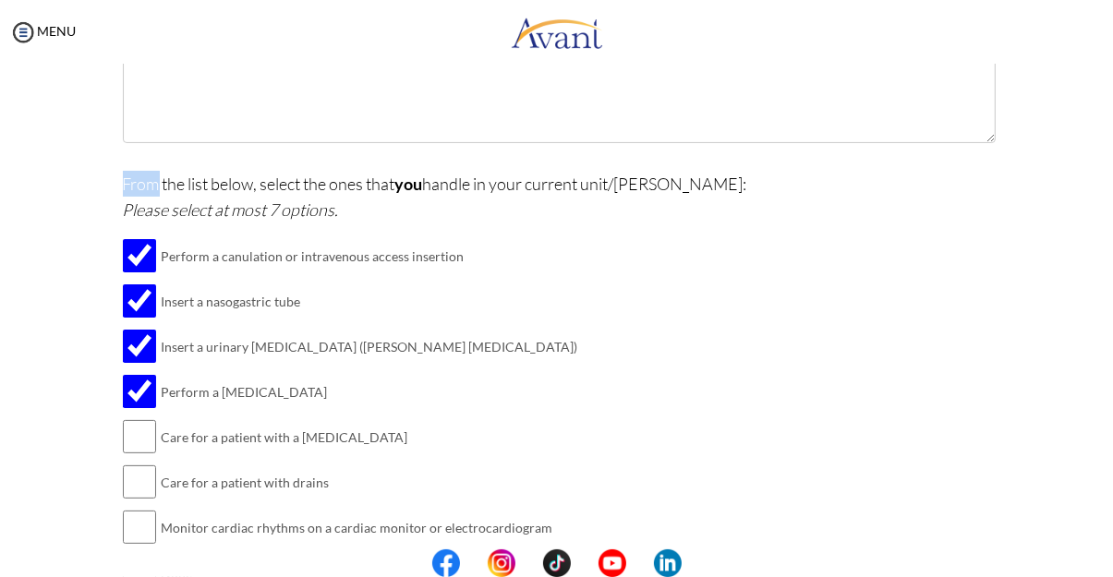
scroll to position [420, 0]
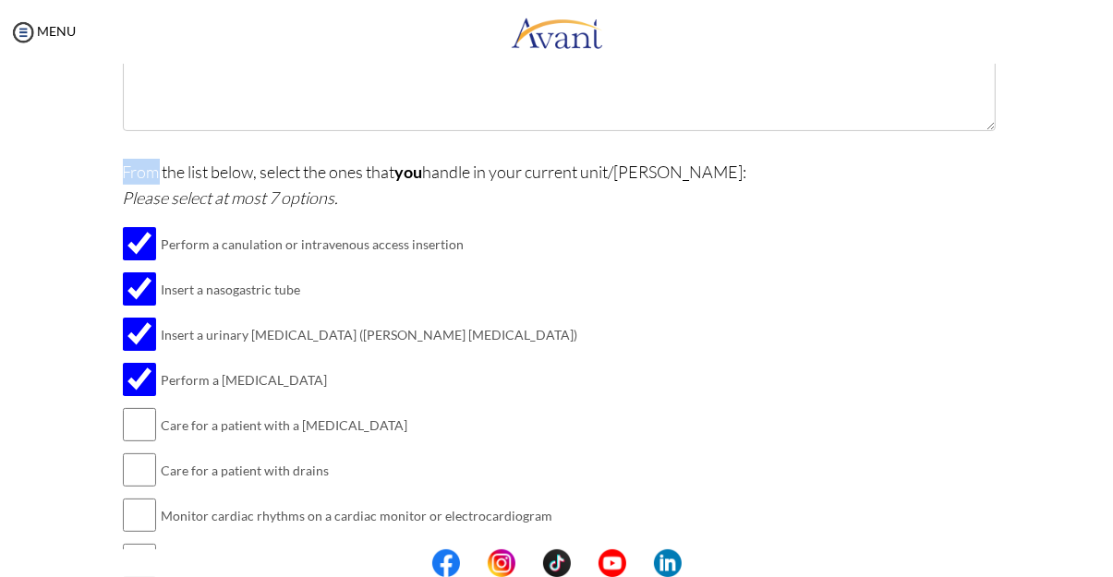
click at [927, 404] on div "From the list below, select the ones that you handle in your current unit/[PERS…" at bounding box center [559, 380] width 873 height 443
click at [928, 403] on div "From the list below, select the ones that you handle in your current unit/[PERS…" at bounding box center [559, 380] width 873 height 443
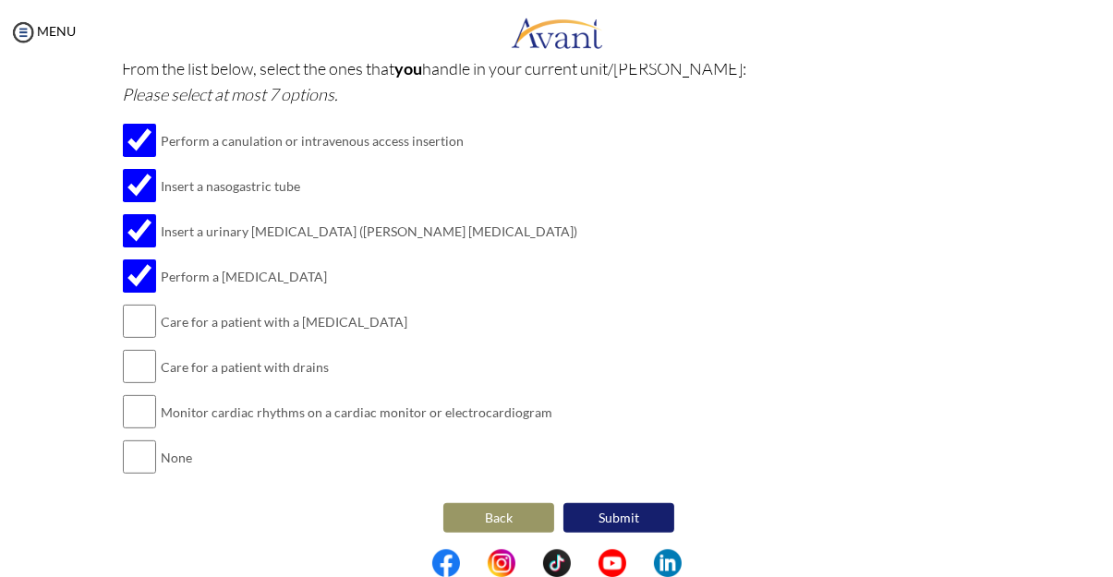
scroll to position [527, 0]
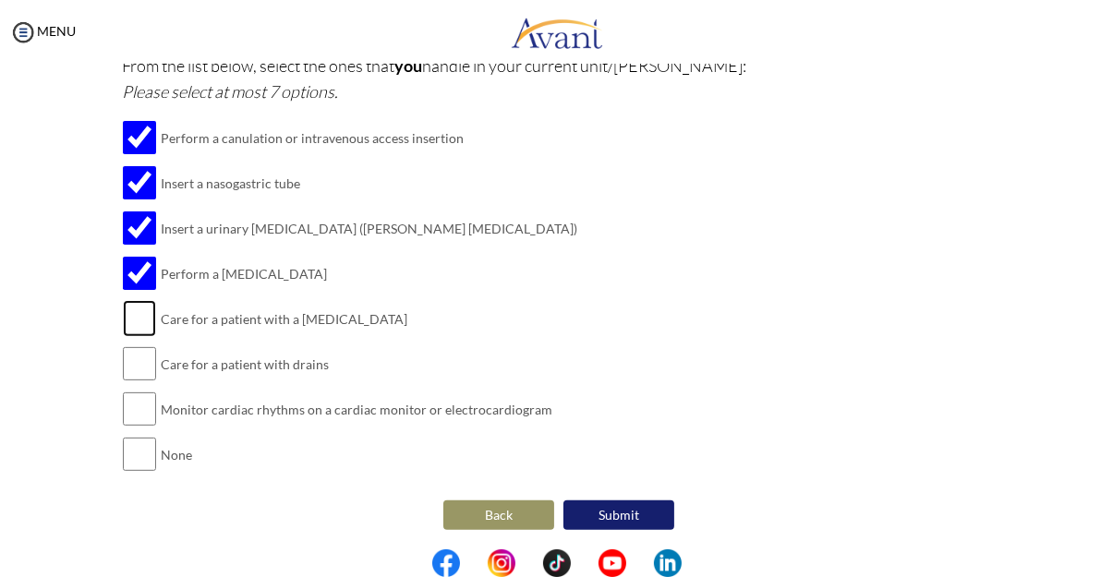
click at [142, 318] on input "checkbox" at bounding box center [139, 318] width 33 height 37
checkbox input "true"
click at [137, 369] on input "checkbox" at bounding box center [139, 364] width 33 height 37
checkbox input "true"
click at [141, 403] on input "checkbox" at bounding box center [139, 409] width 33 height 37
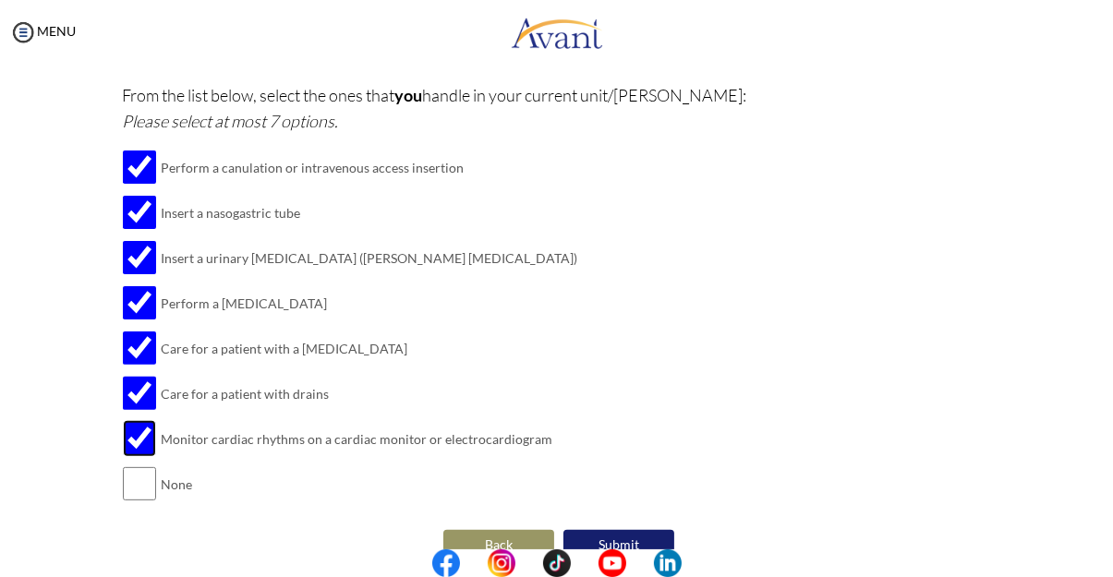
scroll to position [498, 0]
click at [135, 428] on input "checkbox" at bounding box center [139, 437] width 33 height 37
checkbox input "false"
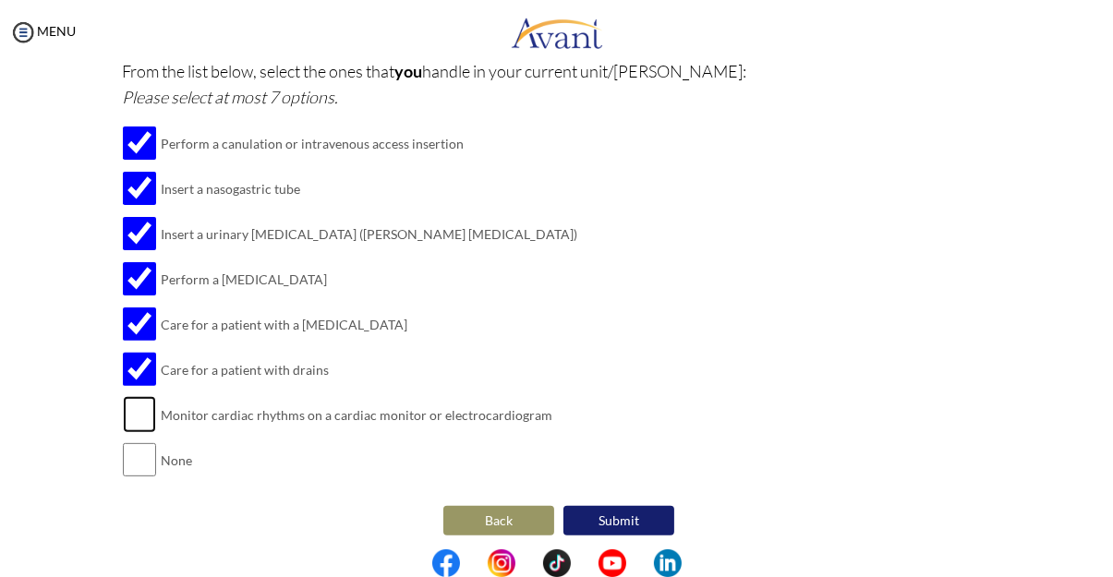
scroll to position [532, 0]
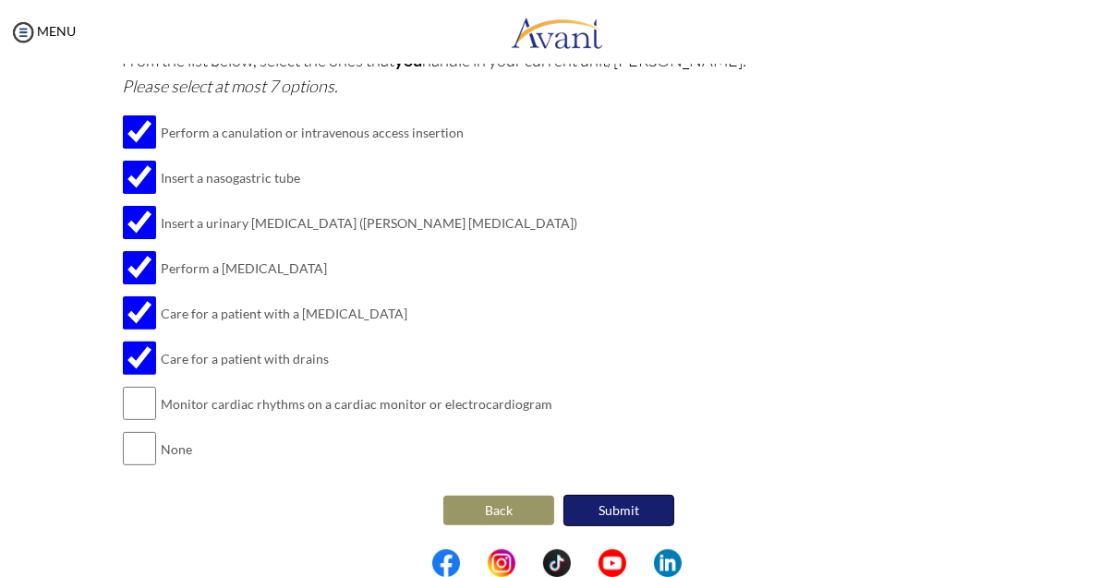
click at [658, 514] on button "Submit" at bounding box center [619, 510] width 111 height 31
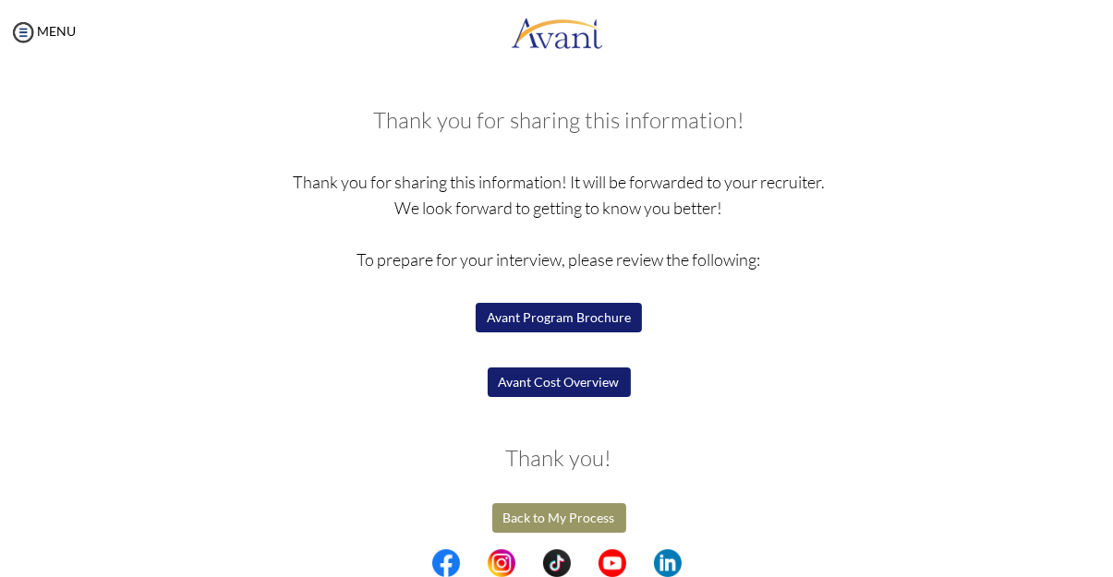
scroll to position [76, 0]
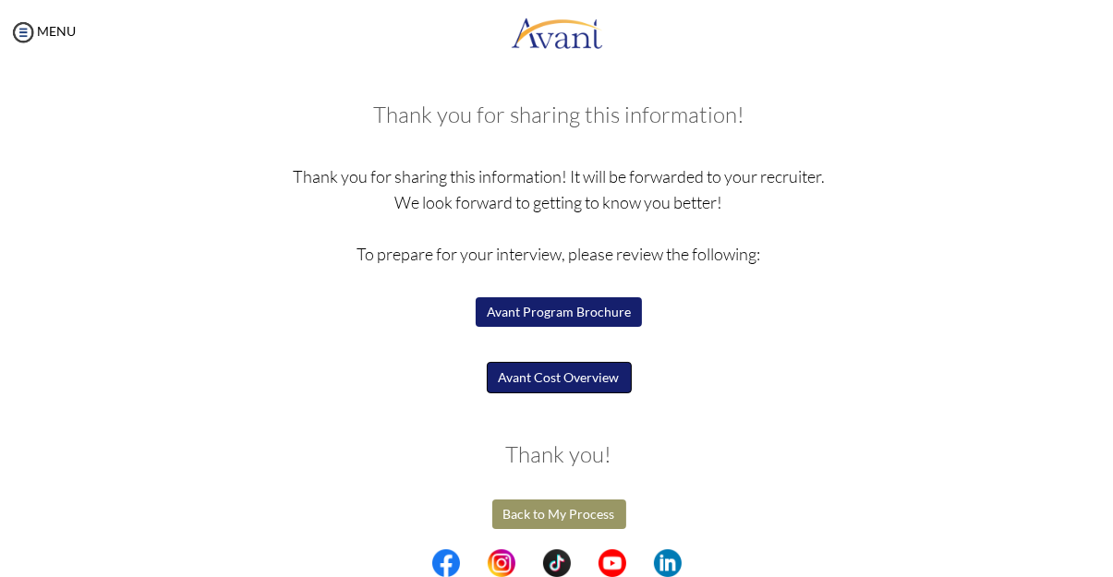
click at [618, 373] on button "Avant Cost Overview" at bounding box center [559, 377] width 145 height 31
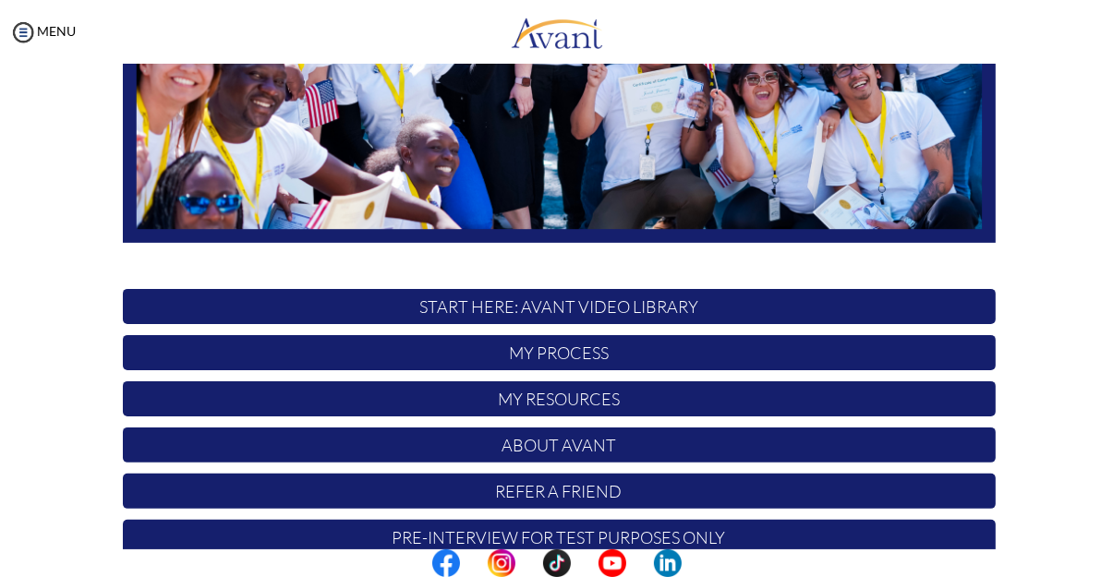
scroll to position [448, 0]
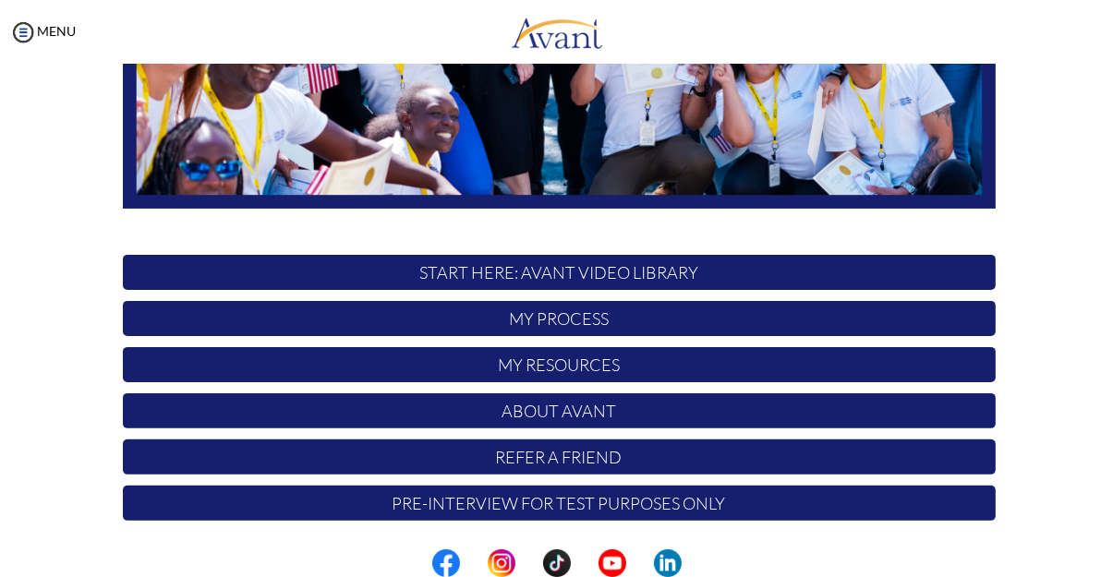
click at [700, 514] on p "Pre-Interview for test purposes only" at bounding box center [559, 503] width 873 height 35
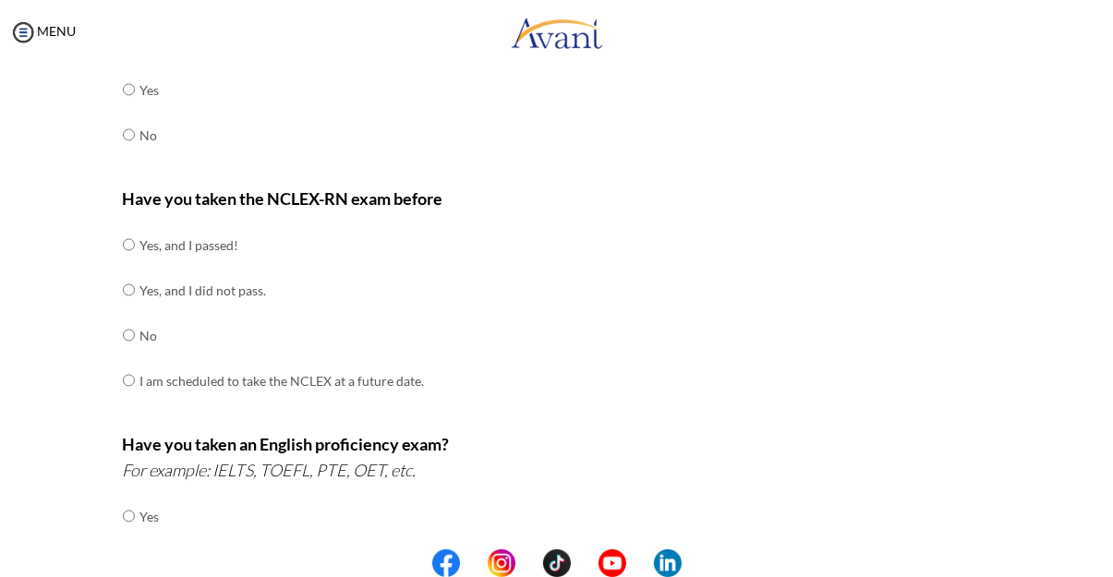
scroll to position [609, 0]
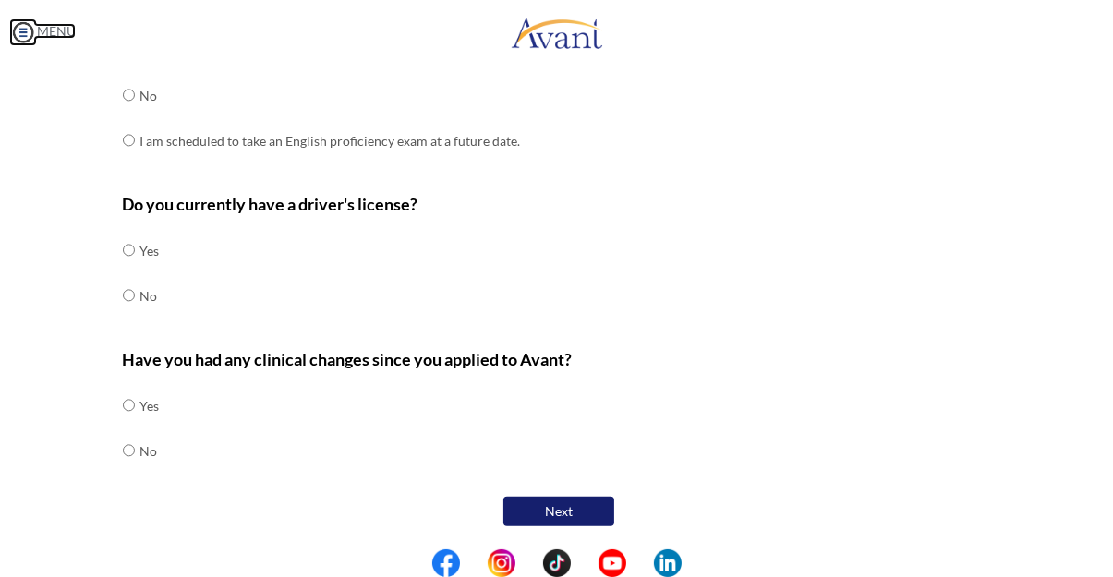
click at [26, 45] on img at bounding box center [23, 32] width 28 height 28
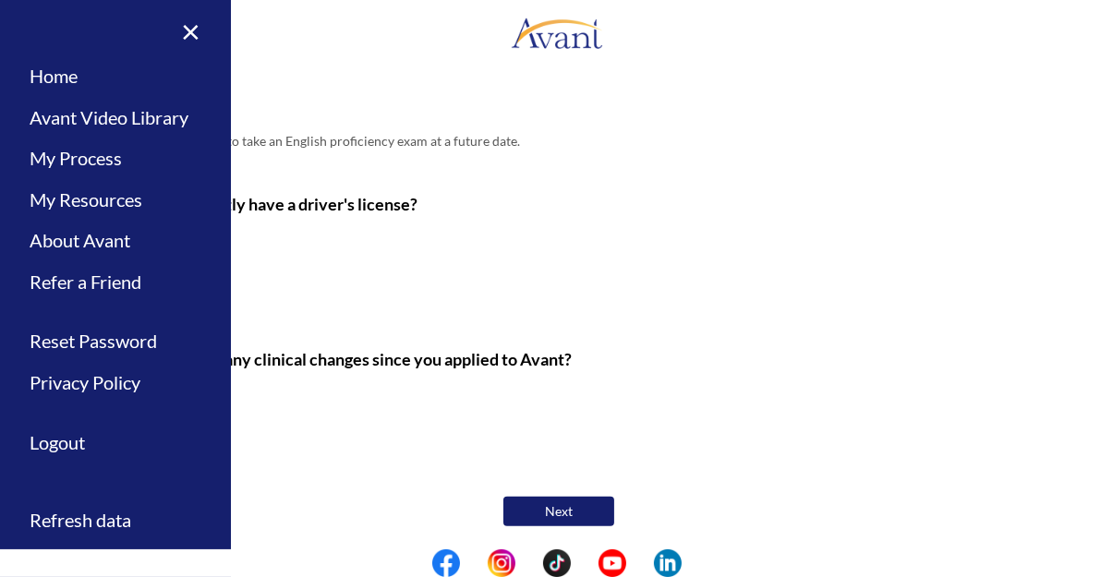
click at [303, 431] on div "Have you had any clinical changes since you applied to Avant? Yes No" at bounding box center [559, 419] width 873 height 146
click at [867, 378] on div "Have you had any clinical changes since you applied to Avant? Yes No" at bounding box center [559, 419] width 873 height 146
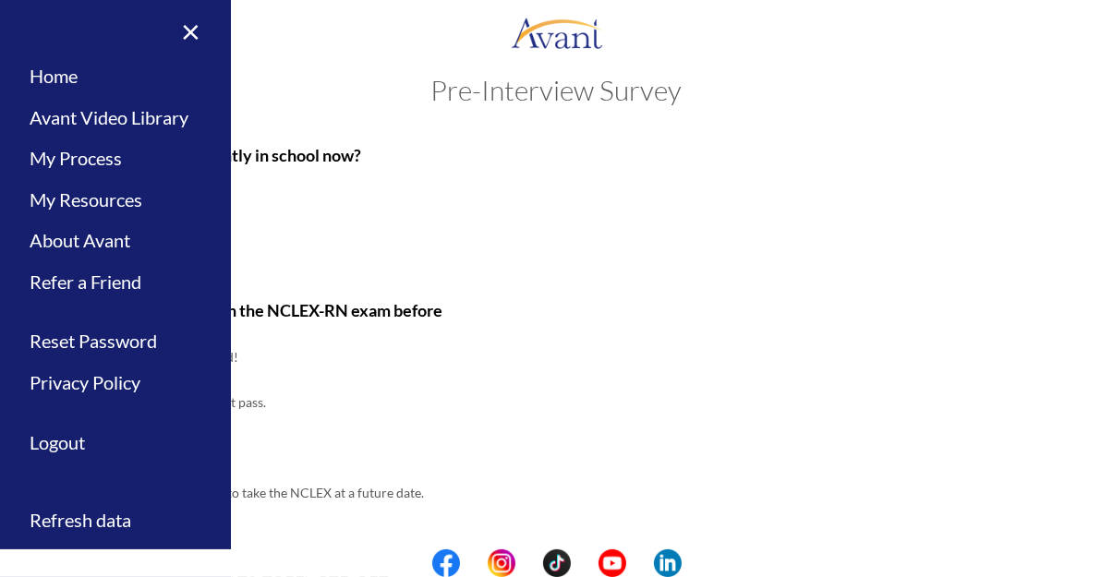
scroll to position [0, 0]
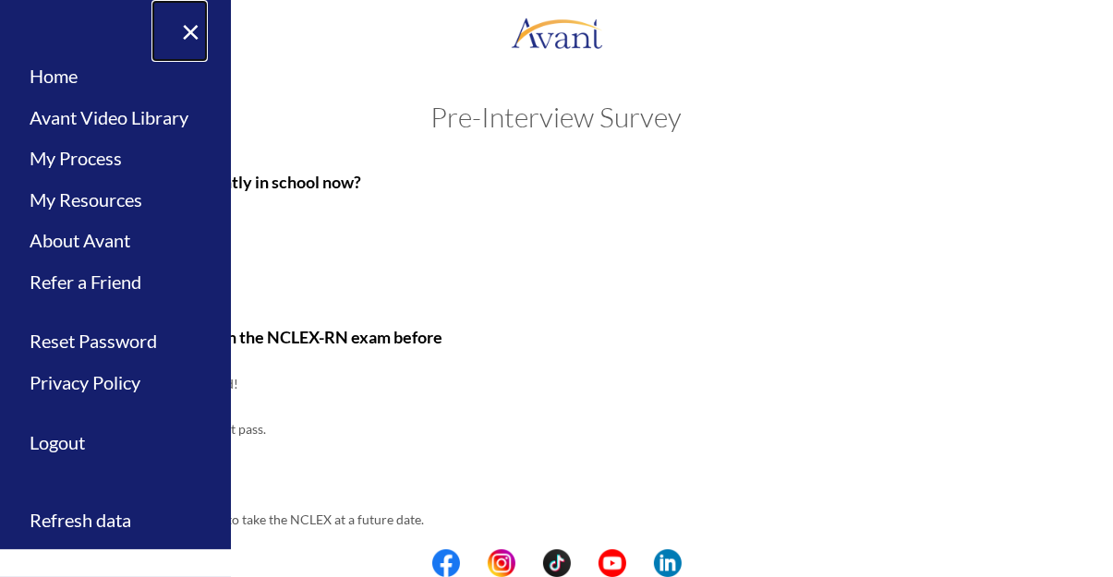
click at [185, 36] on link "×" at bounding box center [180, 31] width 56 height 62
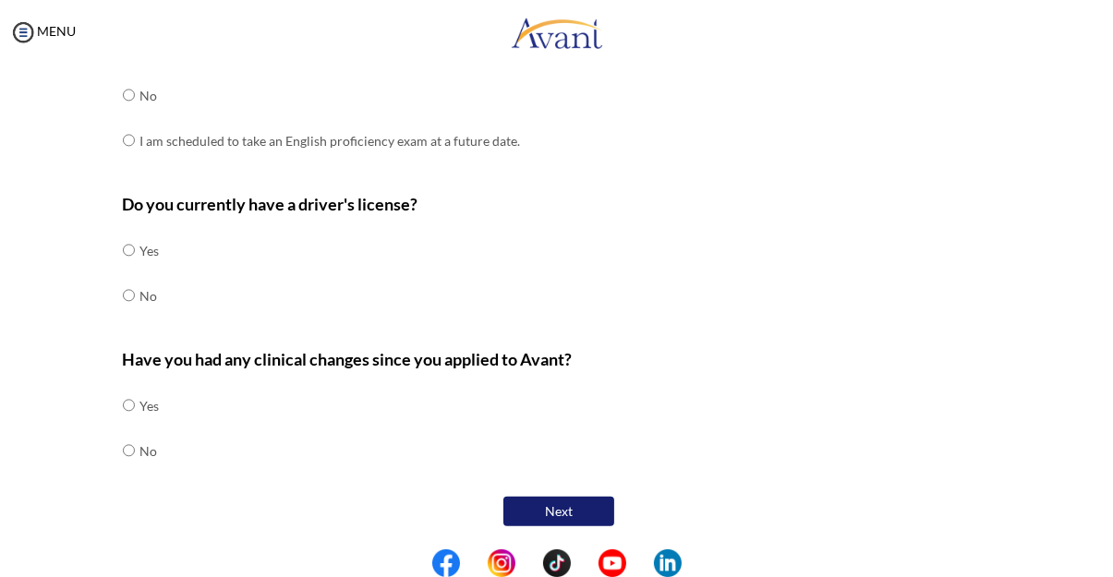
click at [595, 502] on button "Next" at bounding box center [558, 512] width 111 height 30
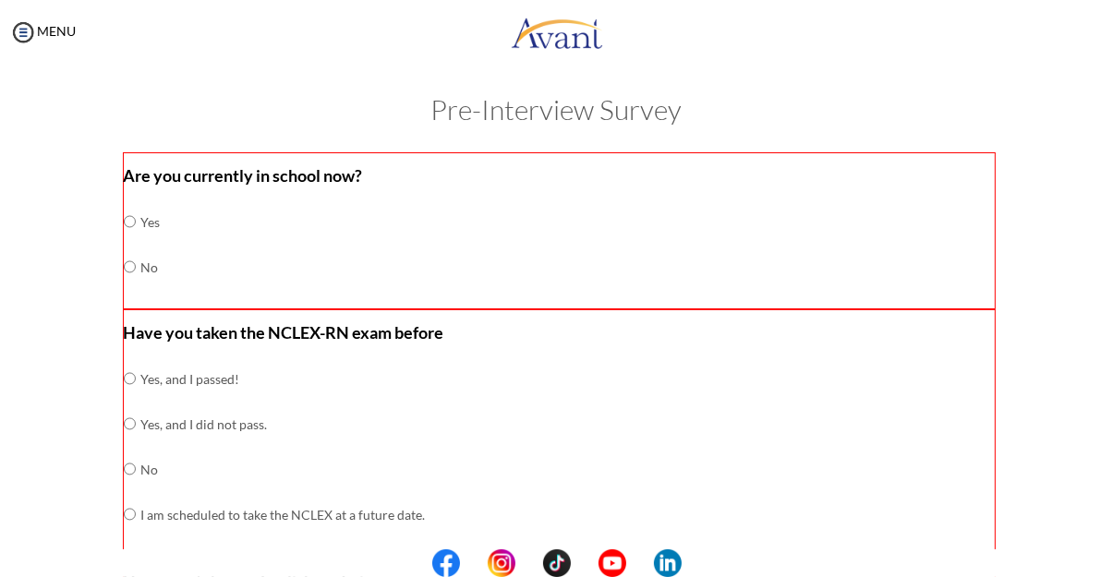
scroll to position [36, 0]
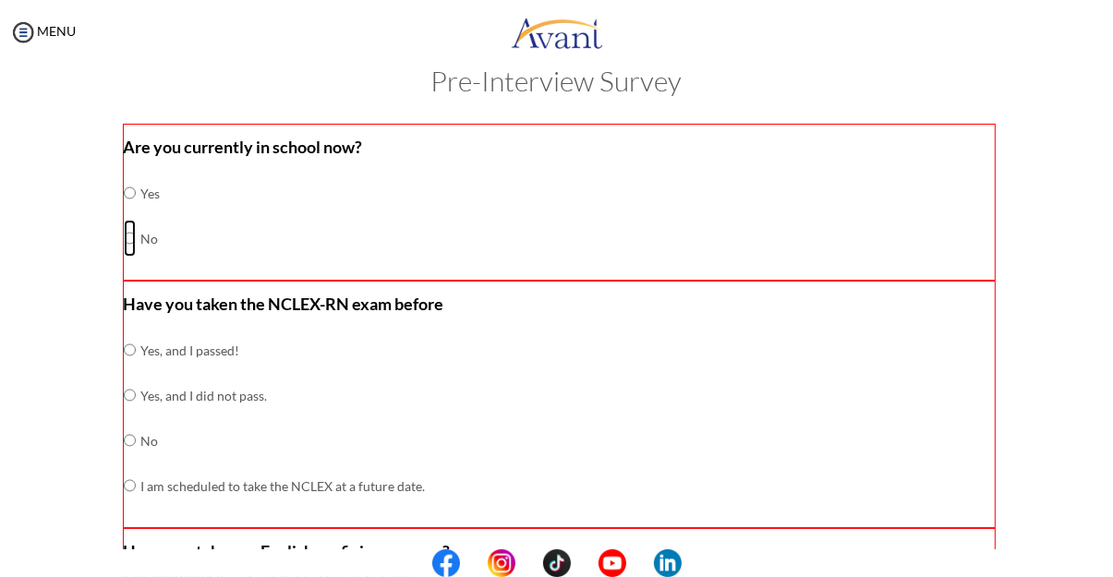
click at [134, 237] on input "radio" at bounding box center [130, 238] width 12 height 37
radio input "true"
click at [130, 442] on input "radio" at bounding box center [130, 440] width 12 height 37
radio input "true"
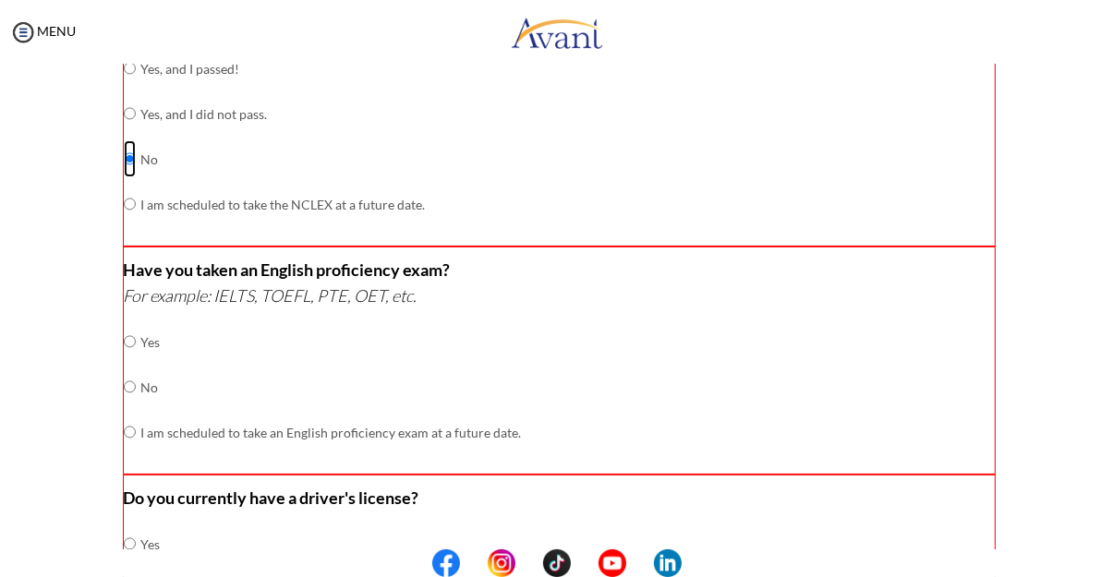
scroll to position [326, 0]
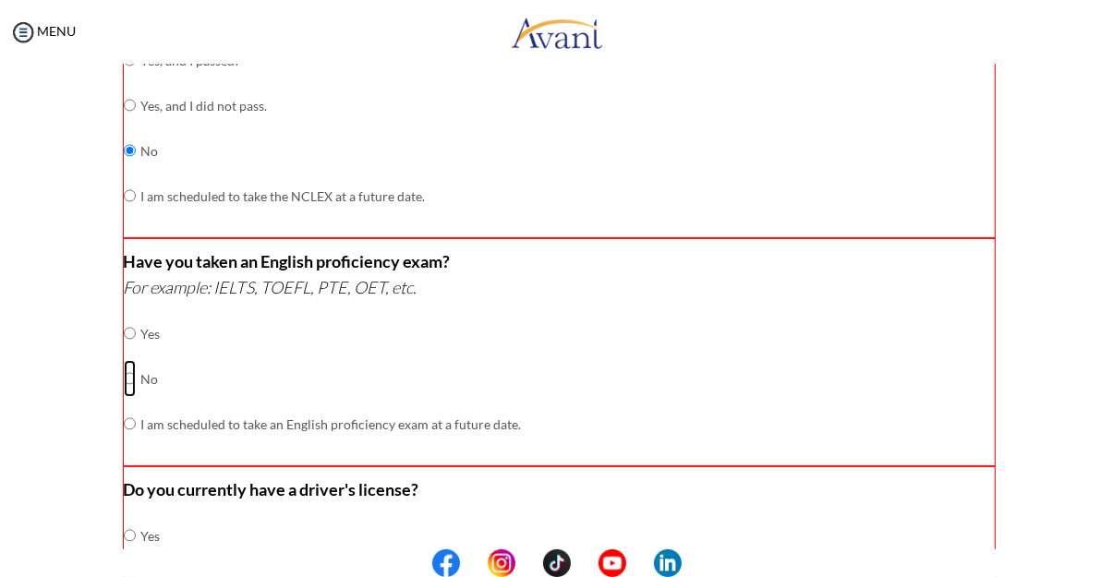
click at [135, 374] on input "radio" at bounding box center [130, 378] width 12 height 37
radio input "true"
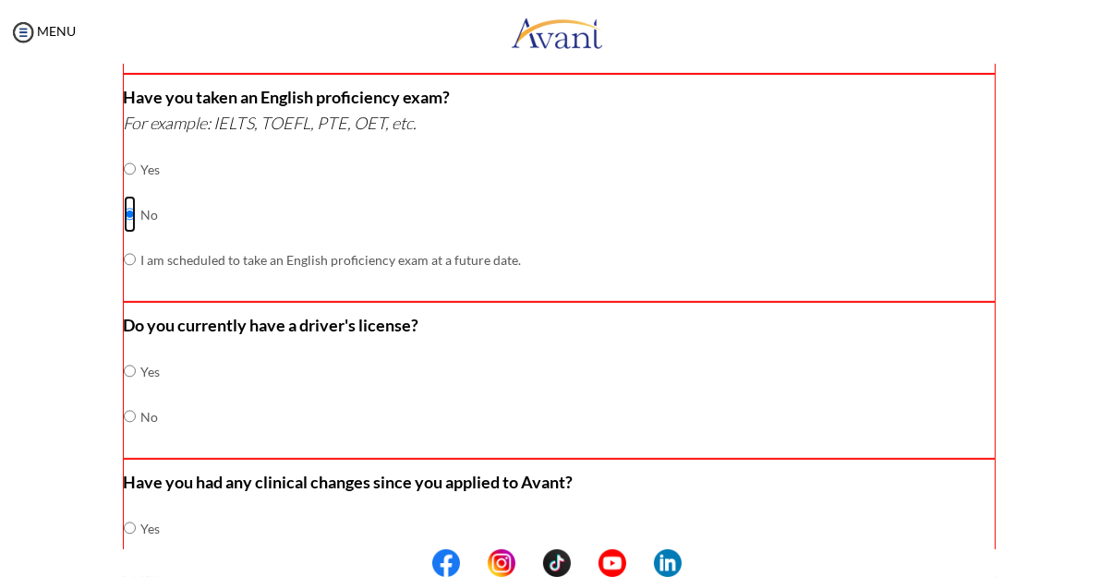
scroll to position [496, 0]
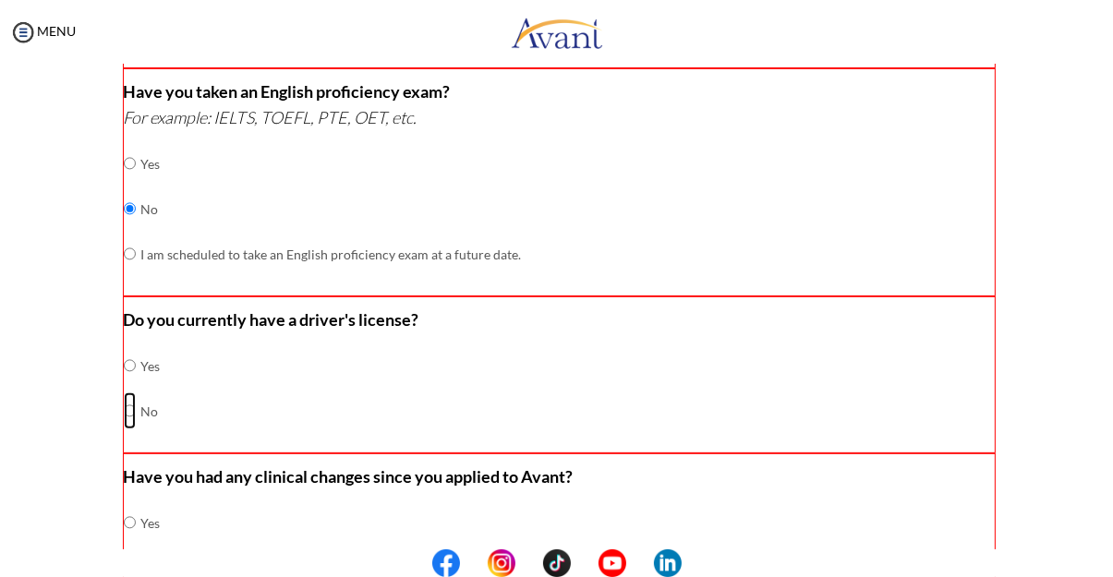
click at [134, 406] on input "radio" at bounding box center [130, 411] width 12 height 37
radio input "true"
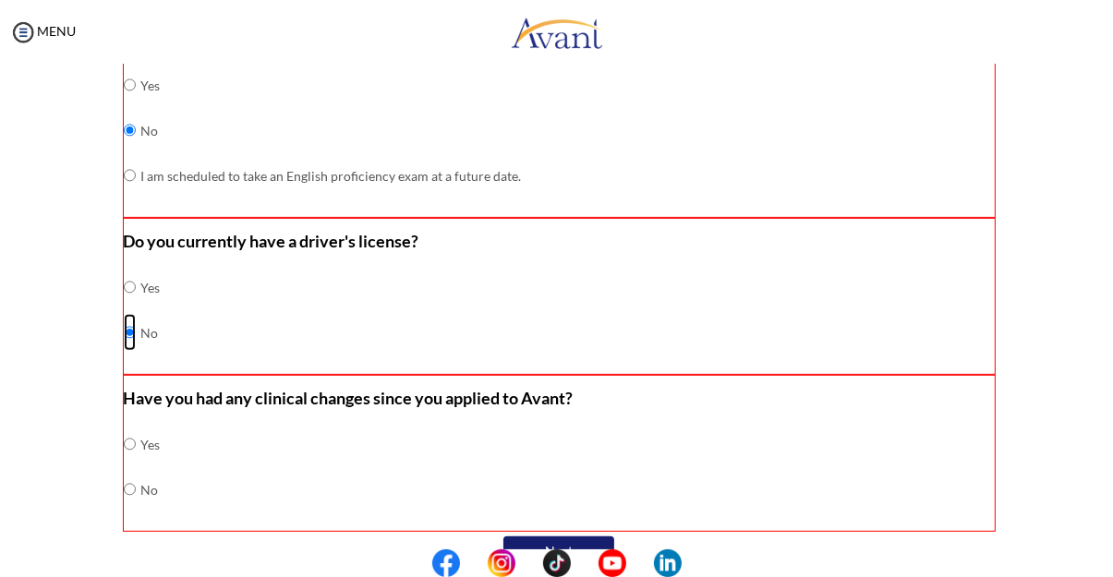
scroll to position [618, 0]
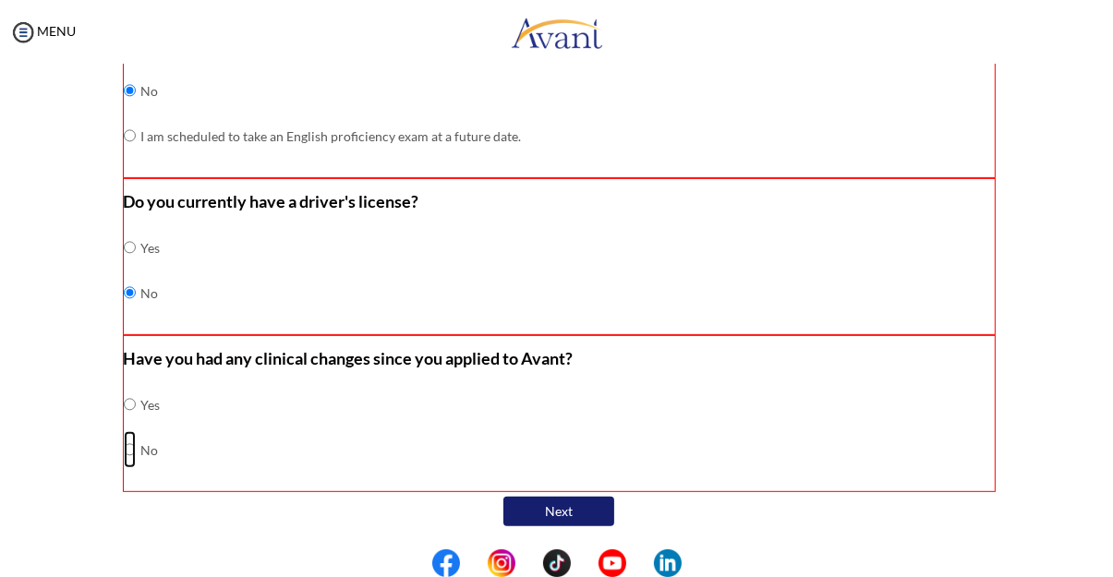
click at [126, 455] on input "radio" at bounding box center [130, 449] width 12 height 37
radio input "true"
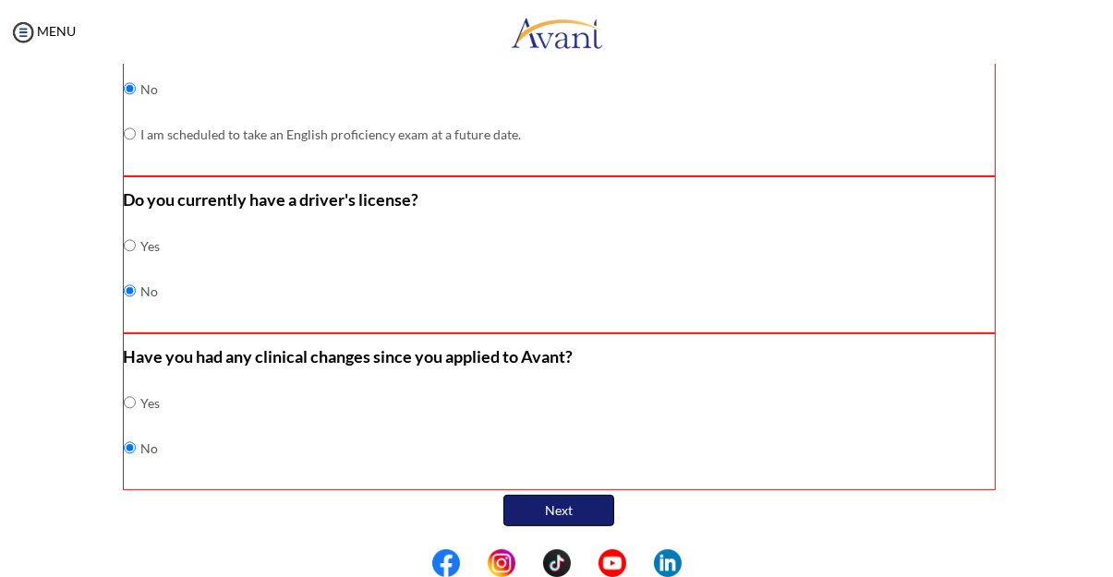
click at [585, 524] on button "Next" at bounding box center [558, 510] width 111 height 31
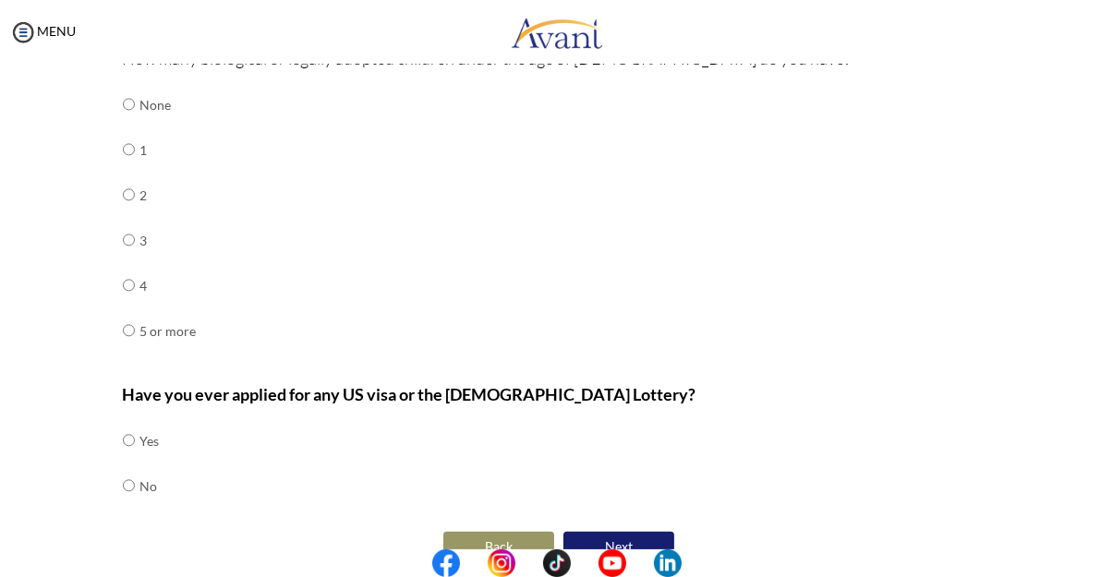
scroll to position [679, 0]
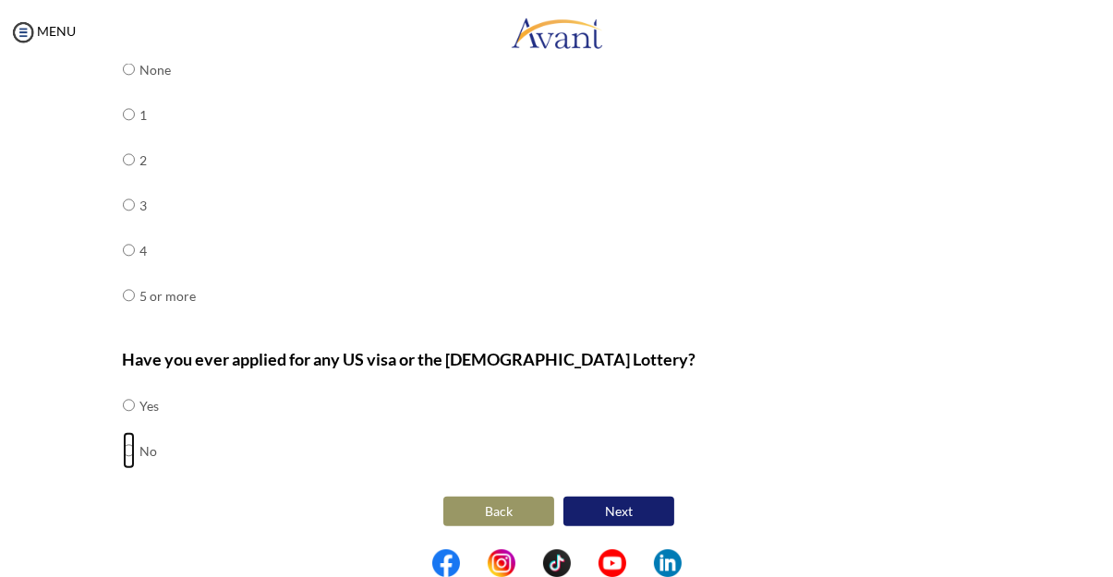
click at [127, 450] on input "radio" at bounding box center [129, 450] width 12 height 37
radio input "true"
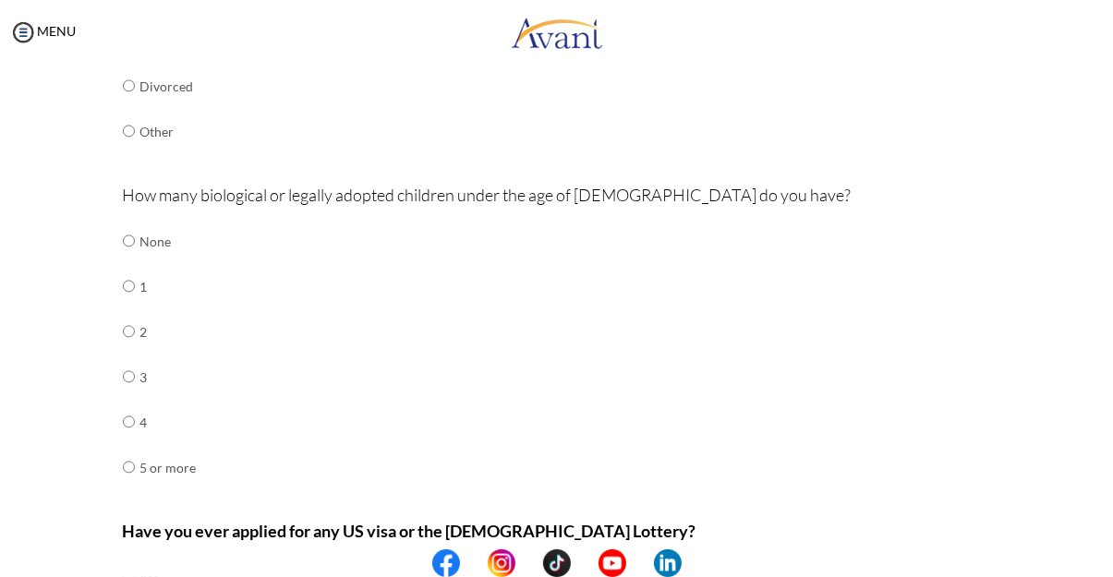
scroll to position [501, 0]
click at [129, 337] on input "radio" at bounding box center [129, 332] width 12 height 37
radio input "true"
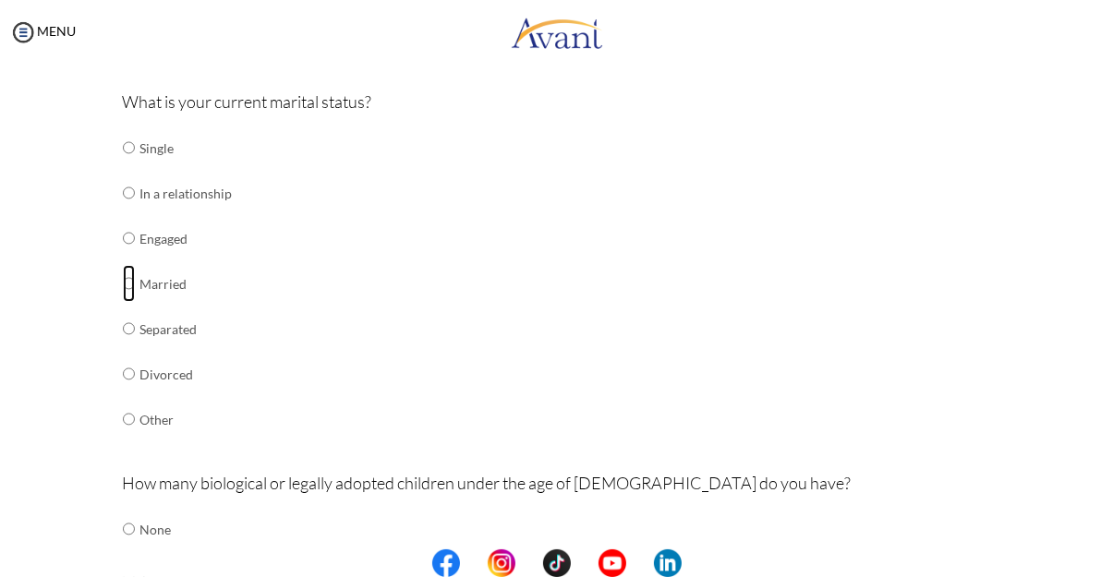
click at [124, 277] on input "radio" at bounding box center [129, 283] width 12 height 37
radio input "true"
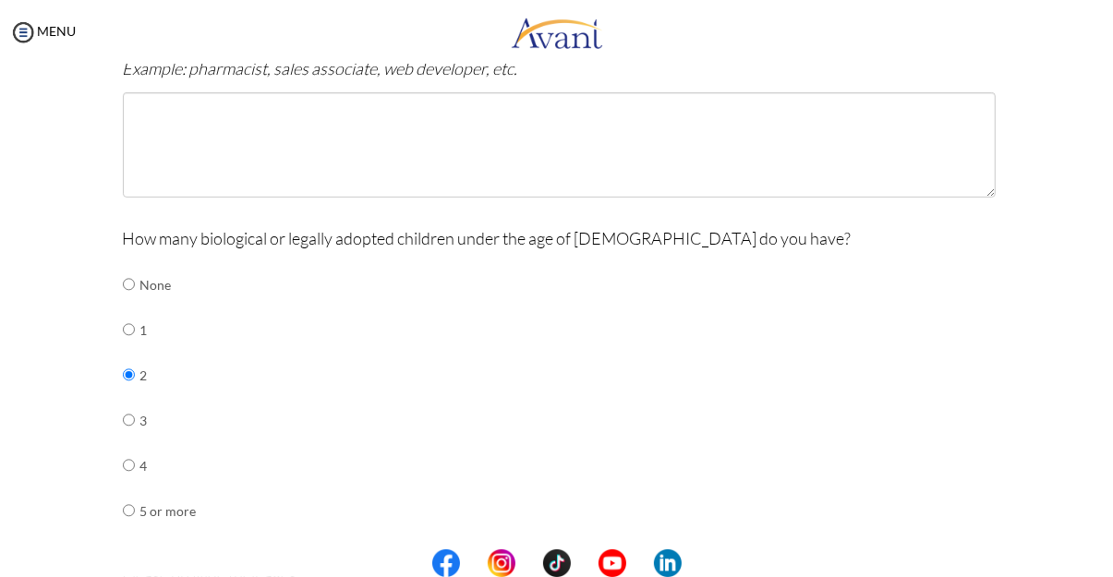
scroll to position [658, 0]
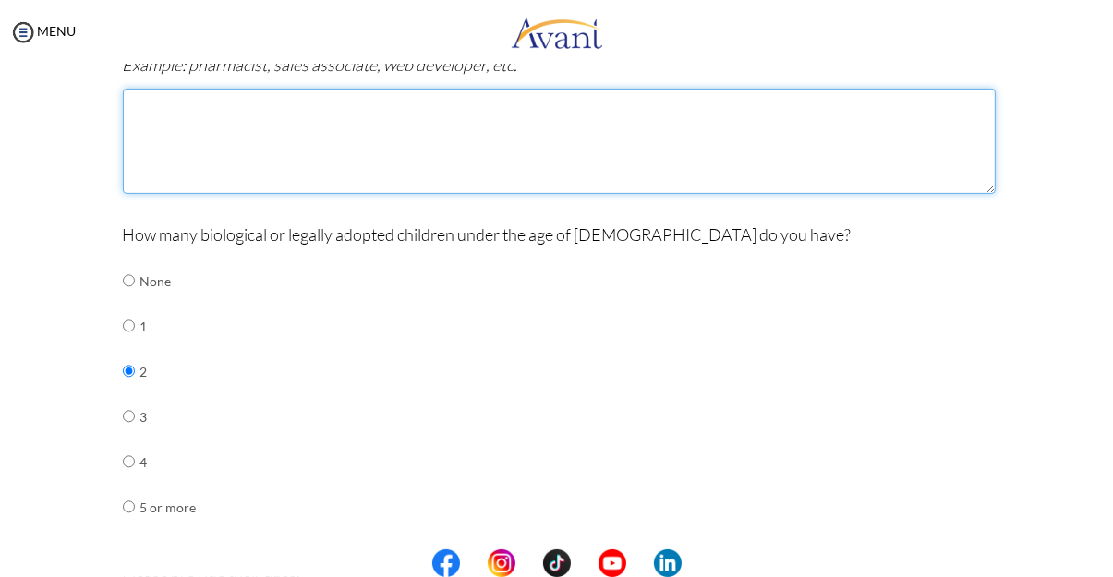
click at [166, 134] on textarea at bounding box center [559, 141] width 873 height 105
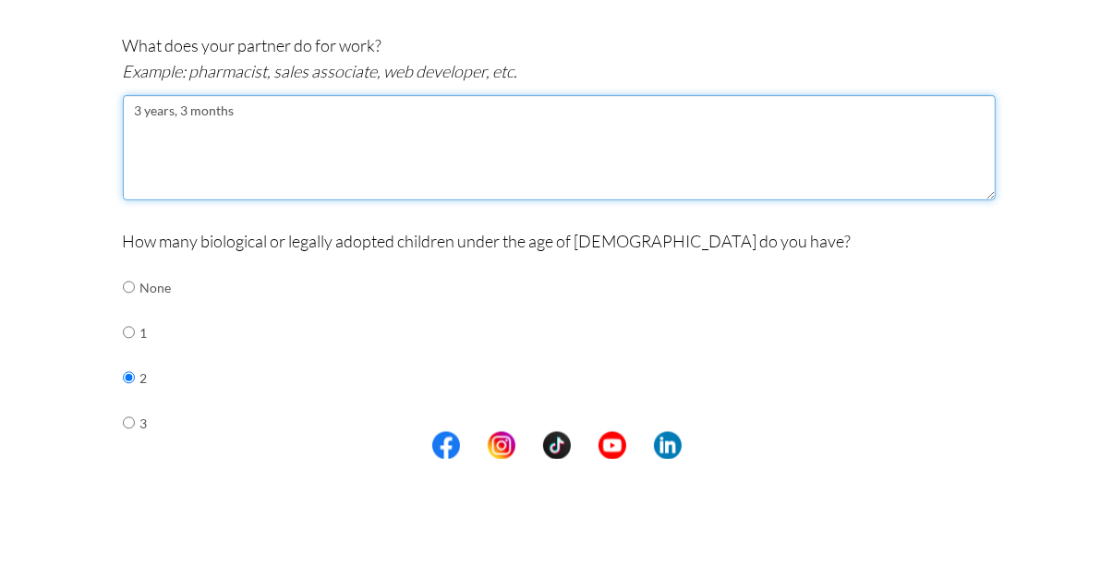
scroll to position [528, 0]
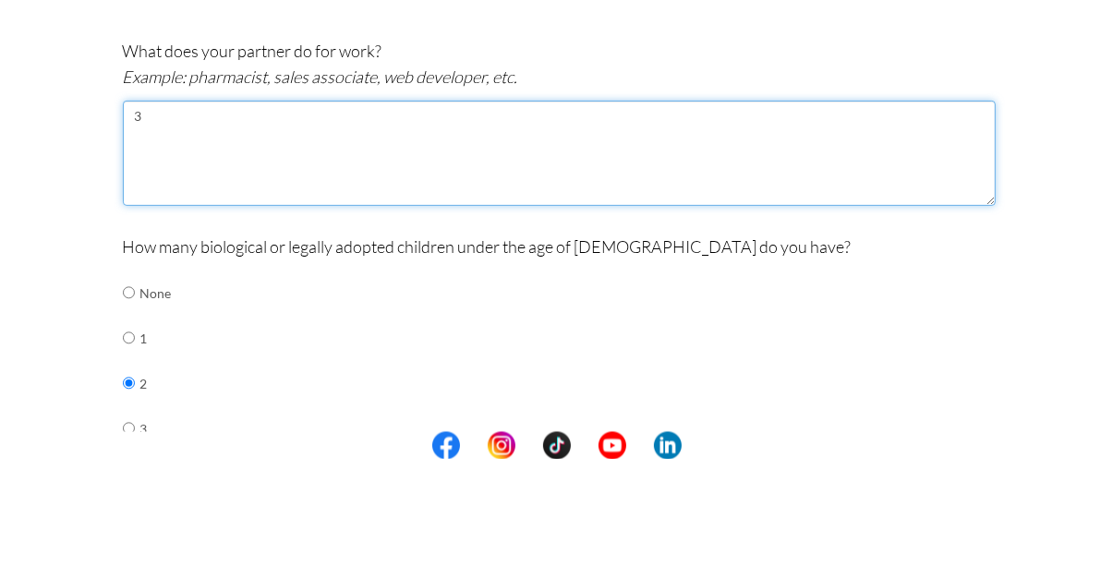
type textarea "3"
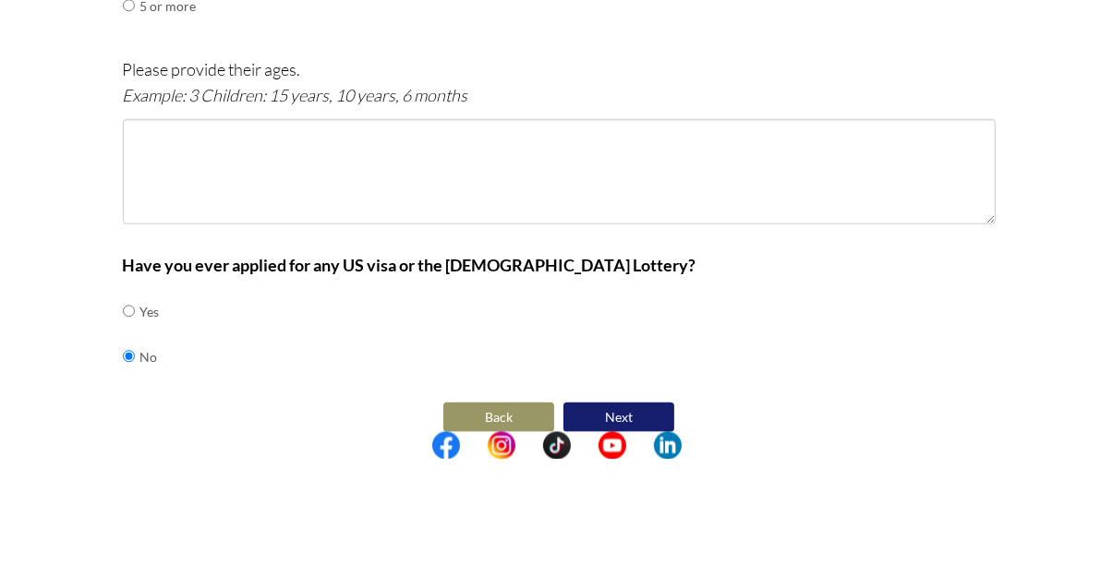
scroll to position [1070, 0]
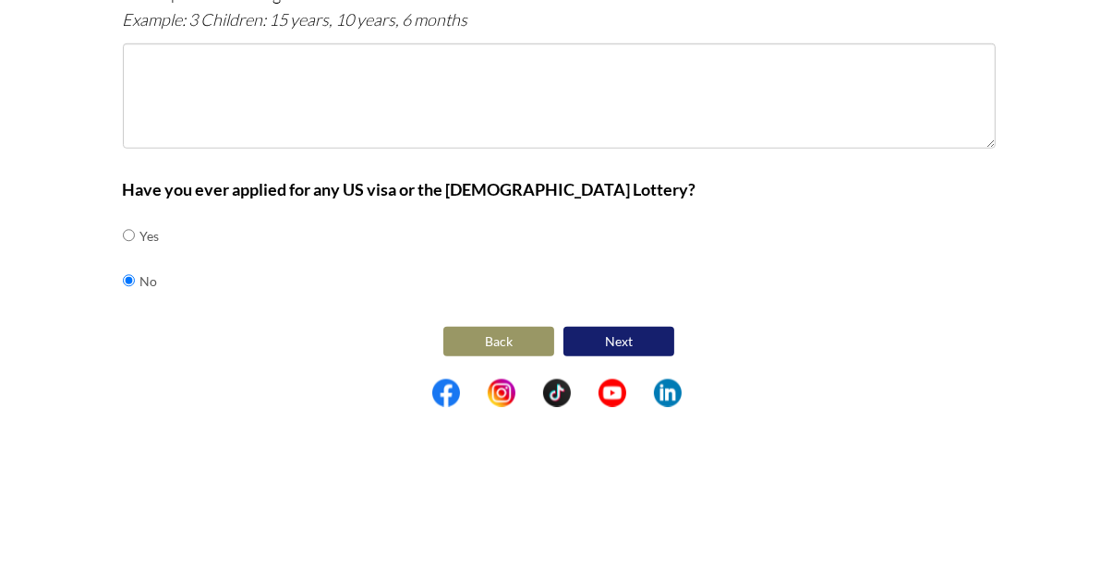
type textarea "Administrative officer"
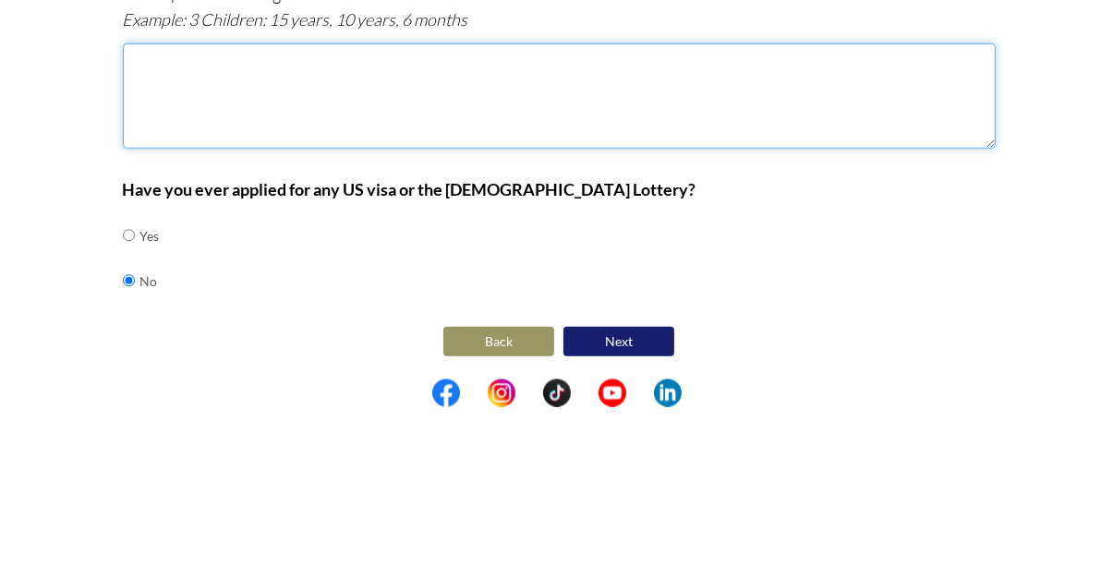
click at [159, 292] on textarea at bounding box center [559, 265] width 873 height 105
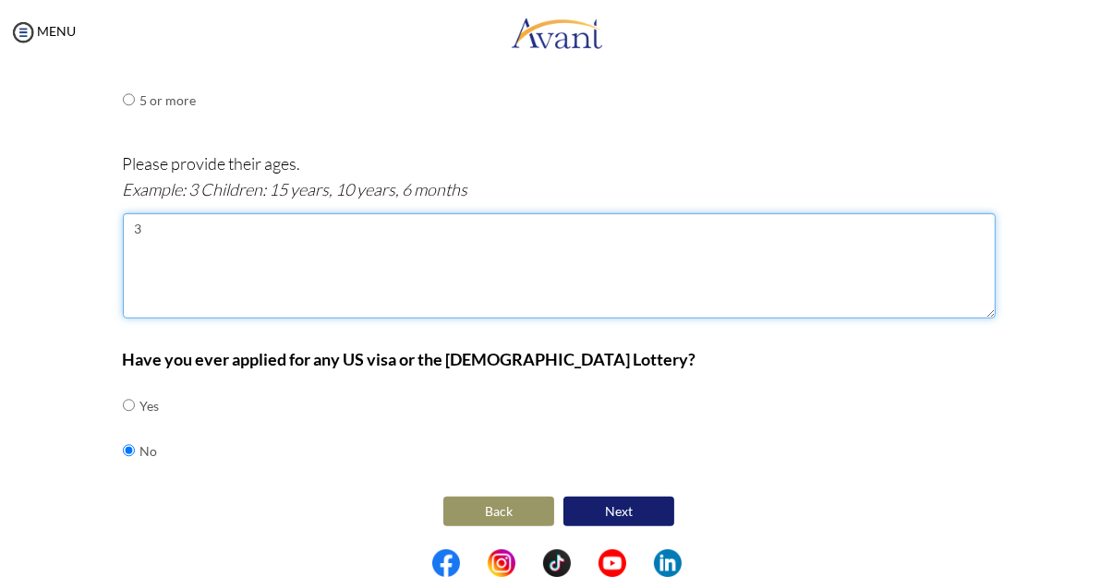
click at [170, 234] on textarea "3" at bounding box center [559, 265] width 873 height 105
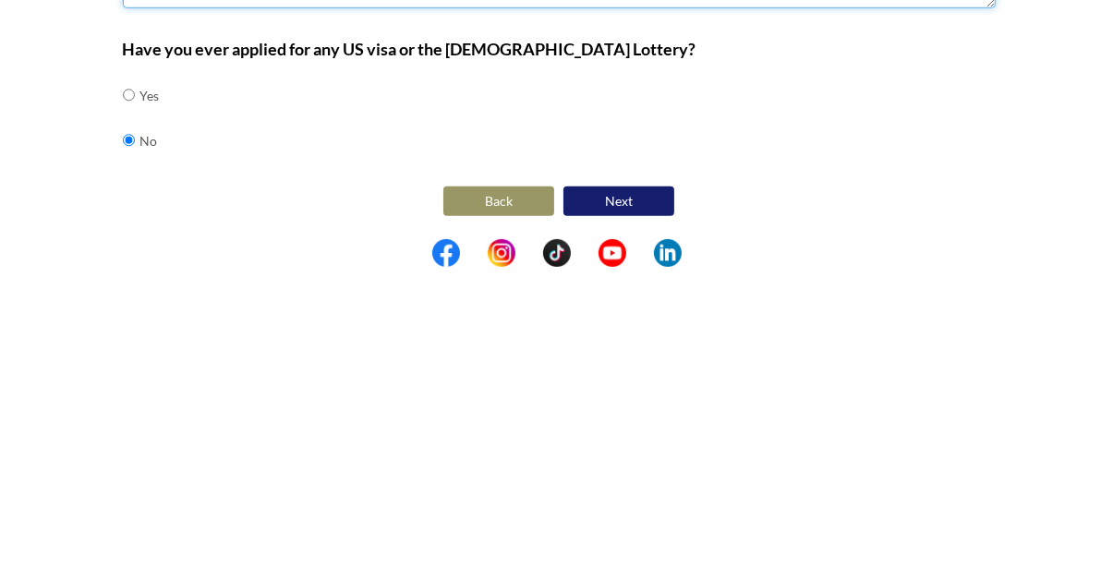
type textarea "3 years, 3 months"
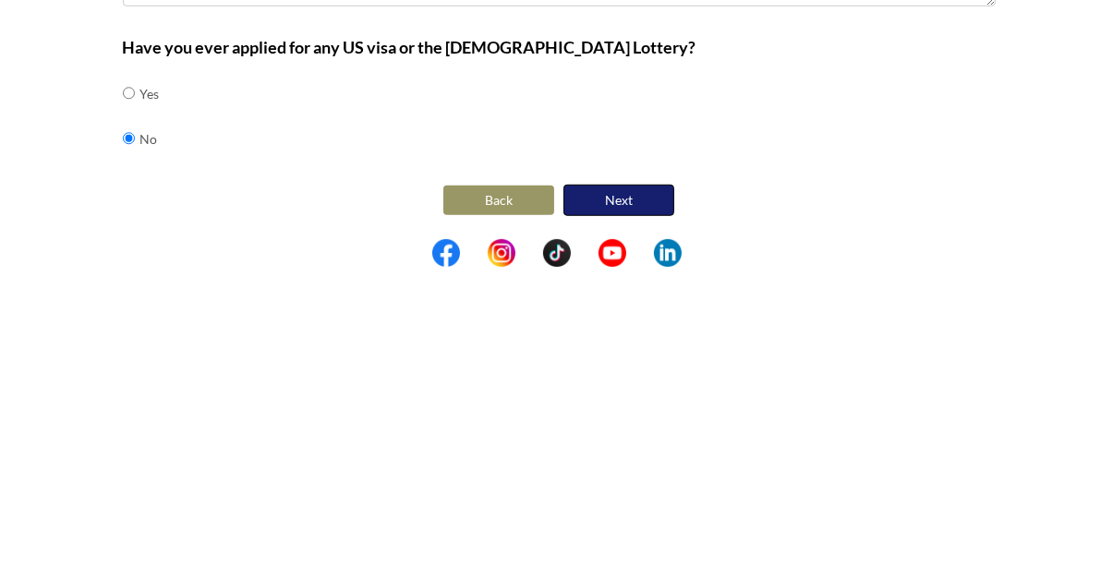
click at [622, 517] on button "Next" at bounding box center [619, 510] width 111 height 31
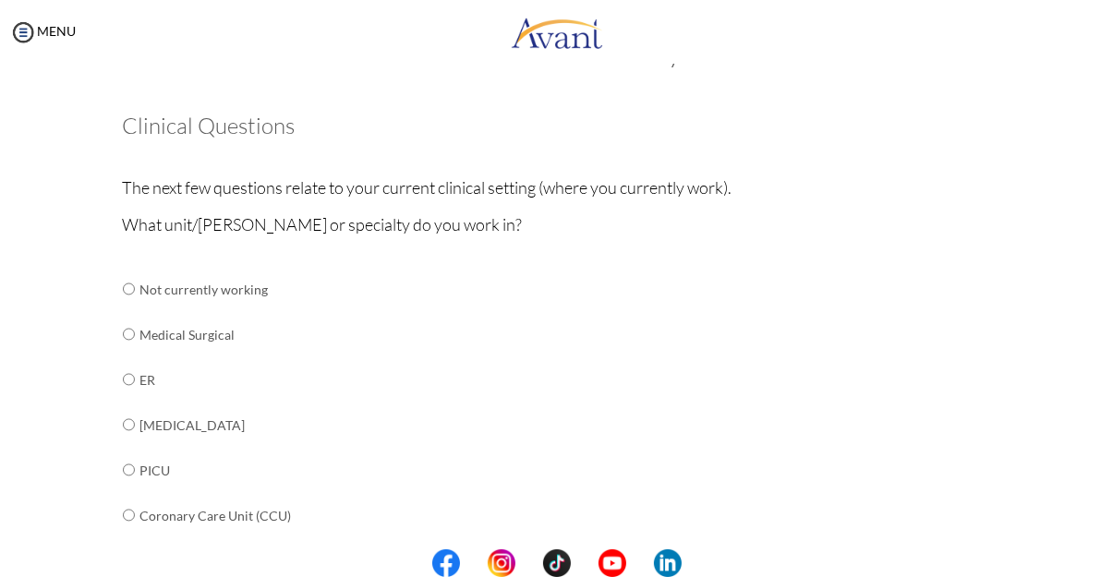
scroll to position [0, 0]
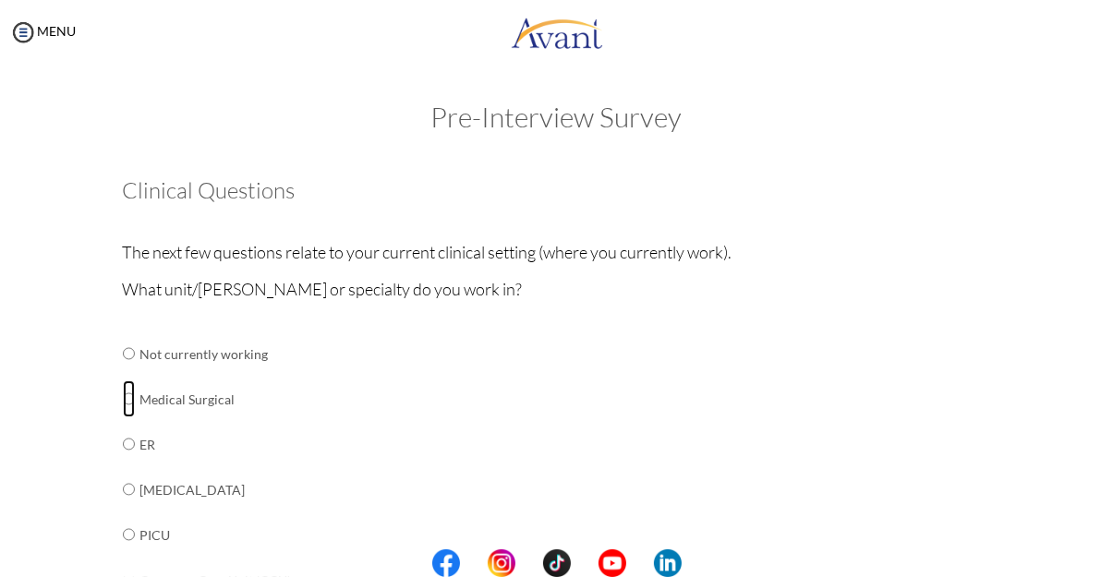
click at [127, 395] on input "radio" at bounding box center [129, 399] width 12 height 37
radio input "true"
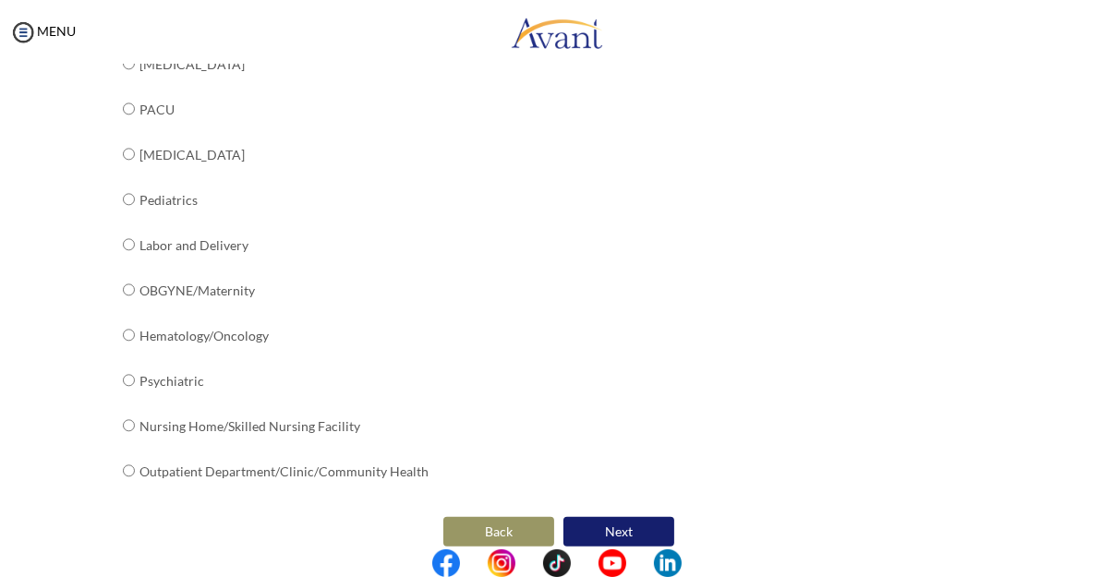
scroll to position [770, 0]
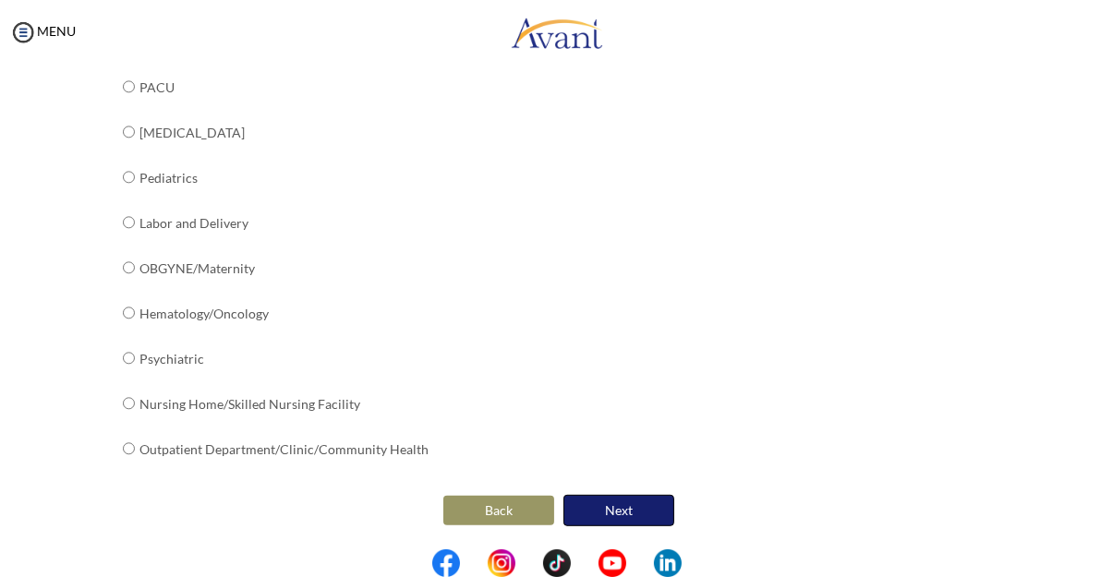
click at [625, 523] on button "Next" at bounding box center [619, 510] width 111 height 31
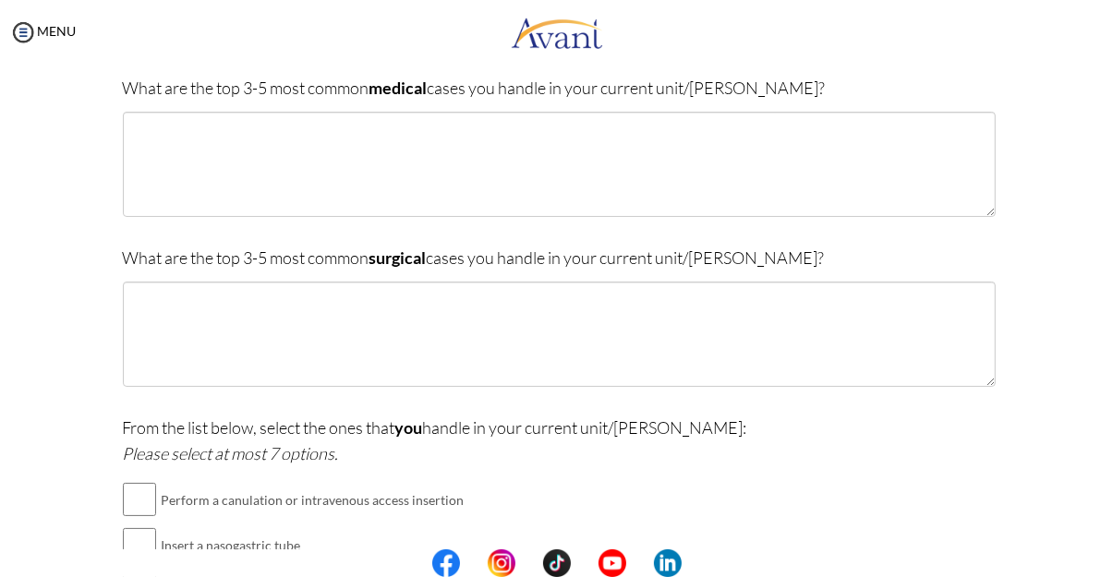
scroll to position [0, 0]
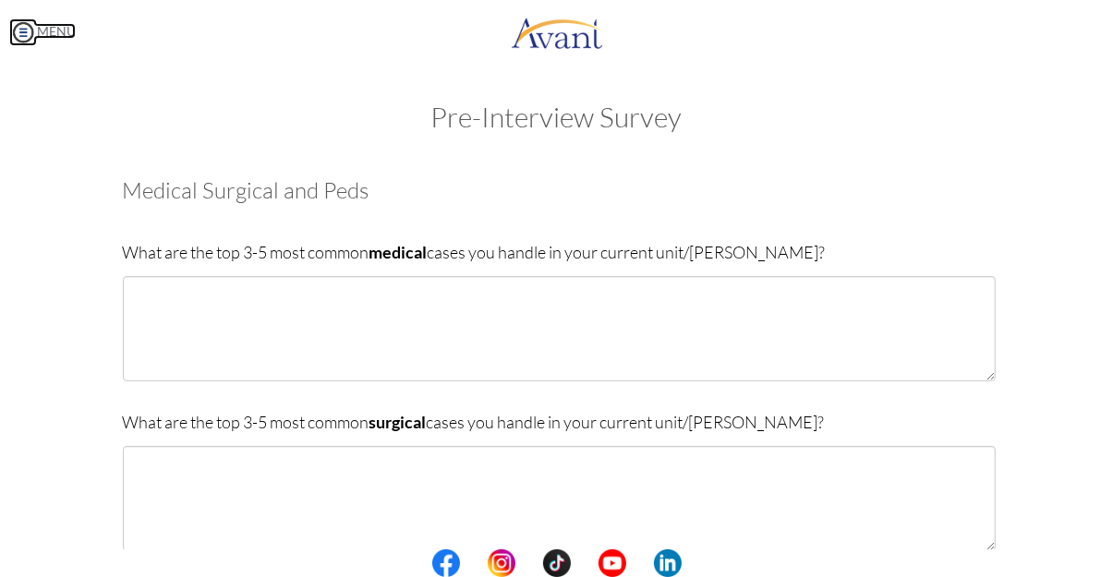
click at [23, 33] on img at bounding box center [23, 32] width 28 height 28
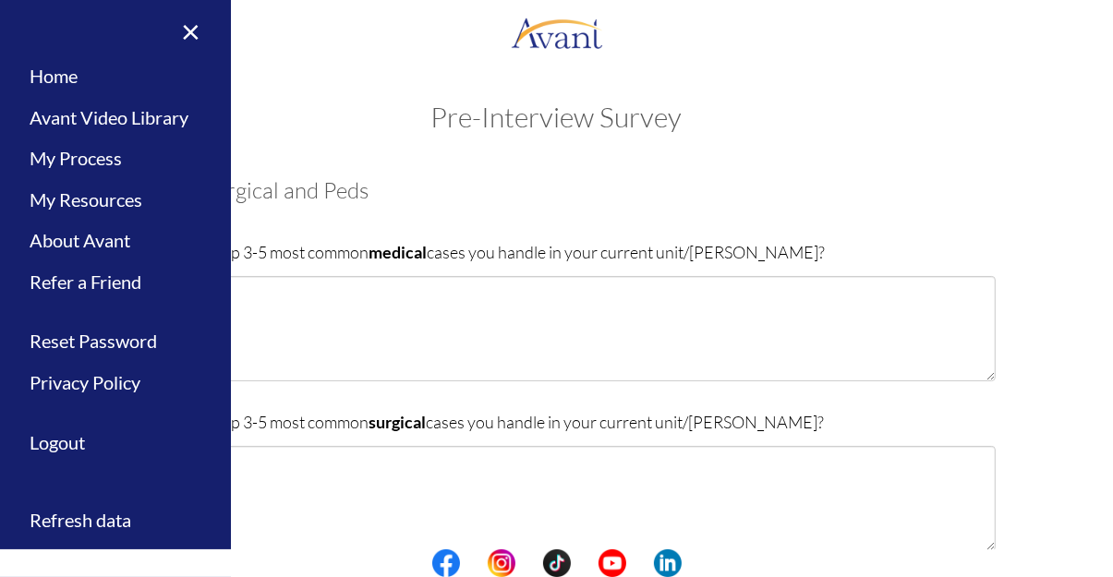
click at [55, 122] on link "Avant Video Library" at bounding box center [115, 118] width 231 height 42
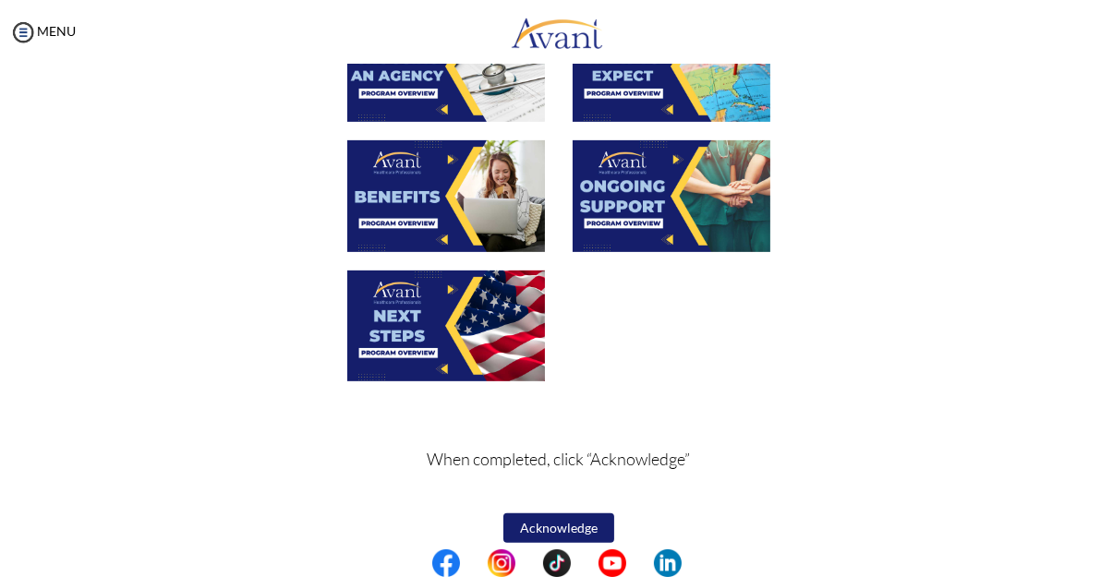
scroll to position [692, 0]
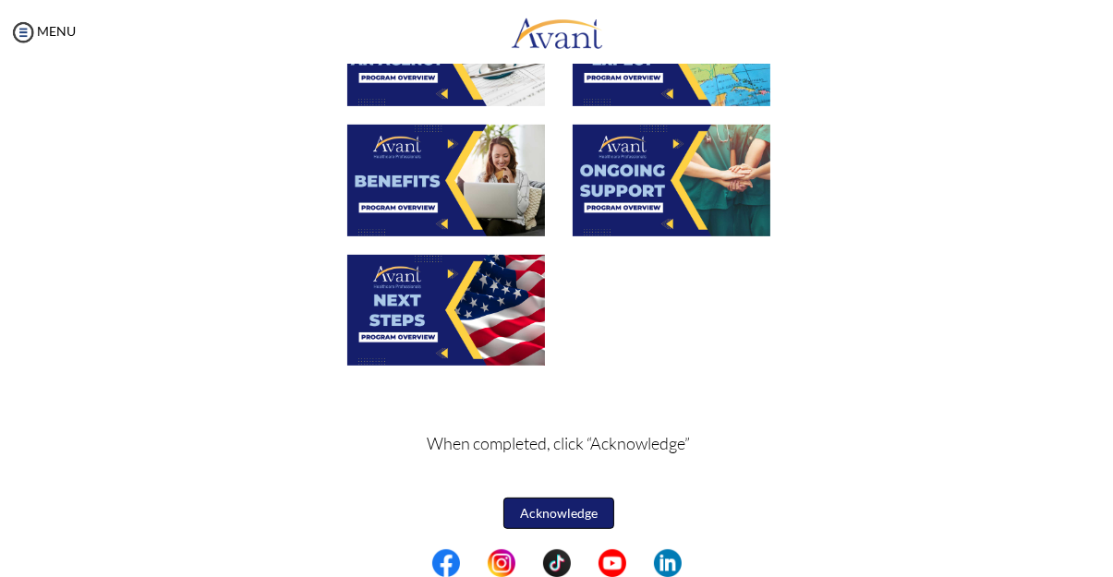
click at [573, 526] on button "Acknowledge" at bounding box center [558, 513] width 111 height 31
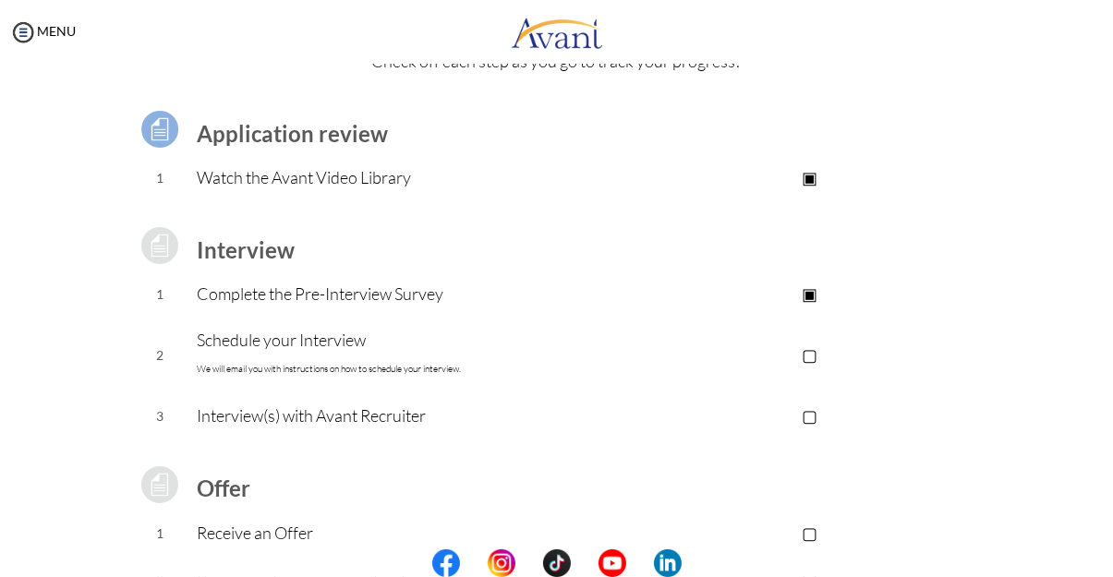
scroll to position [262, 0]
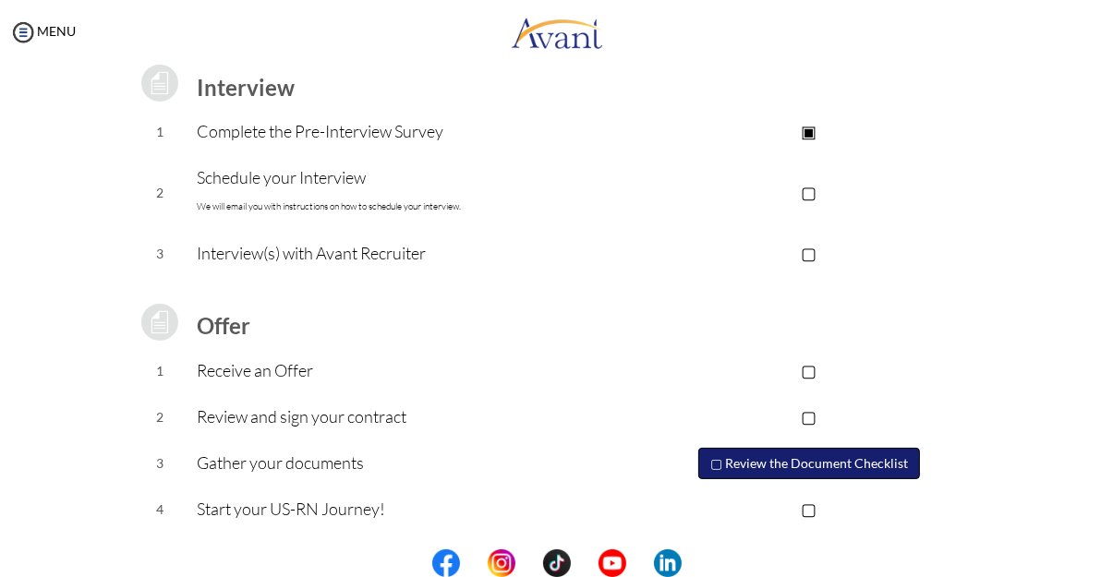
click at [807, 467] on button "▢ Review the Document Checklist" at bounding box center [809, 463] width 222 height 31
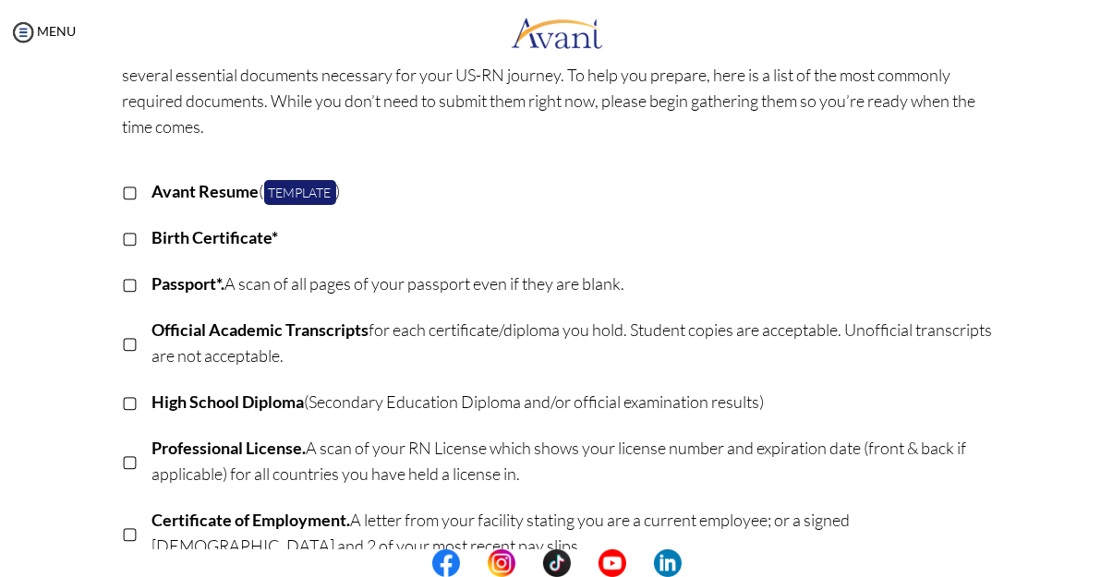
scroll to position [128, 0]
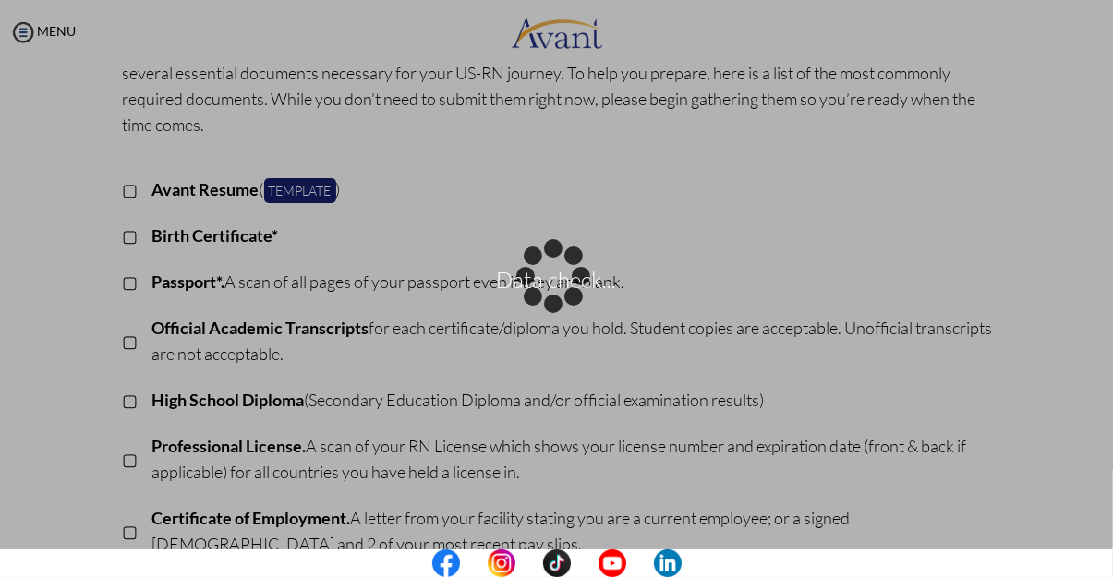
click at [544, 276] on div "Data check..." at bounding box center [557, 289] width 26 height 26
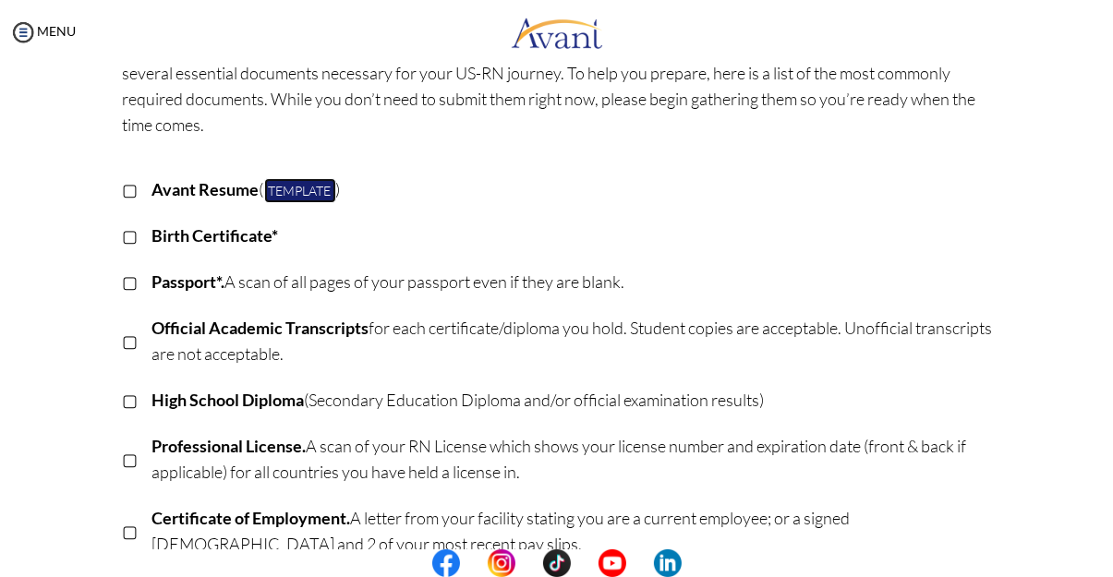
click at [287, 182] on link "Template" at bounding box center [300, 190] width 72 height 25
